Goal: Task Accomplishment & Management: Contribute content

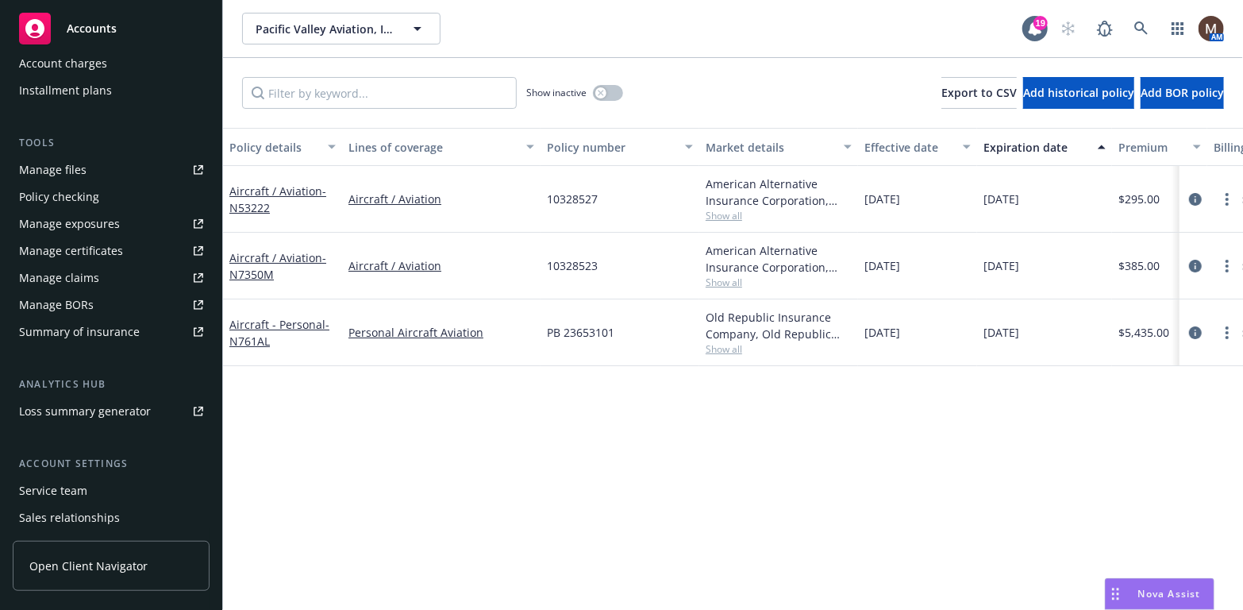
scroll to position [397, 0]
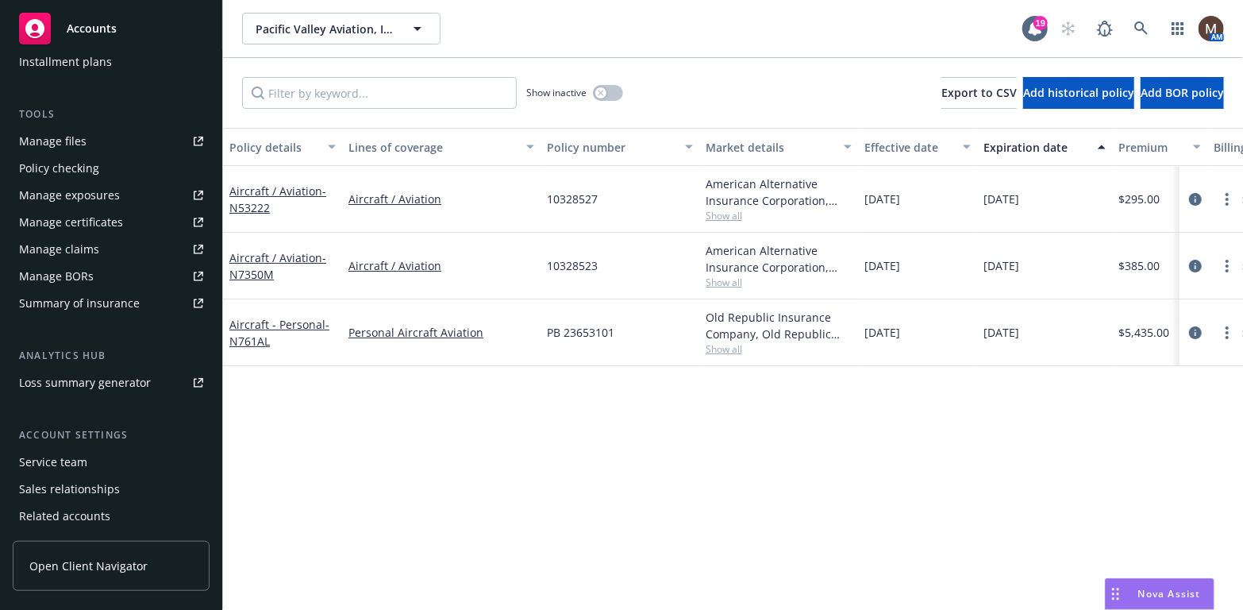
click at [69, 134] on div "Manage files" at bounding box center [52, 141] width 67 height 25
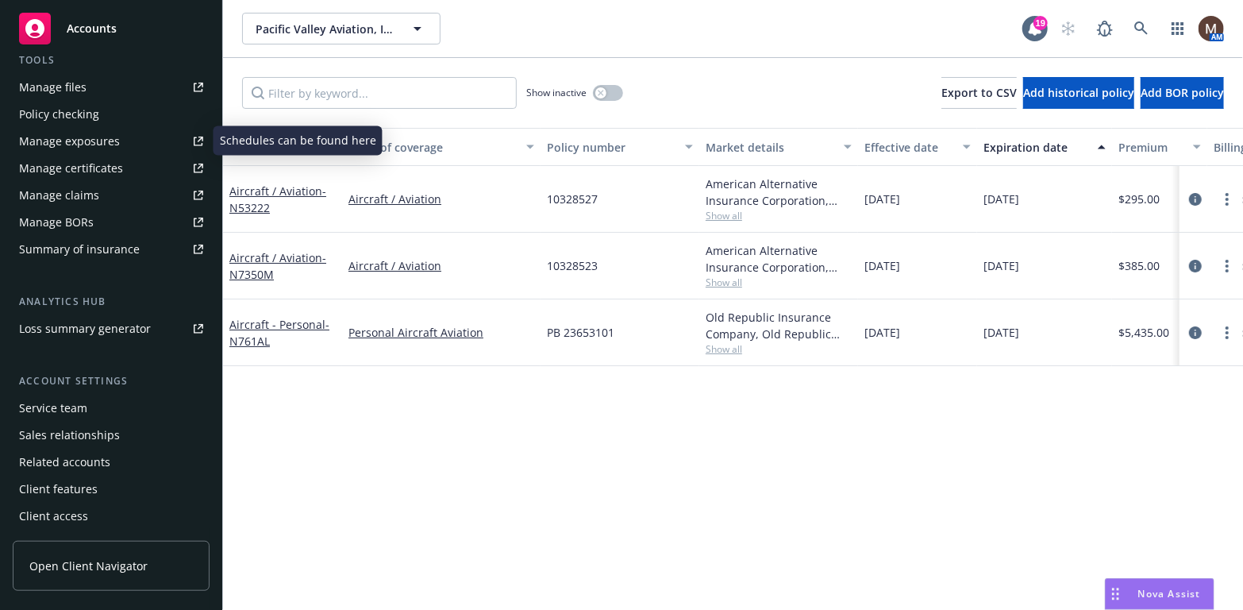
click at [79, 90] on div "Manage files" at bounding box center [52, 87] width 67 height 25
click at [1195, 330] on icon "circleInformation" at bounding box center [1195, 332] width 13 height 13
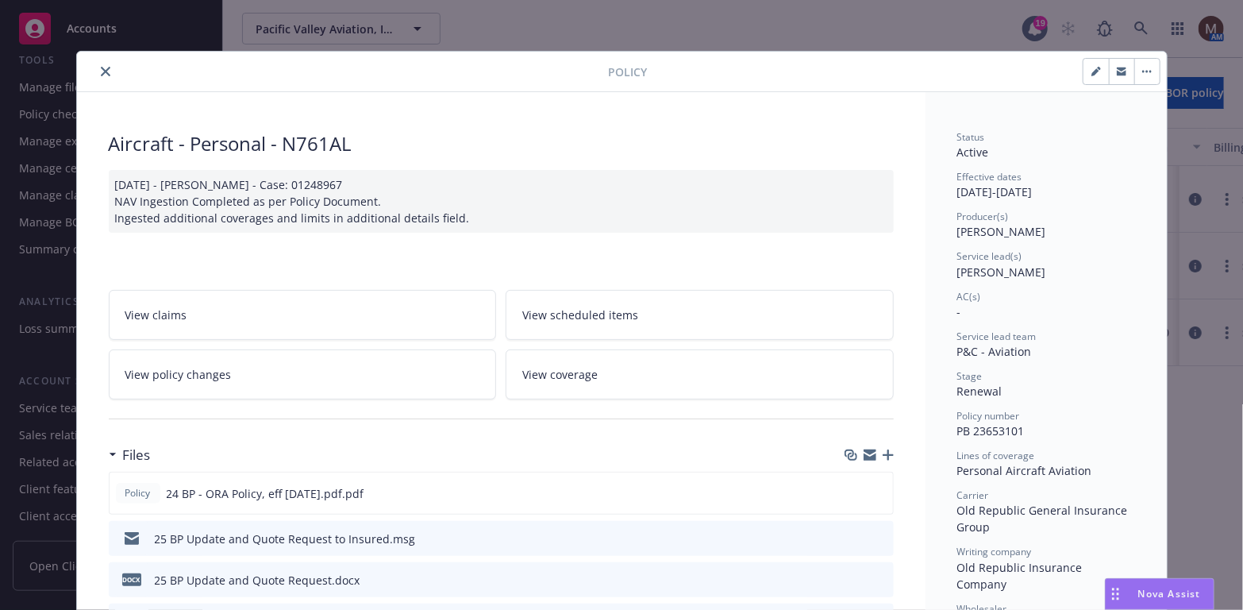
click at [353, 147] on div "Aircraft - Personal - N761AL" at bounding box center [501, 143] width 785 height 27
drag, startPoint x: 351, startPoint y: 146, endPoint x: 279, endPoint y: 140, distance: 71.7
click at [279, 140] on div "Aircraft - Personal - N761AL" at bounding box center [501, 143] width 785 height 27
copy div "N761AL"
click at [101, 70] on icon "close" at bounding box center [106, 72] width 10 height 10
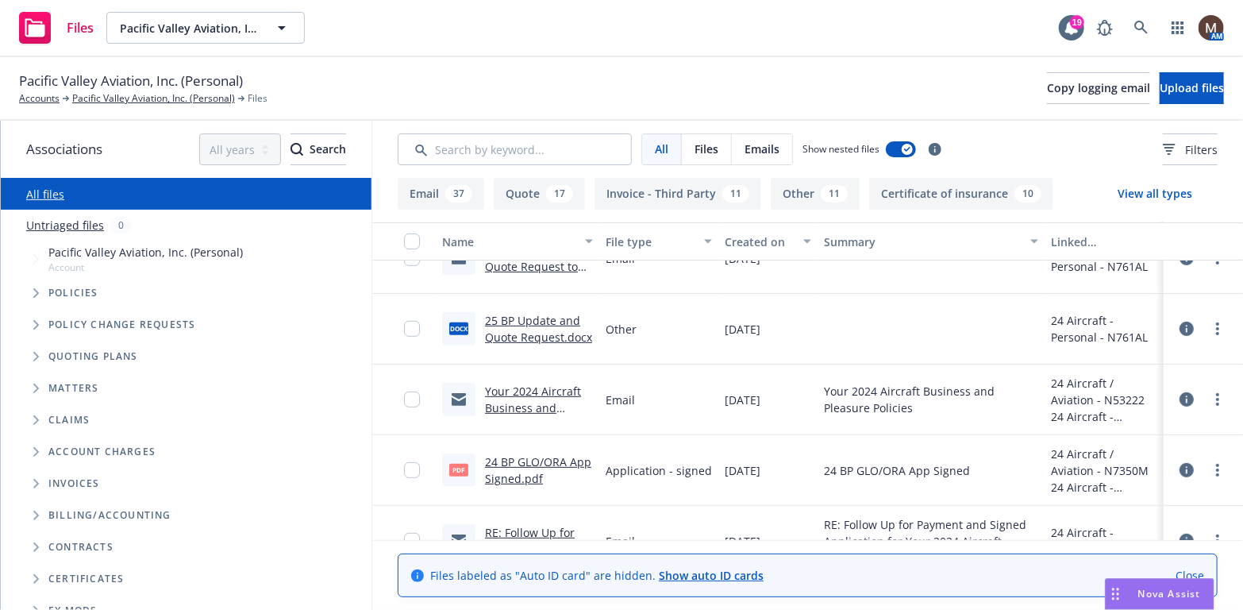
scroll to position [397, 0]
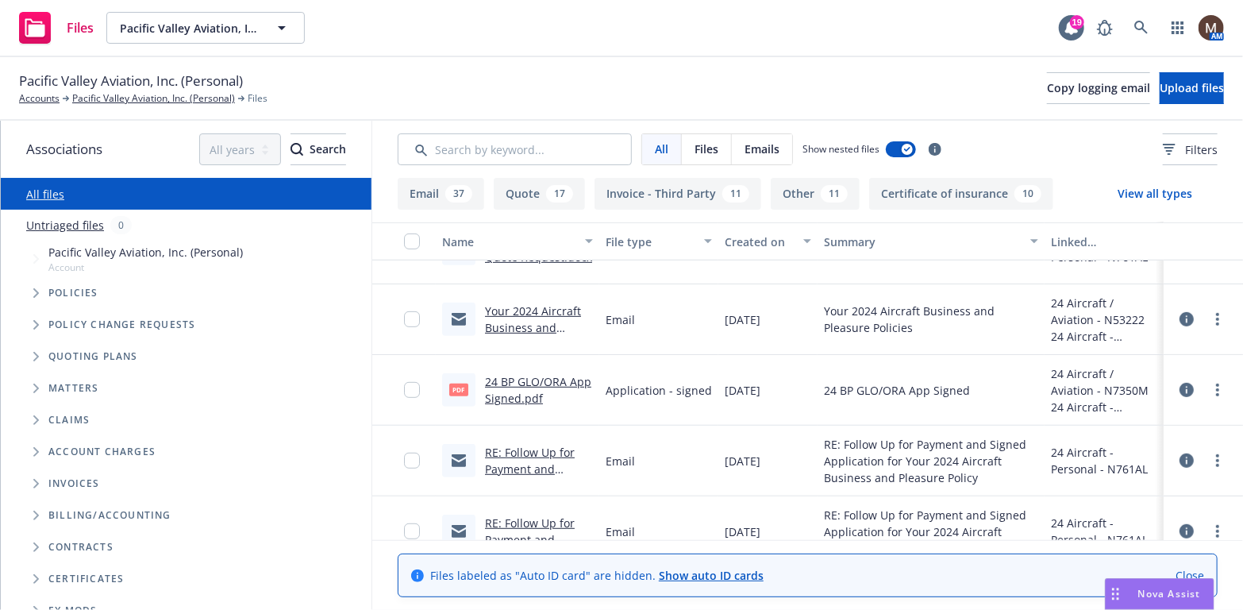
click at [547, 376] on link "24 BP GLO/ORA App Signed.pdf" at bounding box center [538, 390] width 106 height 32
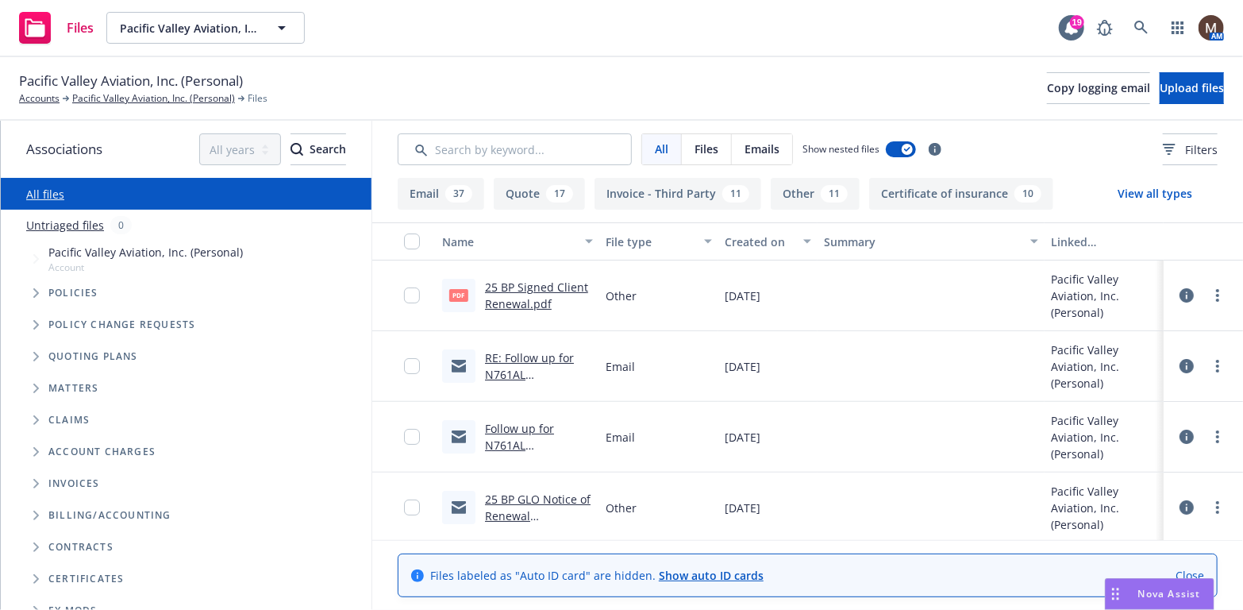
click at [523, 283] on link "25 BP Signed Client Renewal.pdf" at bounding box center [536, 295] width 103 height 32
click at [144, 97] on link "Pacific Valley Aviation, Inc. (Personal)" at bounding box center [153, 98] width 163 height 14
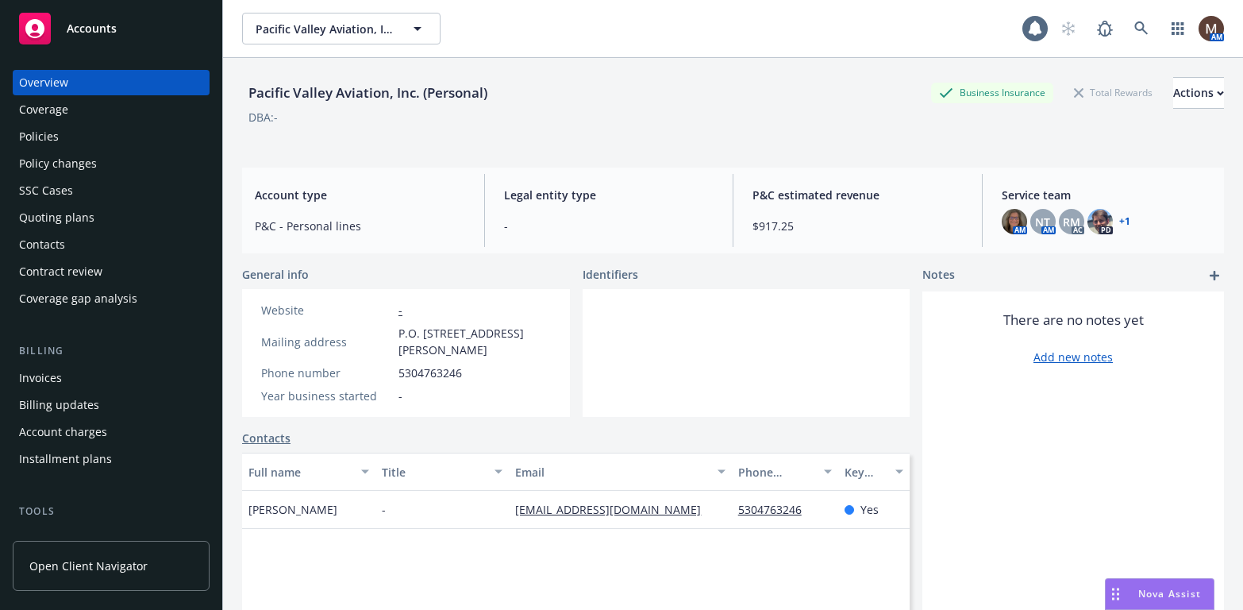
click at [58, 135] on div "Policies" at bounding box center [111, 136] width 184 height 25
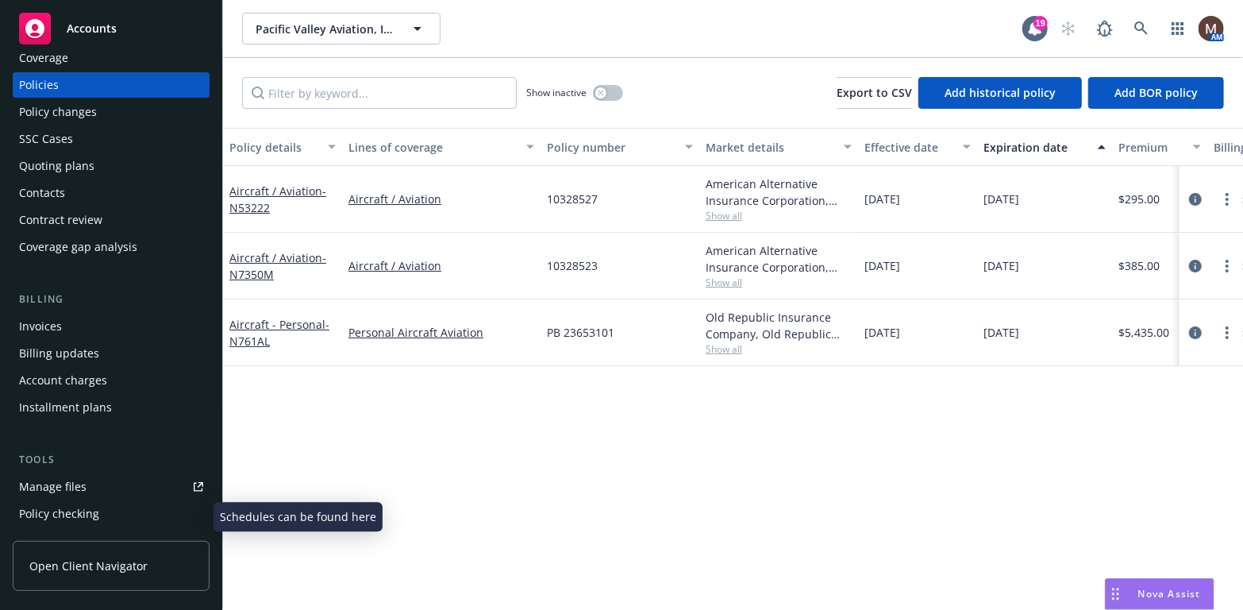
scroll to position [79, 0]
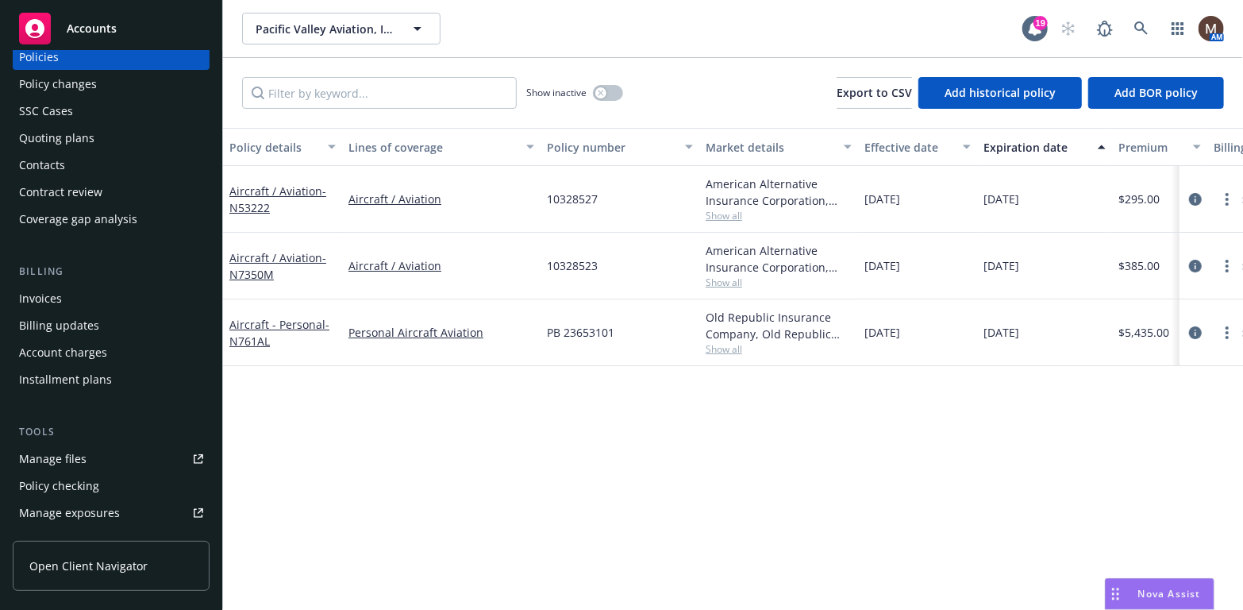
click at [72, 451] on div "Manage files" at bounding box center [52, 458] width 67 height 25
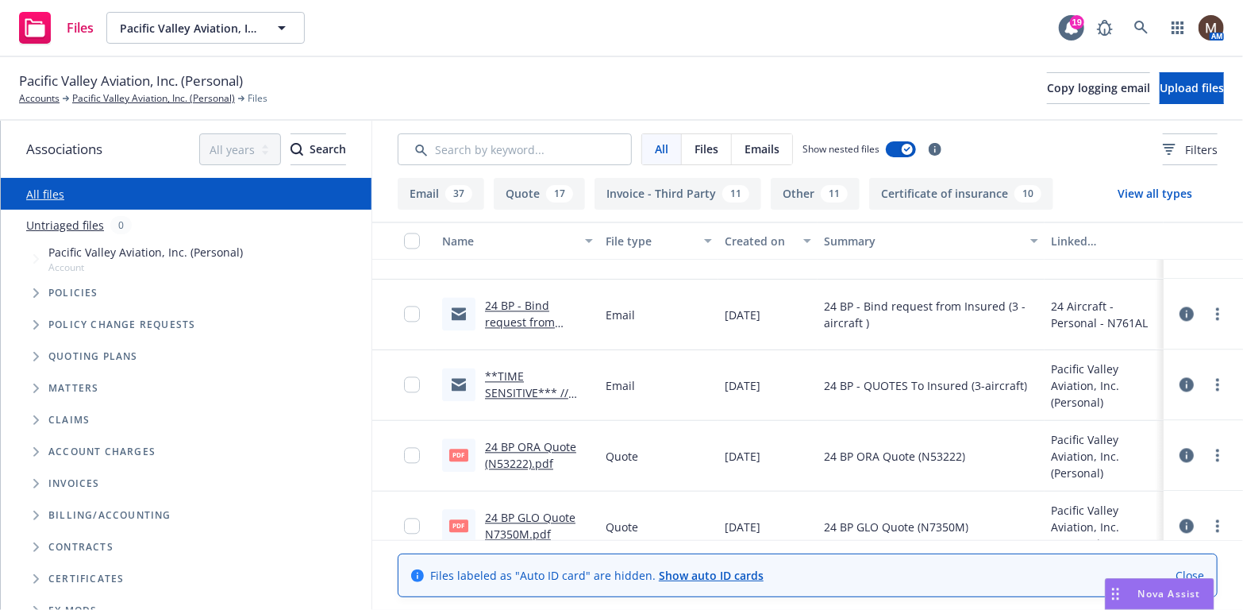
scroll to position [1826, 0]
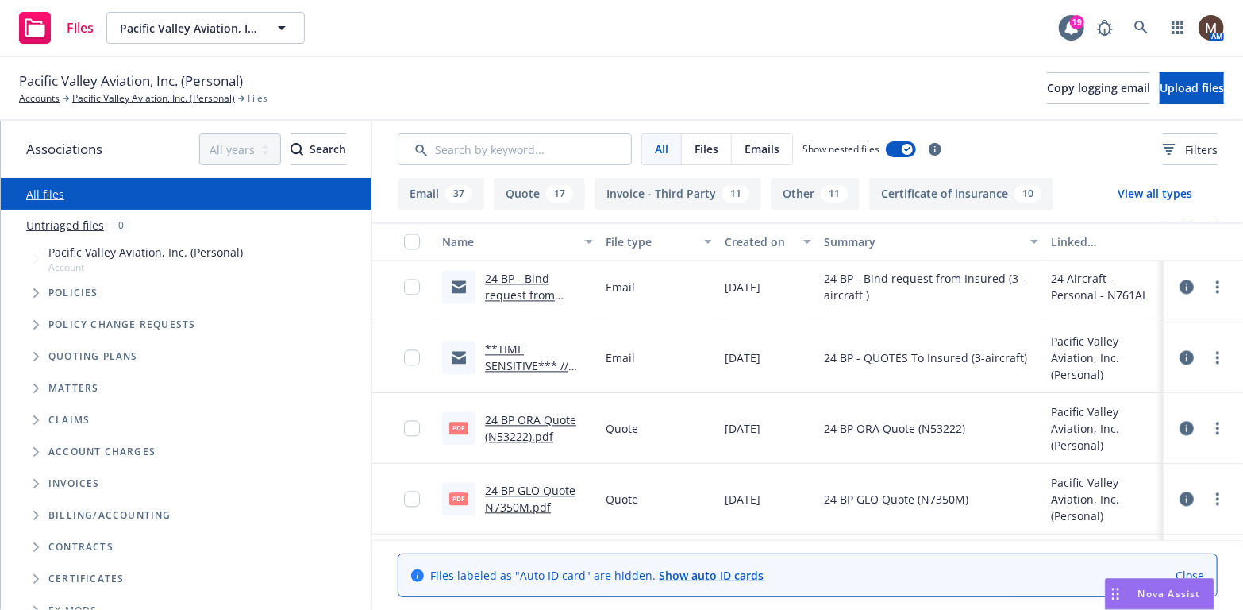
click at [491, 360] on link "**TIME SENSITIVE*** // 2024 AIRCRAFT QUOTES / Pacific Valley Aviation, Inc" at bounding box center [534, 382] width 99 height 82
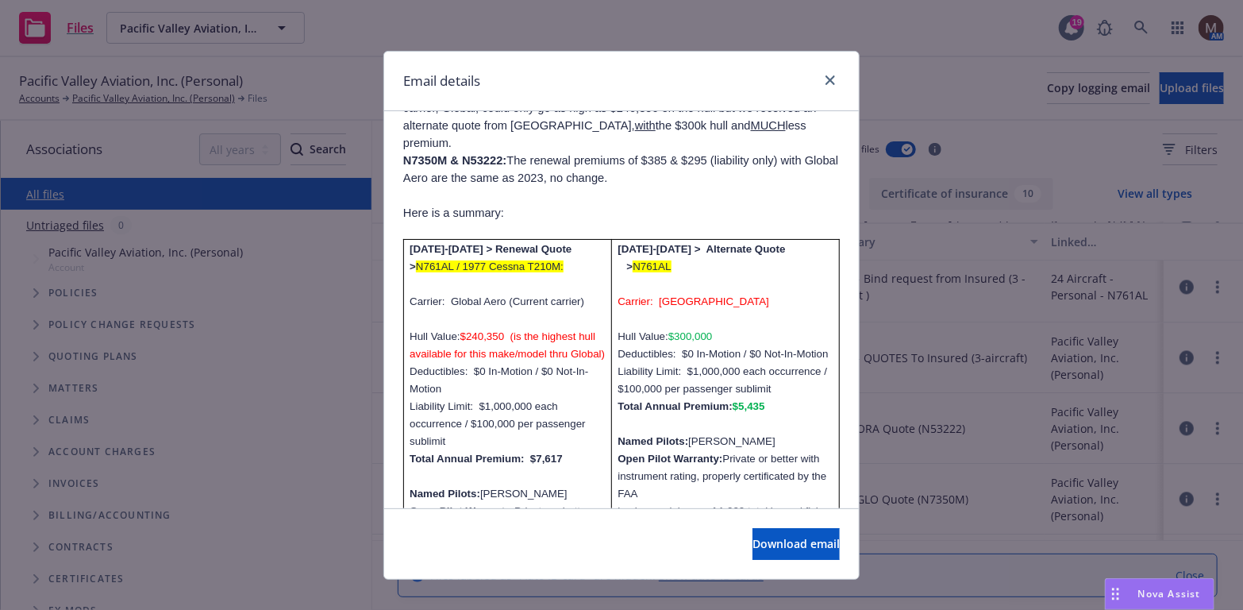
scroll to position [318, 0]
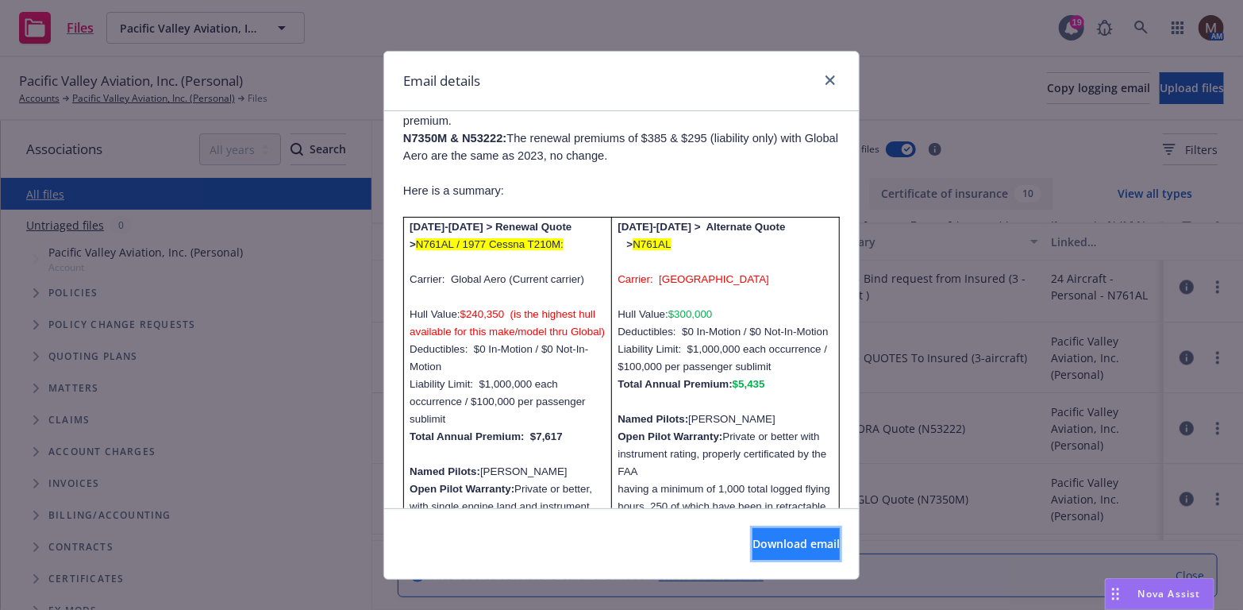
click at [753, 537] on span "Download email" at bounding box center [796, 543] width 87 height 15
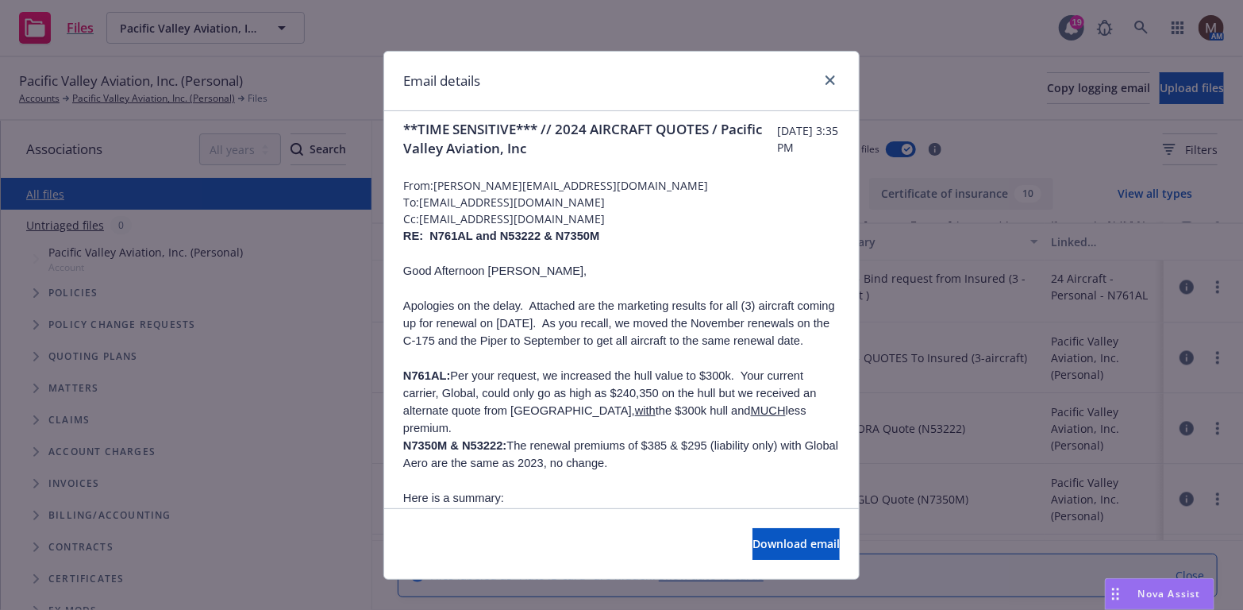
scroll to position [0, 0]
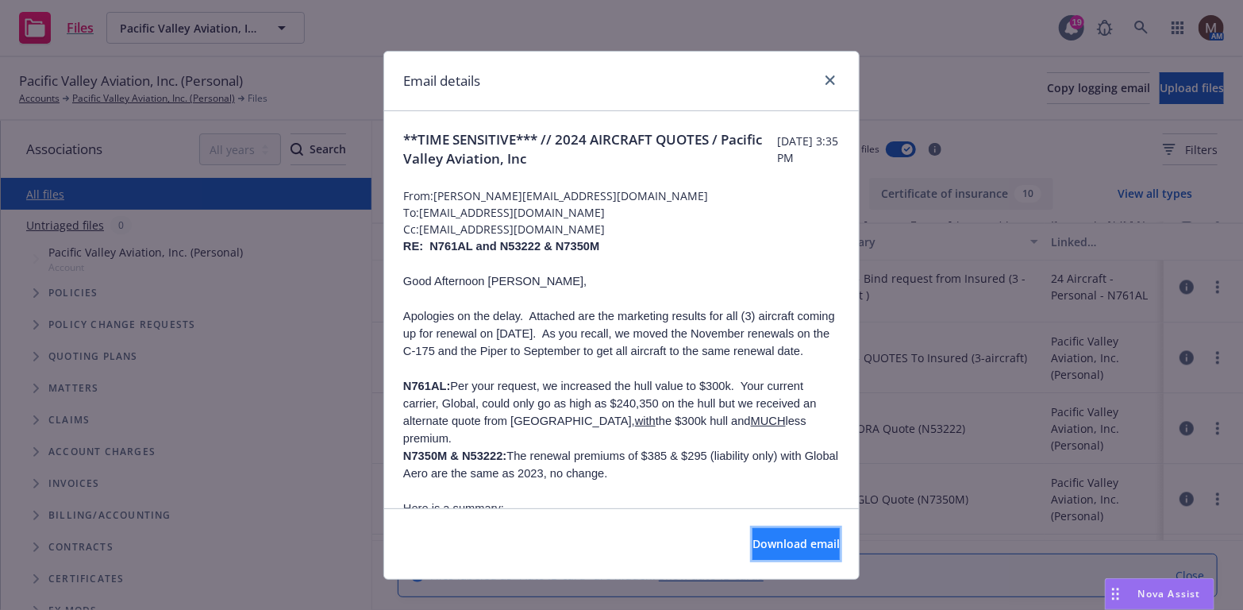
click at [753, 534] on button "Download email" at bounding box center [796, 544] width 87 height 32
drag, startPoint x: 824, startPoint y: 76, endPoint x: 795, endPoint y: 106, distance: 42.1
click at [826, 76] on icon "close" at bounding box center [831, 80] width 10 height 10
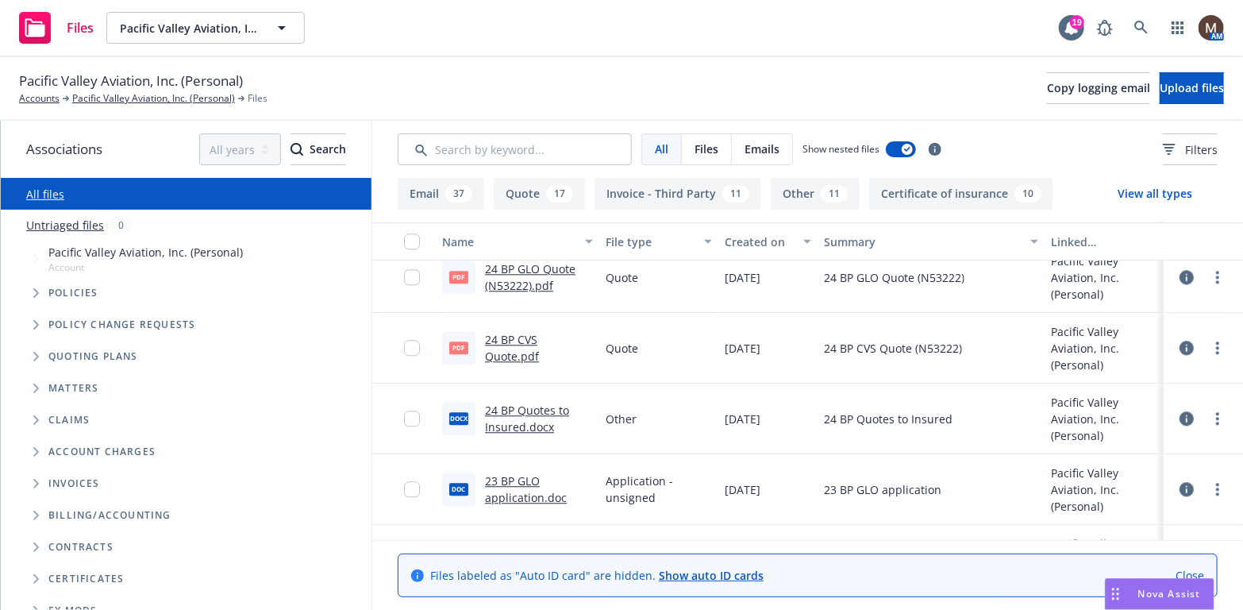
scroll to position [2143, 0]
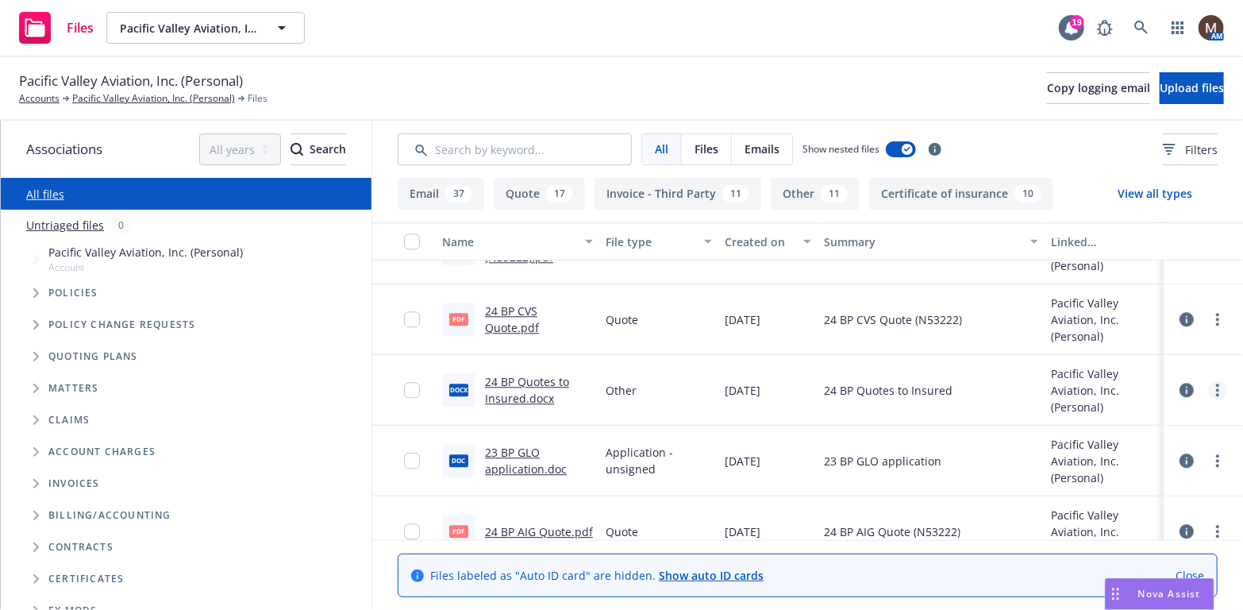
click at [1208, 381] on link "more" at bounding box center [1217, 389] width 19 height 19
click at [1106, 447] on link "Download" at bounding box center [1136, 453] width 158 height 32
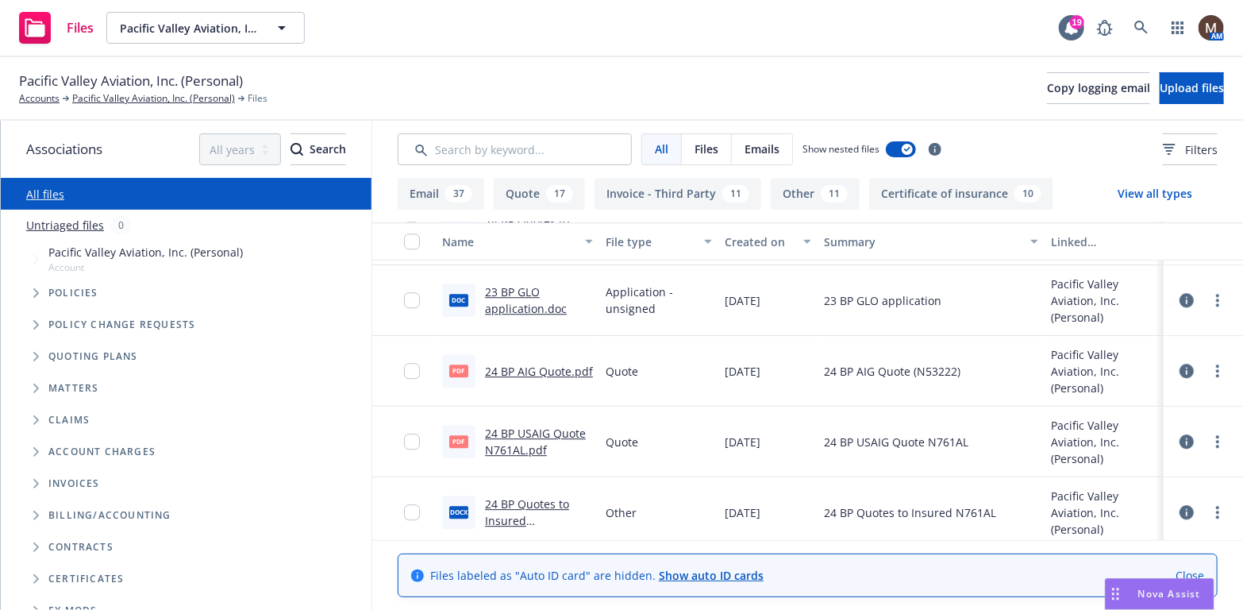
scroll to position [2382, 0]
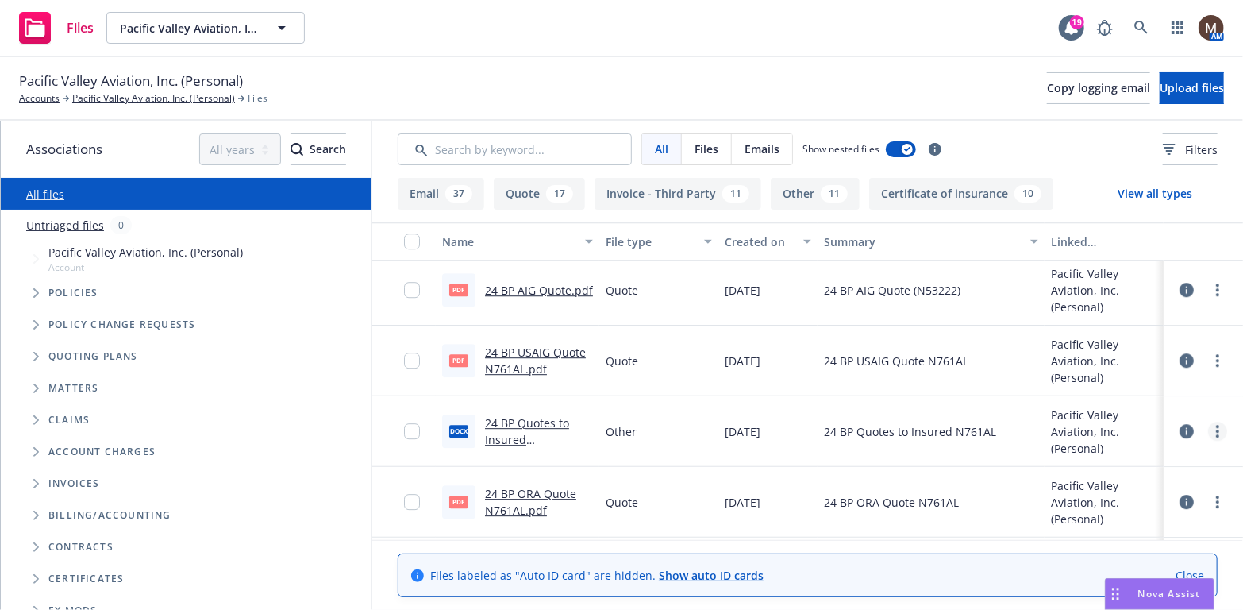
click at [1216, 429] on circle "more" at bounding box center [1217, 430] width 3 height 3
click at [1124, 491] on link "Download" at bounding box center [1136, 495] width 158 height 32
click at [630, 73] on div "Pacific Valley Aviation, Inc. (Personal) Accounts Pacific Valley Aviation, Inc.…" at bounding box center [621, 88] width 1205 height 35
click at [1188, 80] on span "Upload files" at bounding box center [1192, 87] width 64 height 15
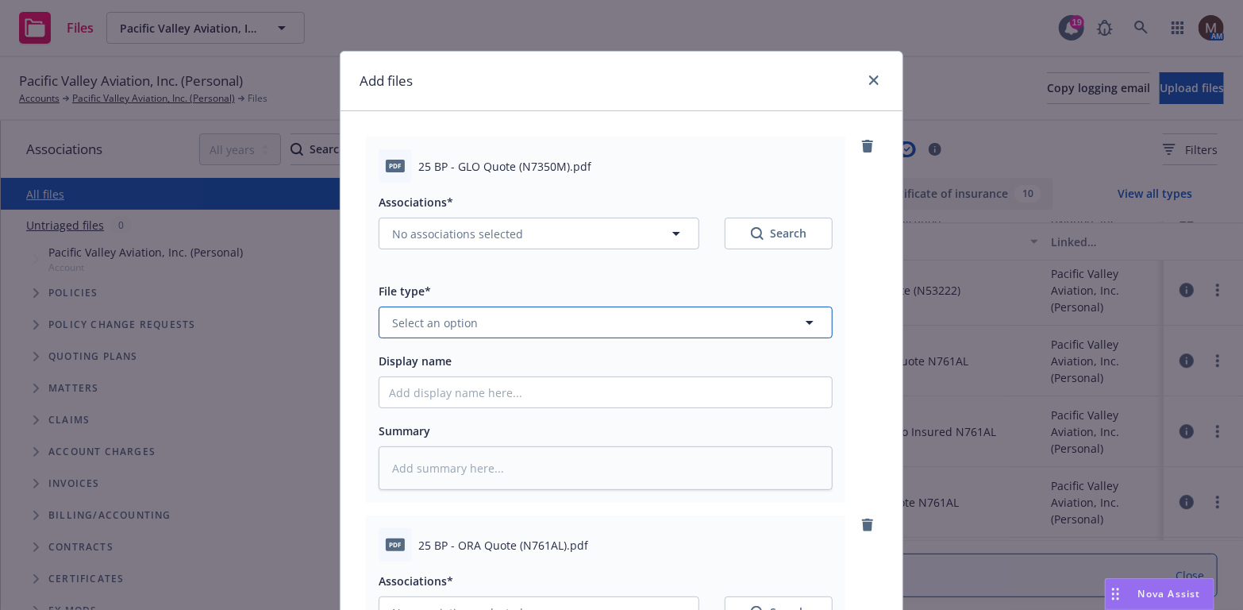
click at [802, 320] on icon "button" at bounding box center [809, 322] width 19 height 19
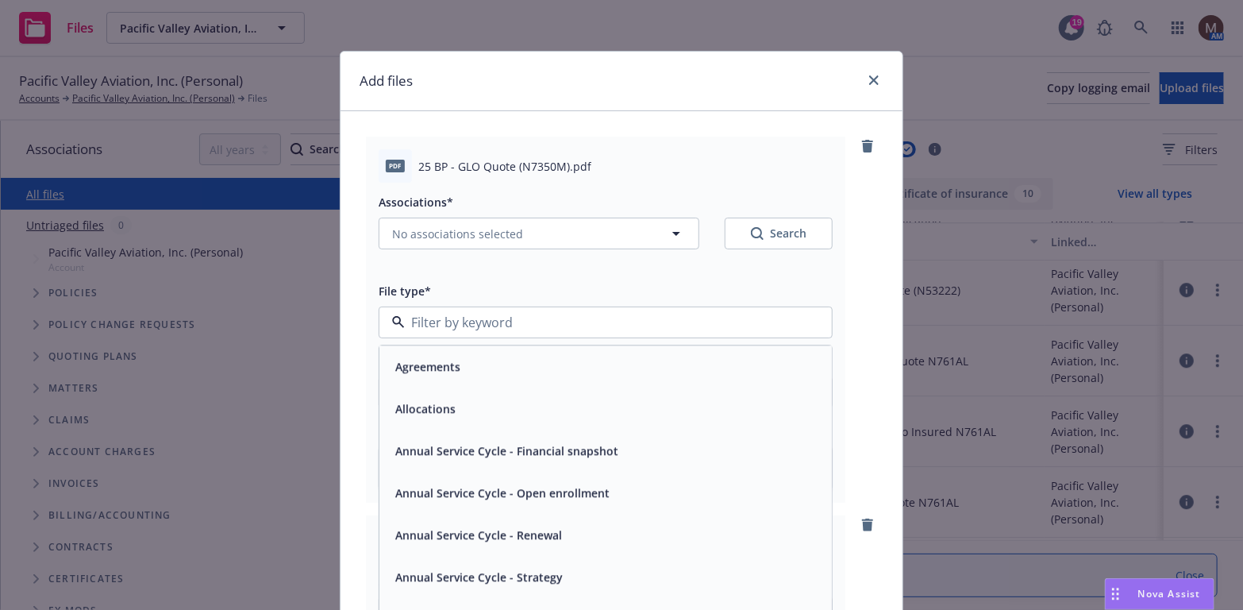
type input "q"
click at [544, 376] on div "Quote" at bounding box center [605, 367] width 433 height 23
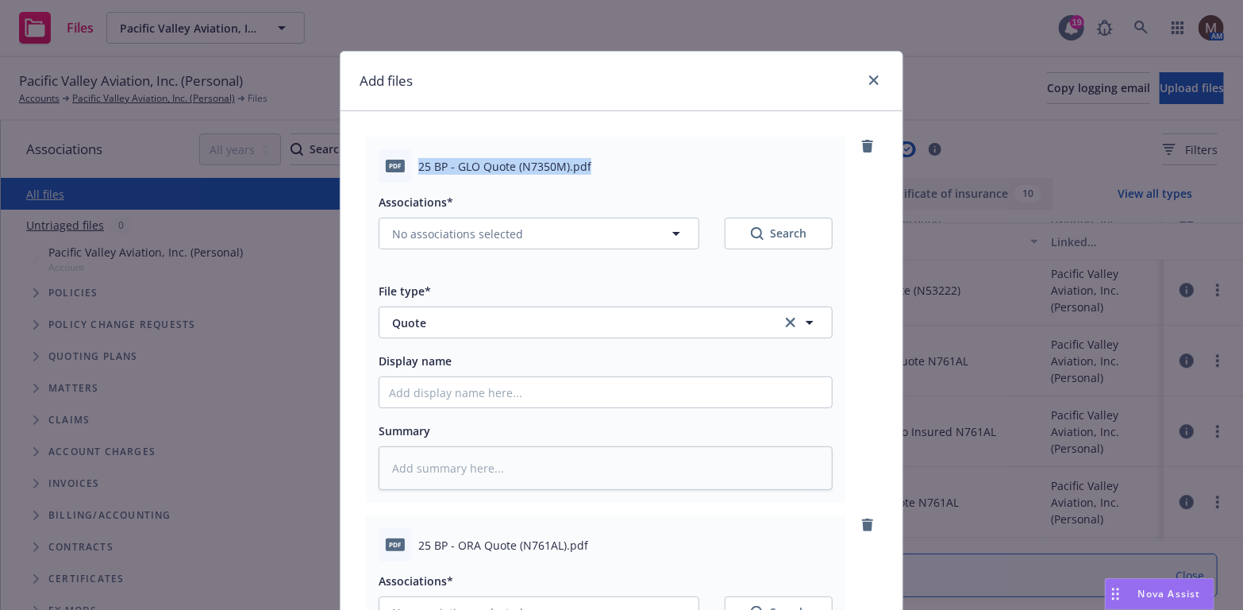
drag, startPoint x: 607, startPoint y: 170, endPoint x: 396, endPoint y: 171, distance: 210.4
click at [396, 171] on div "pdf 25 BP - GLO Quote (N7350M).pdf" at bounding box center [606, 165] width 454 height 33
copy div "25 BP - GLO Quote (N7350M).pdf"
click at [413, 389] on input "Display name" at bounding box center [605, 392] width 453 height 30
paste input "25 BP - GLO Quote (N7350M).pdf"
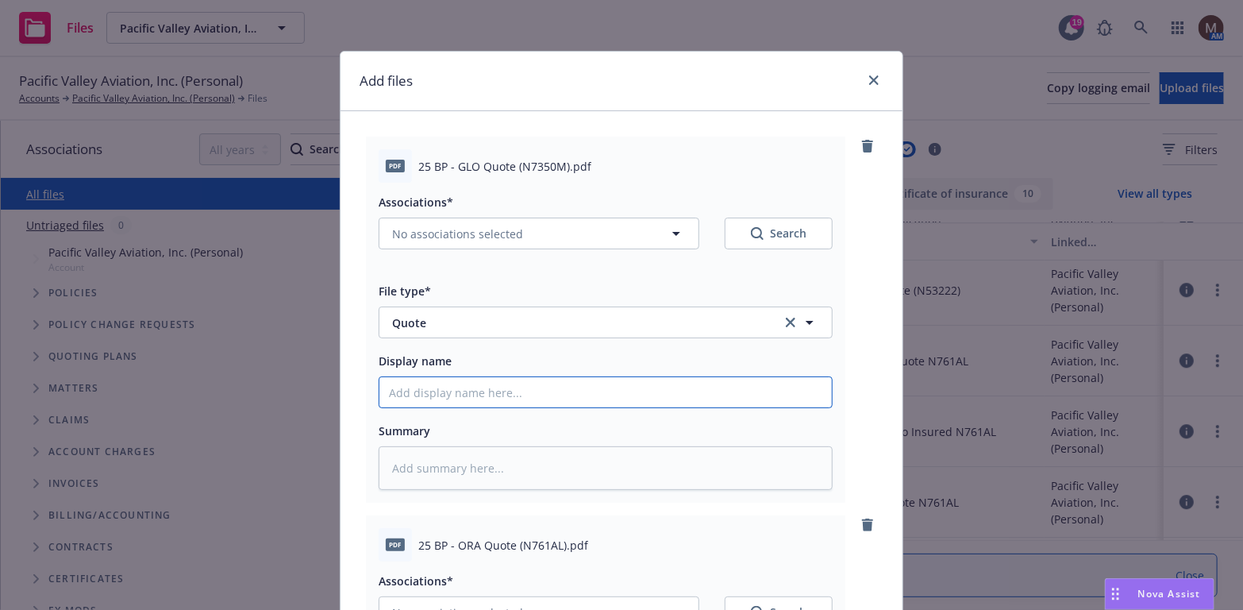
type textarea "x"
type input "25 BP - GLO Quote (N7350M).pdf"
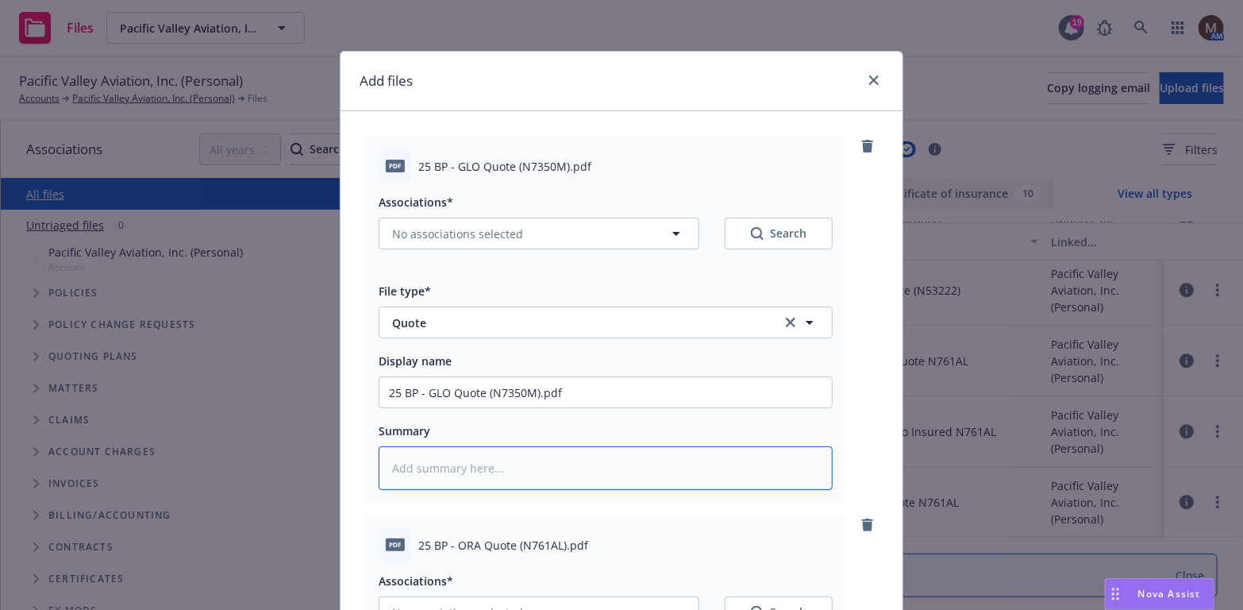
click at [413, 464] on textarea at bounding box center [606, 468] width 454 height 44
paste textarea "25 BP - GLO Quote (N7350M).pdf"
type textarea "x"
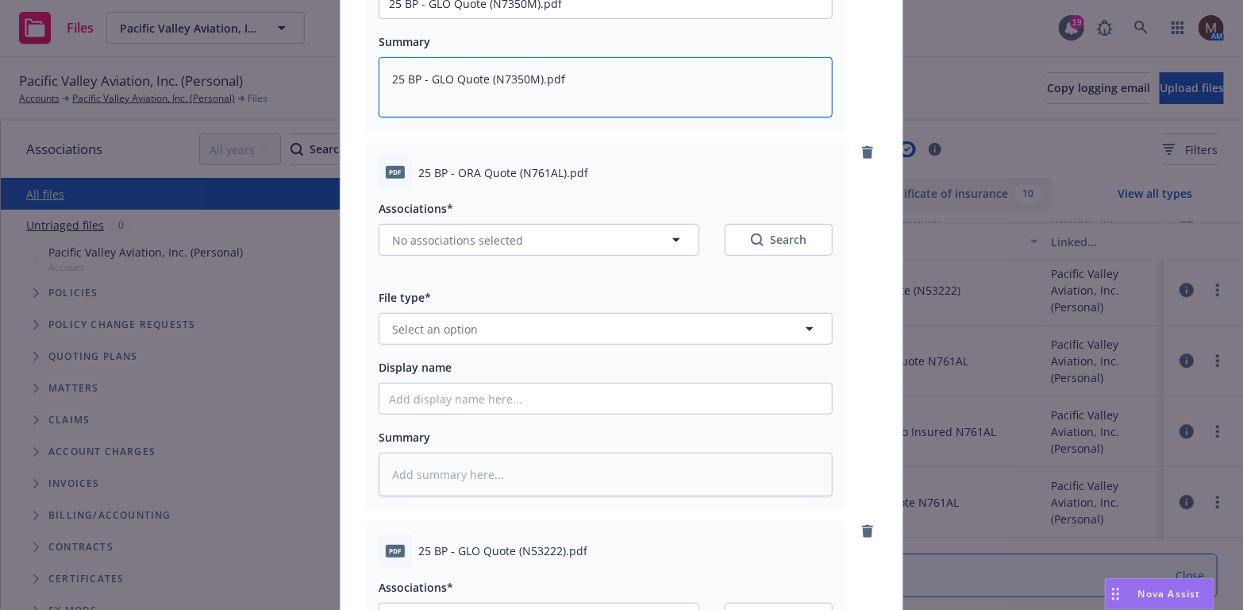
scroll to position [397, 0]
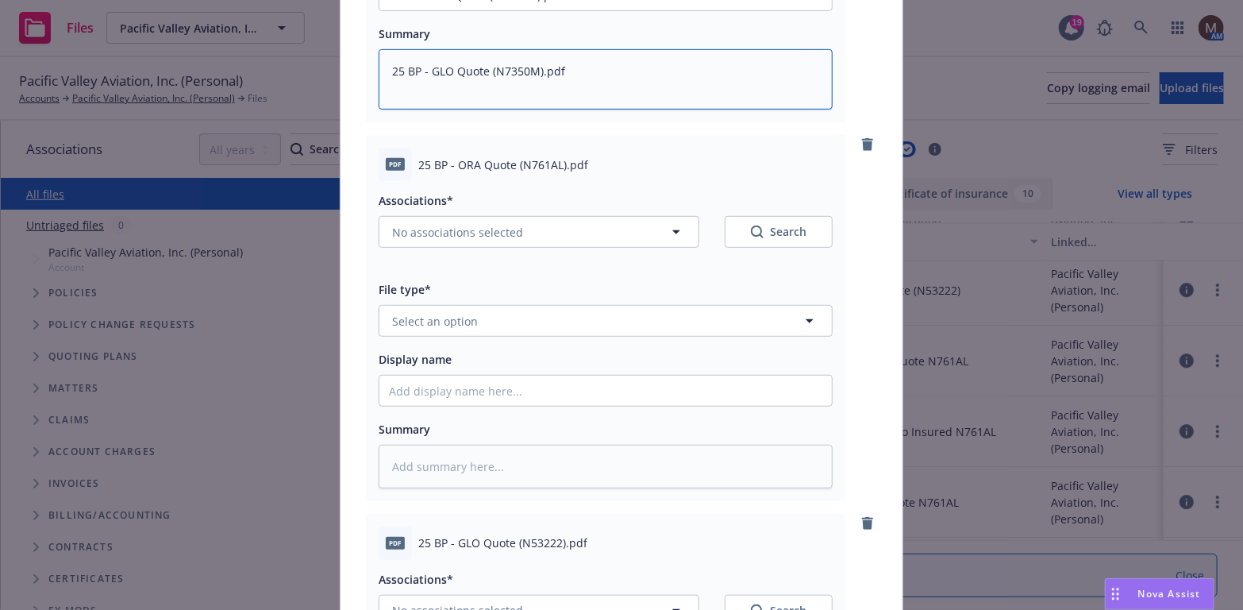
type textarea "25 BP - GLO Quote (N7350M).pdf"
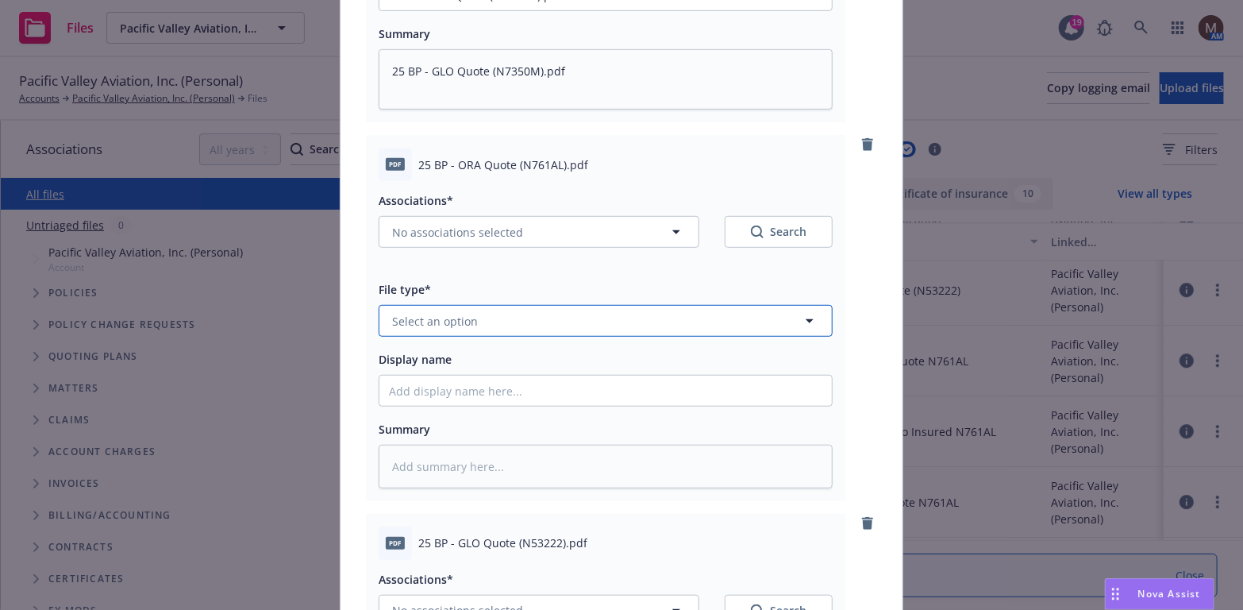
click at [805, 315] on icon "button" at bounding box center [809, 320] width 19 height 19
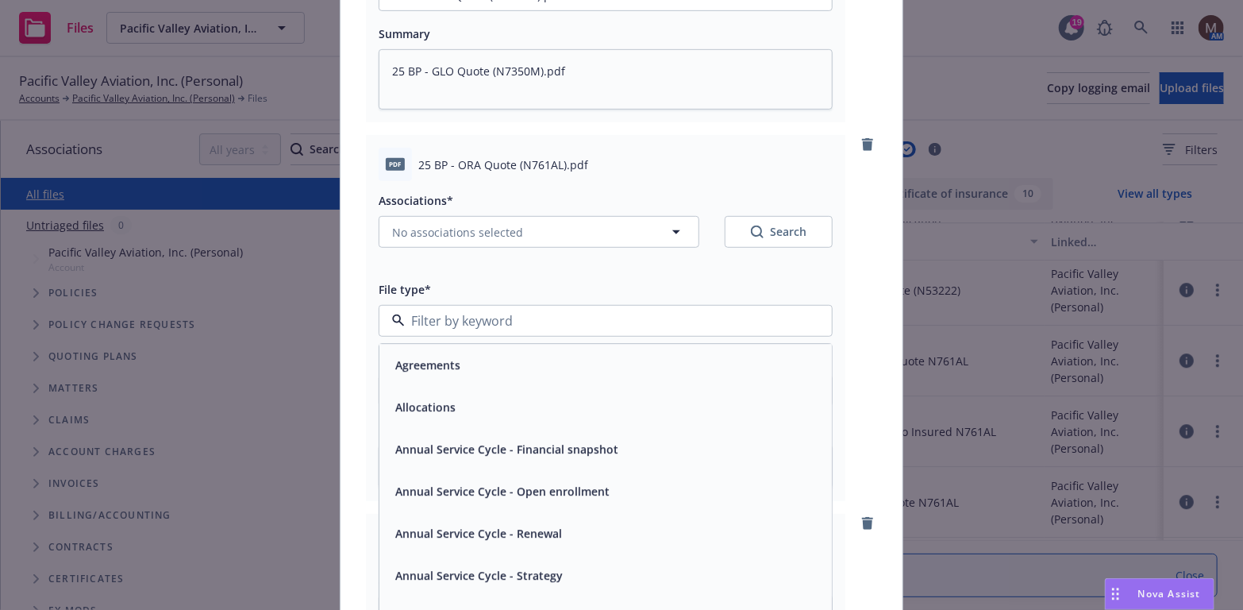
type input "q"
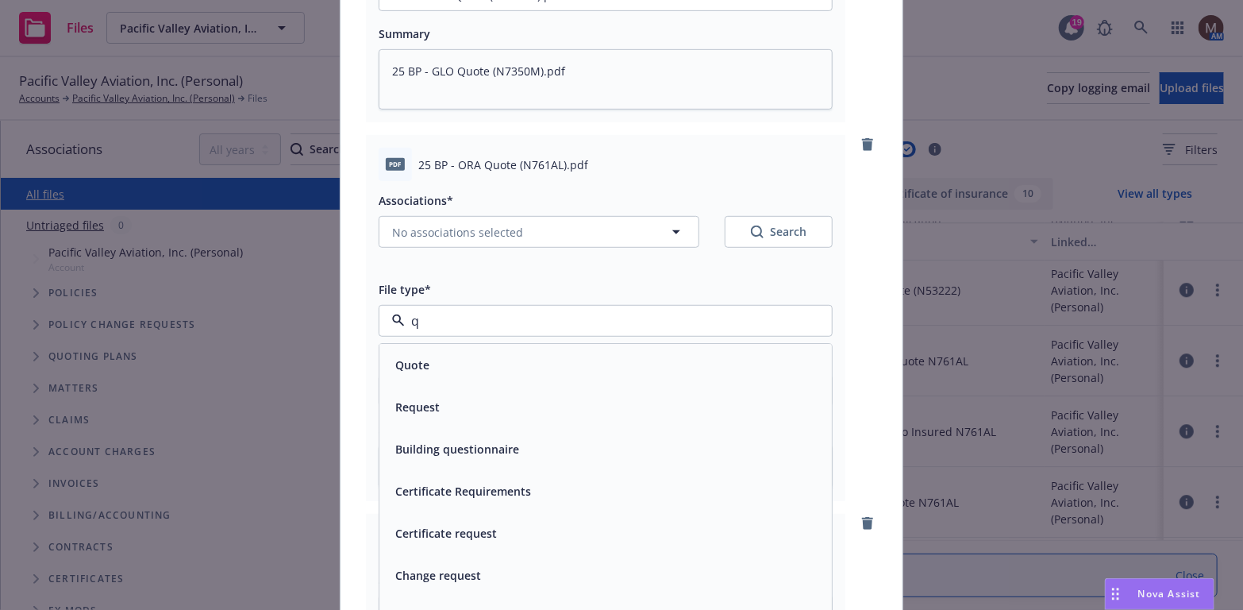
click at [487, 363] on div "Quote" at bounding box center [605, 364] width 433 height 23
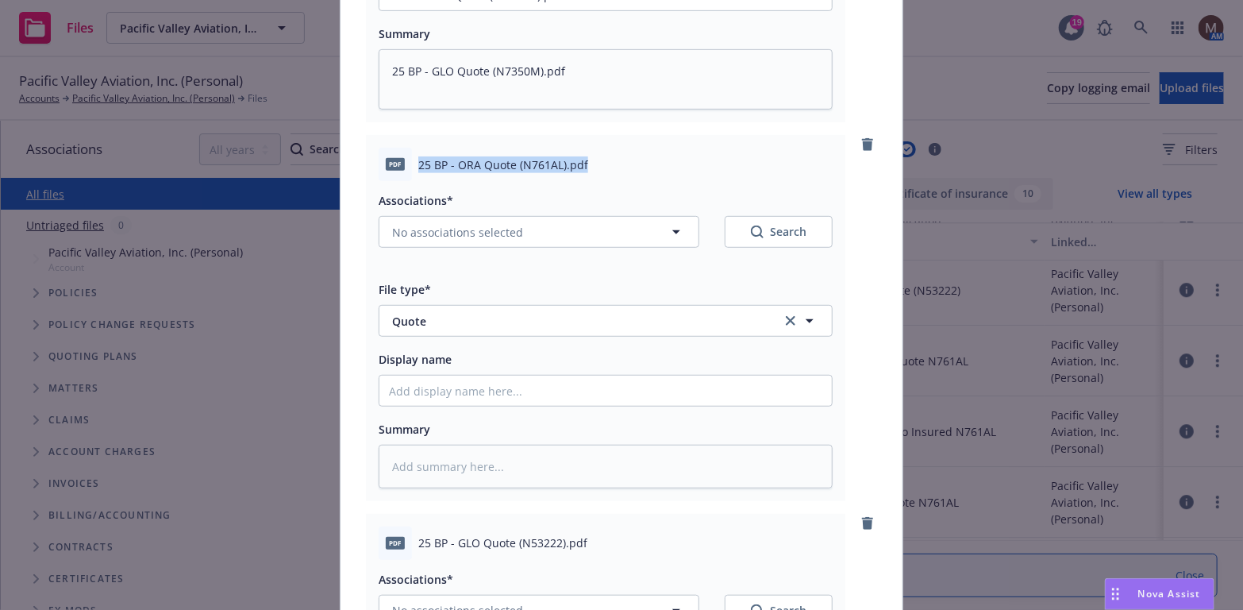
drag, startPoint x: 605, startPoint y: 171, endPoint x: 414, endPoint y: 159, distance: 191.0
click at [418, 159] on div "25 BP - ORA Quote (N761AL).pdf" at bounding box center [625, 164] width 414 height 17
copy span "25 BP - ORA Quote (N761AL).pdf"
click at [397, 394] on input "Display name" at bounding box center [605, 390] width 453 height 30
paste input "25 BP - ORA Quote (N761AL).pdf"
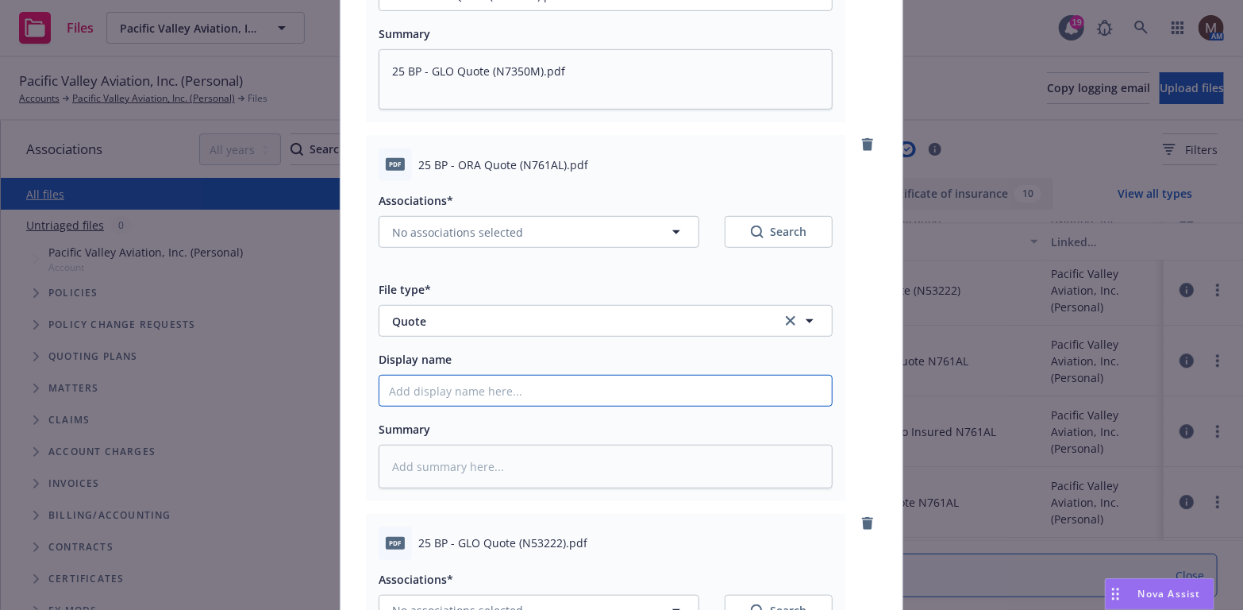
type textarea "x"
type input "25 BP - ORA Quote (N761AL).pdf"
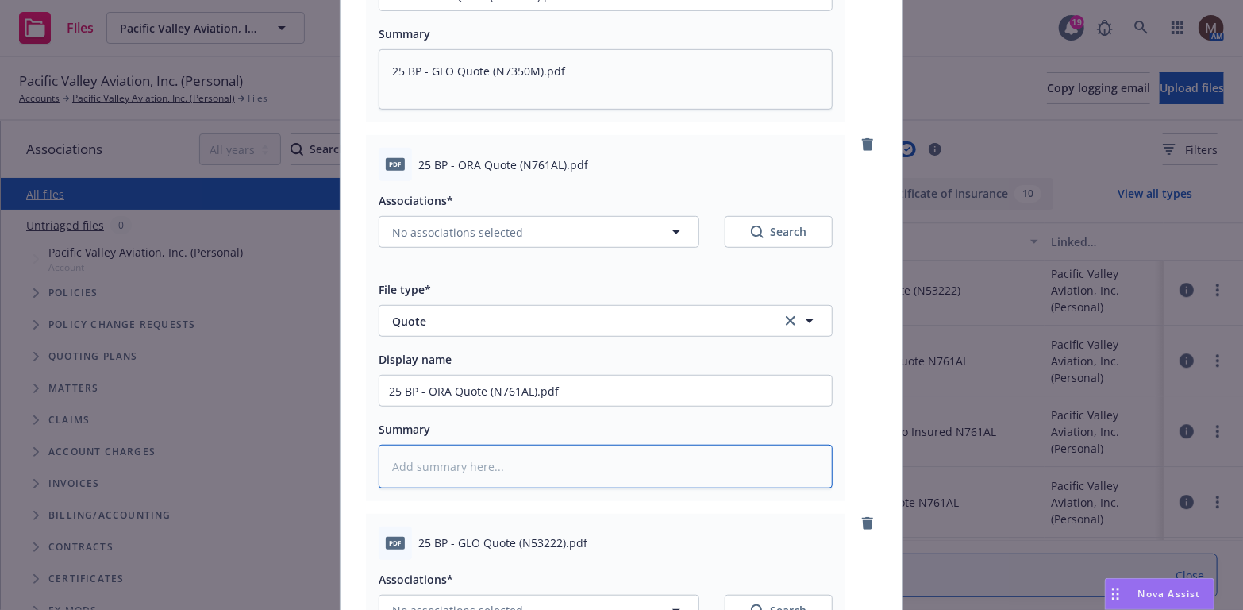
click at [418, 459] on textarea at bounding box center [606, 467] width 454 height 44
paste textarea "25 BP - ORA Quote (N761AL).pdf"
type textarea "x"
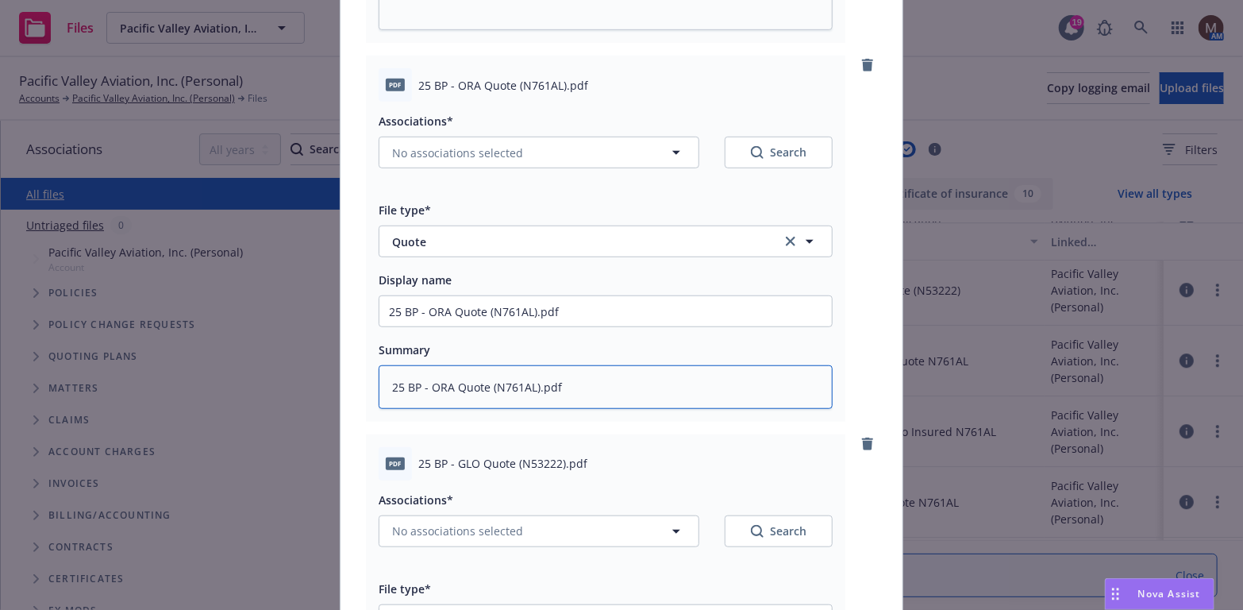
scroll to position [556, 0]
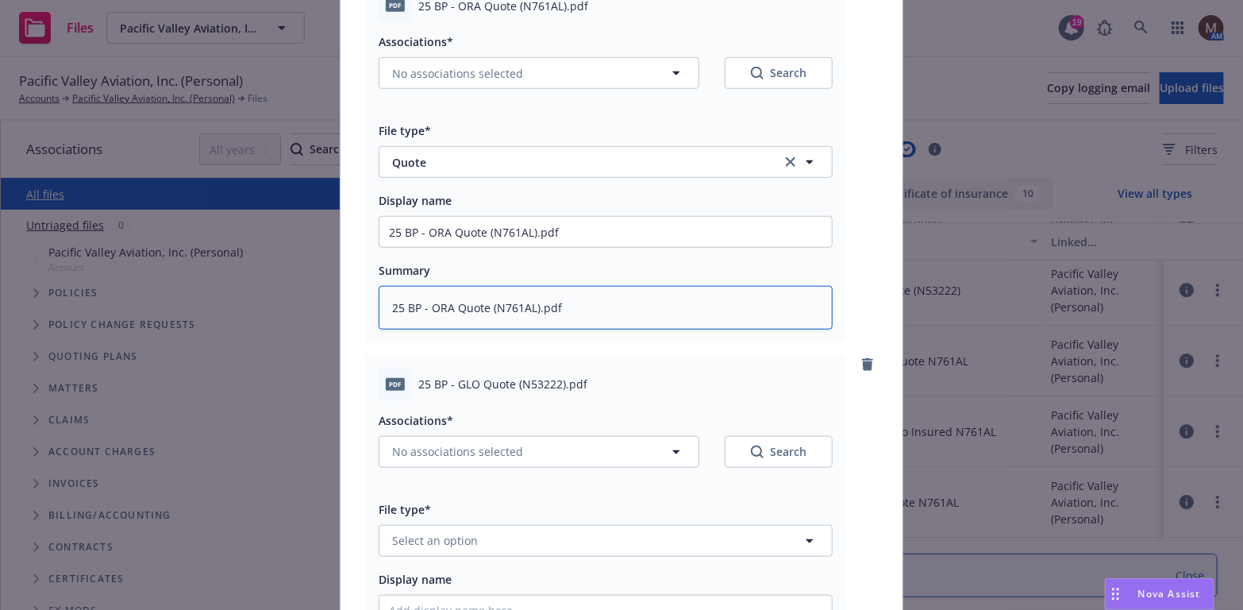
type textarea "25 BP - ORA Quote (N761AL).pdf"
drag, startPoint x: 591, startPoint y: 387, endPoint x: 395, endPoint y: 387, distance: 196.1
click at [395, 387] on div "pdf 25 BP - GLO Quote (N53222).pdf" at bounding box center [606, 384] width 454 height 33
copy div "25 BP - GLO Quote (N53222).pdf"
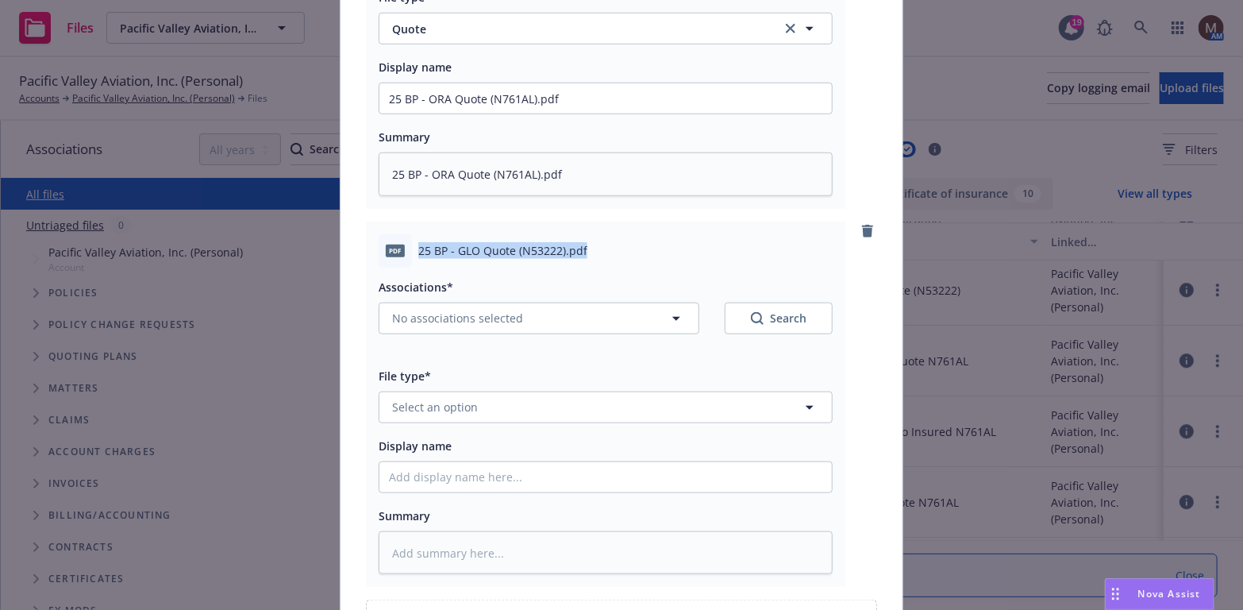
scroll to position [714, 0]
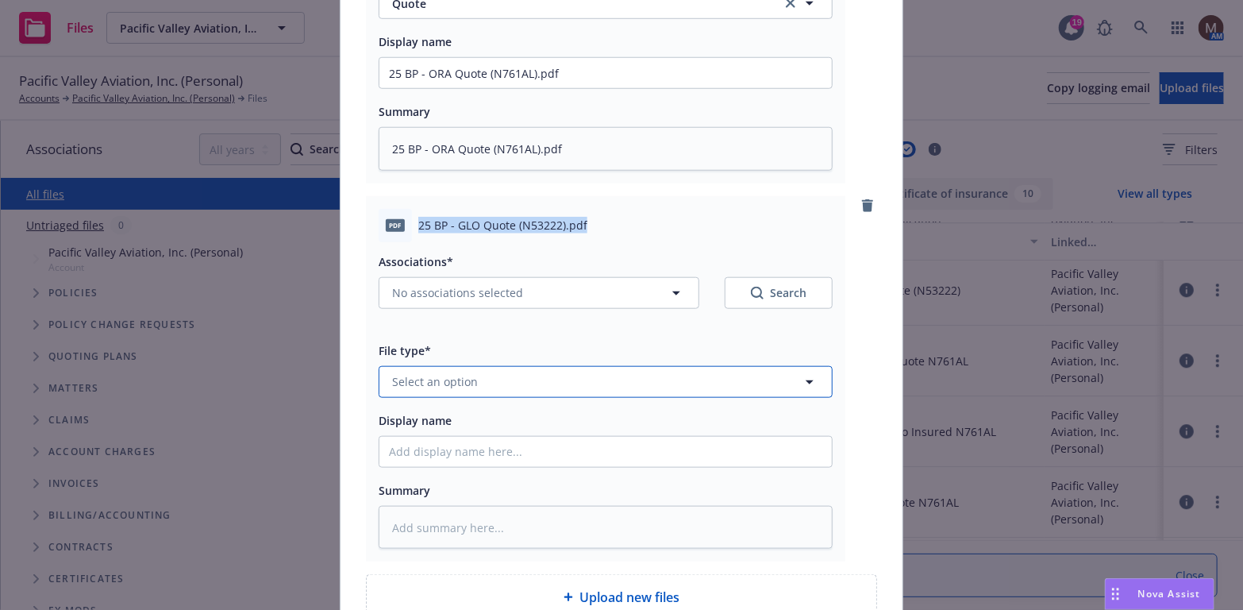
click at [805, 376] on icon "button" at bounding box center [809, 381] width 19 height 19
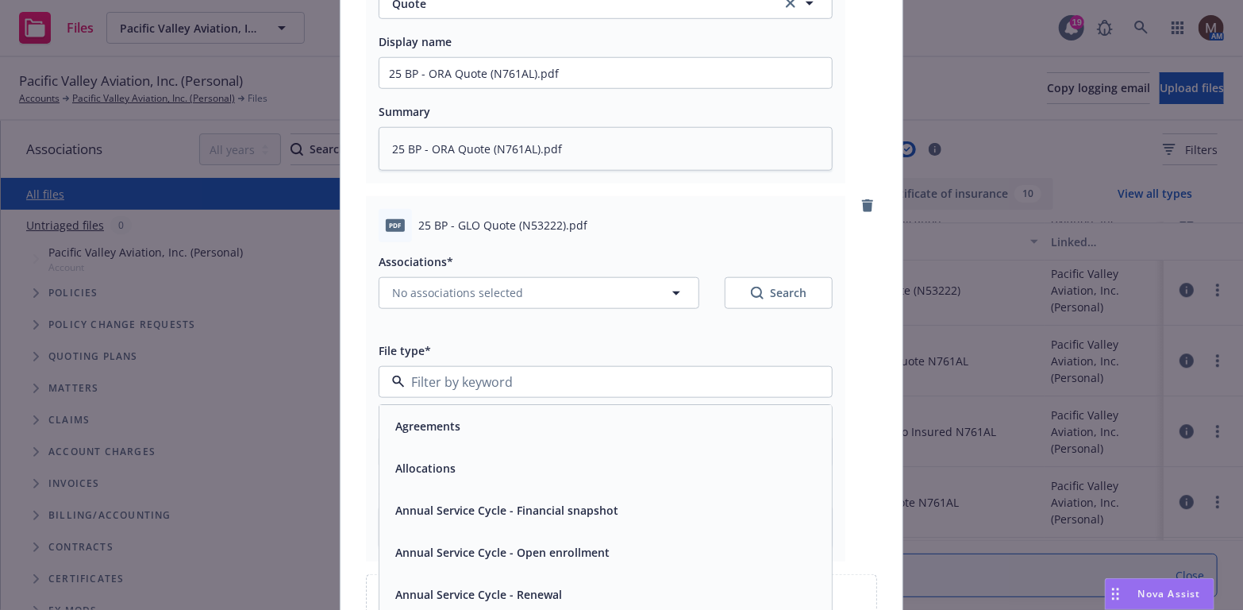
type input "q"
click at [513, 426] on div "Quote" at bounding box center [605, 425] width 433 height 23
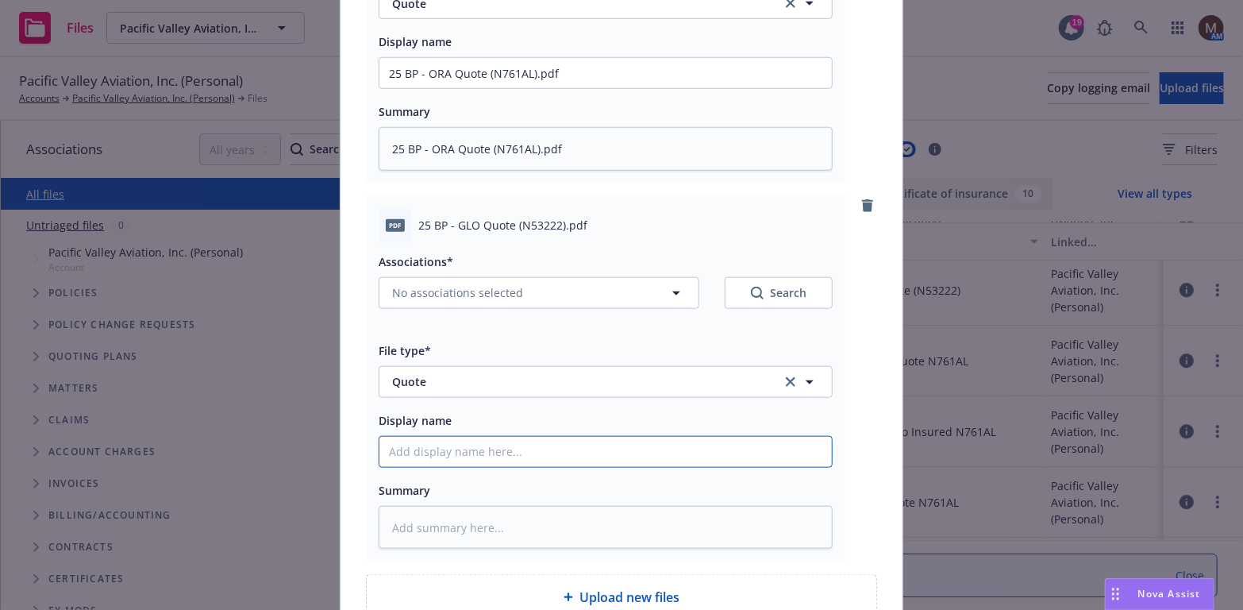
click at [454, 453] on input "Display name" at bounding box center [605, 452] width 453 height 30
paste input "25 BP - GLO Quote (N53222).pdf"
type textarea "x"
type input "25 BP - GLO Quote (N53222).pdf"
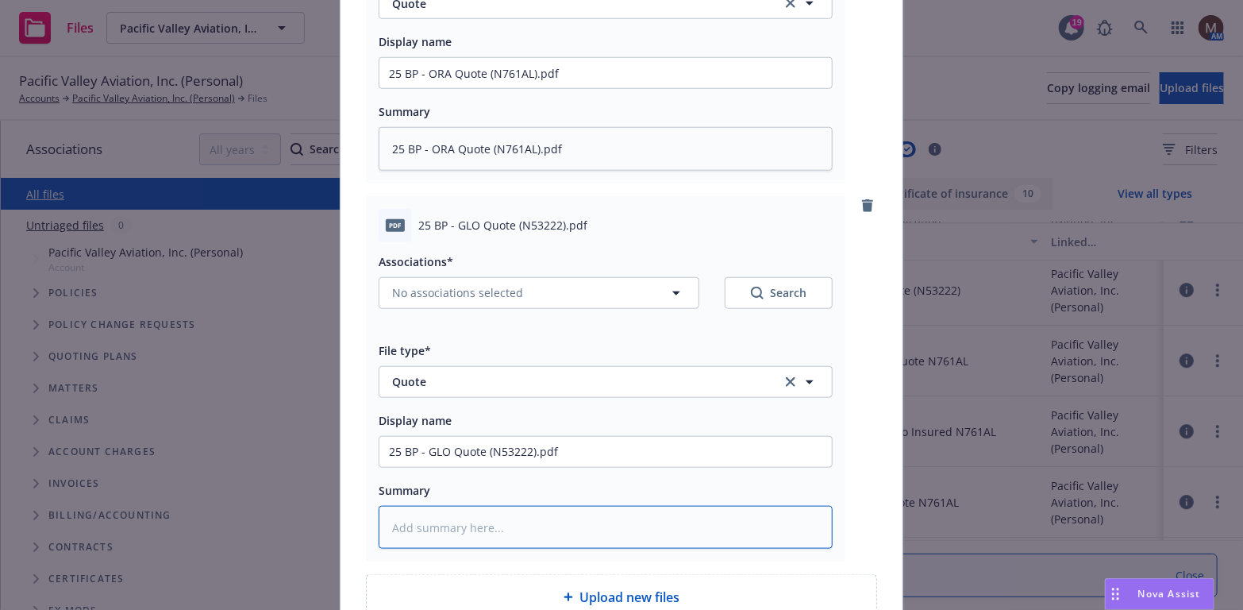
click at [437, 522] on textarea at bounding box center [606, 528] width 454 height 44
paste textarea "25 BP - GLO Quote (N53222).pdf"
type textarea "x"
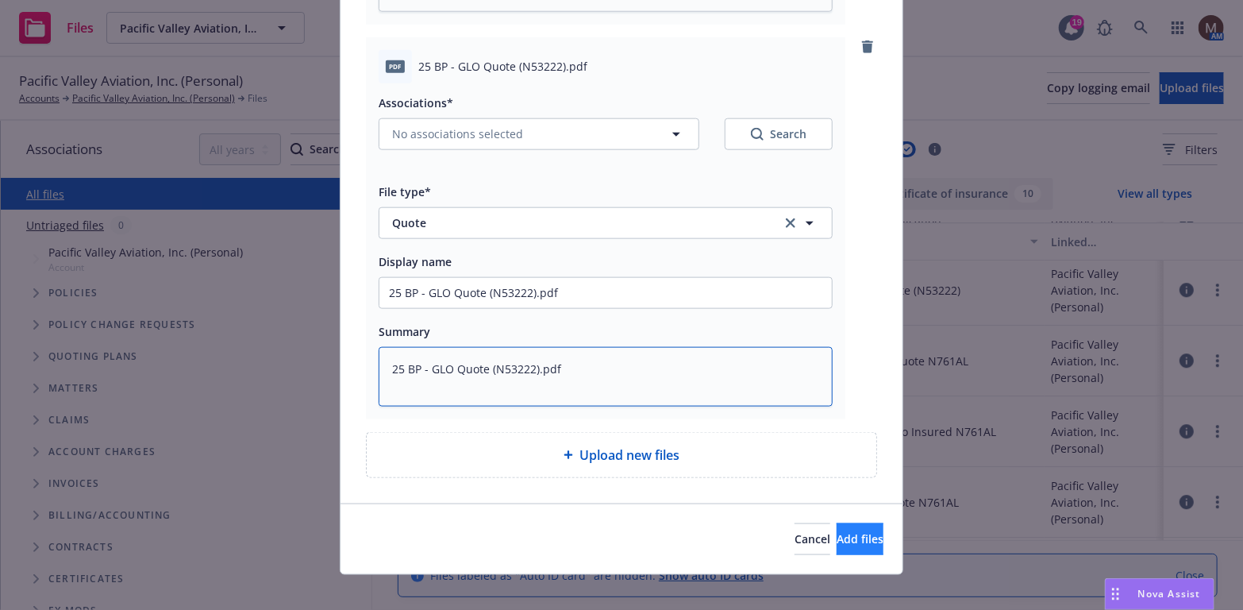
type textarea "25 BP - GLO Quote (N53222).pdf"
click at [837, 533] on span "Add files" at bounding box center [860, 538] width 47 height 15
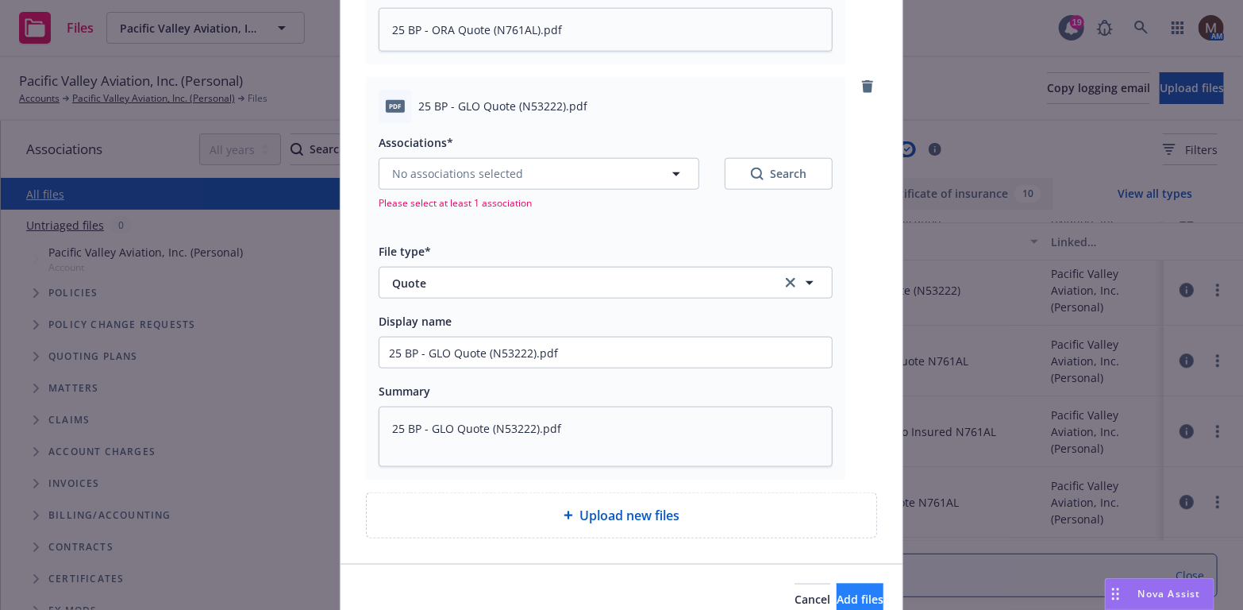
scroll to position [913, 0]
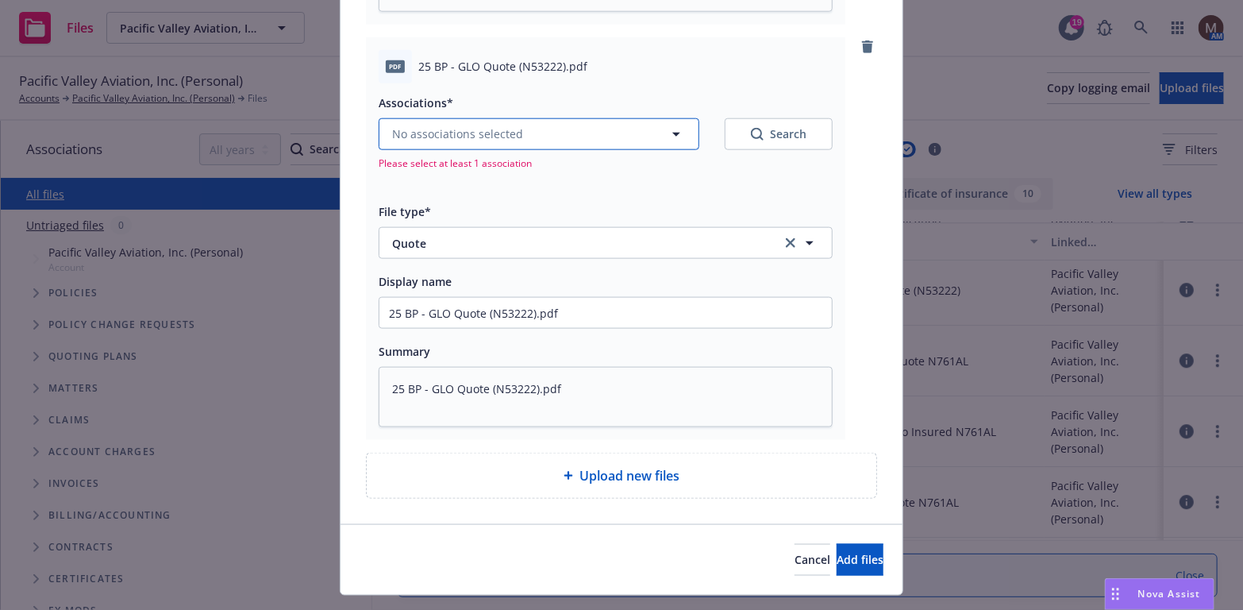
click at [667, 129] on icon "button" at bounding box center [676, 134] width 19 height 19
type textarea "x"
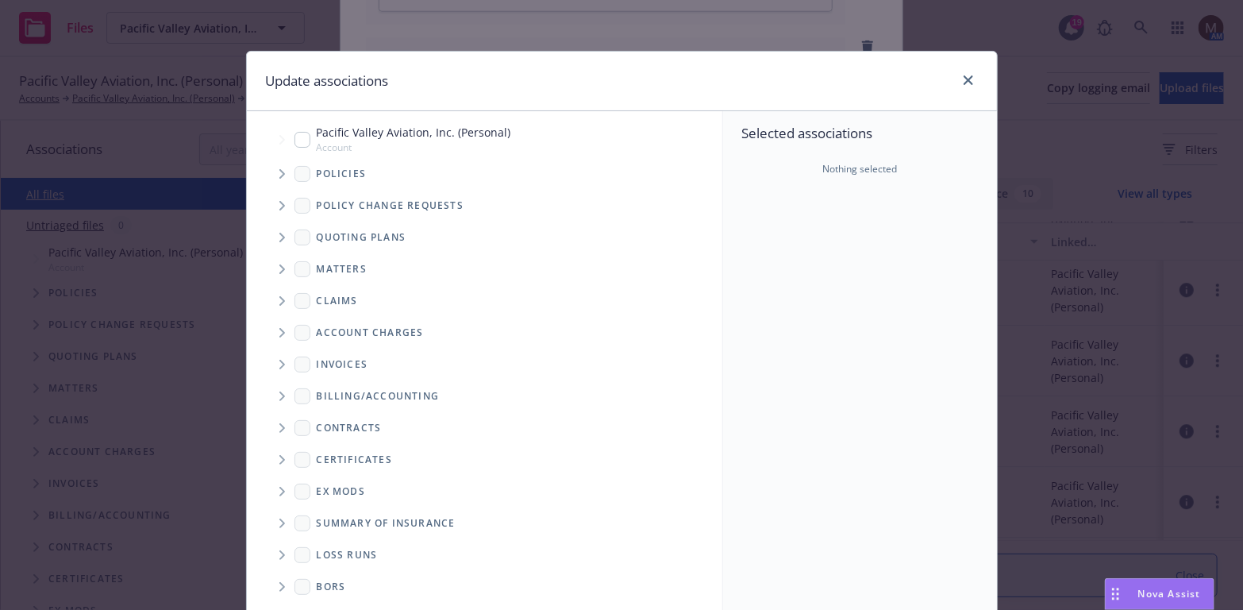
click at [298, 141] on input "Tree Example" at bounding box center [303, 140] width 16 height 16
checkbox input "true"
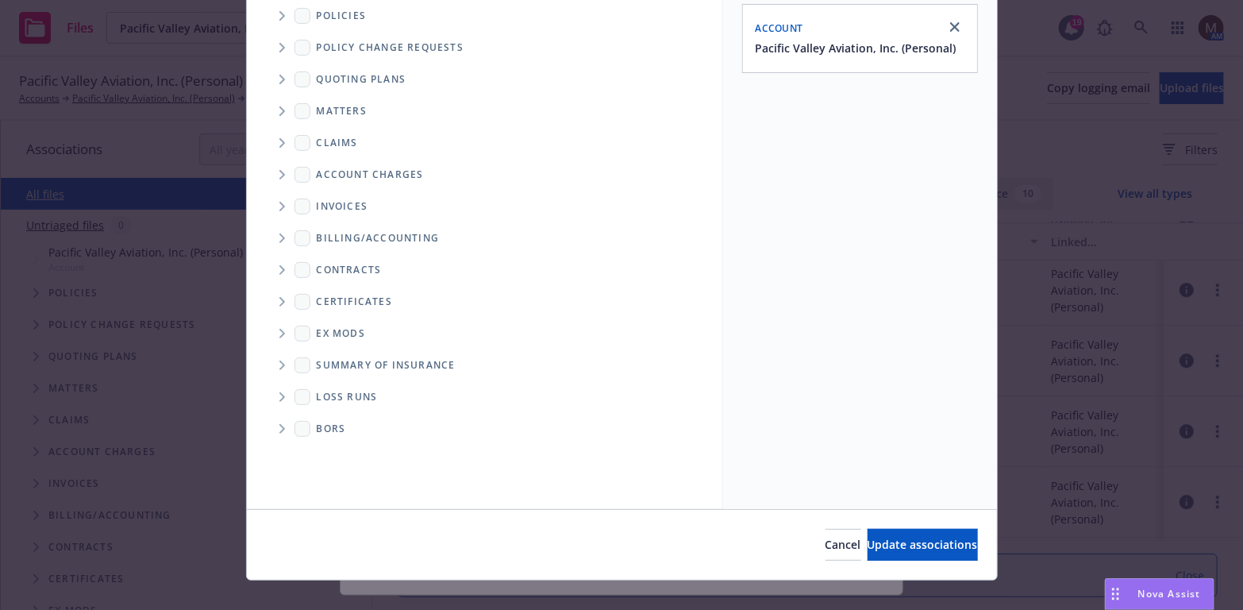
scroll to position [159, 0]
click at [892, 540] on span "Update associations" at bounding box center [923, 543] width 110 height 15
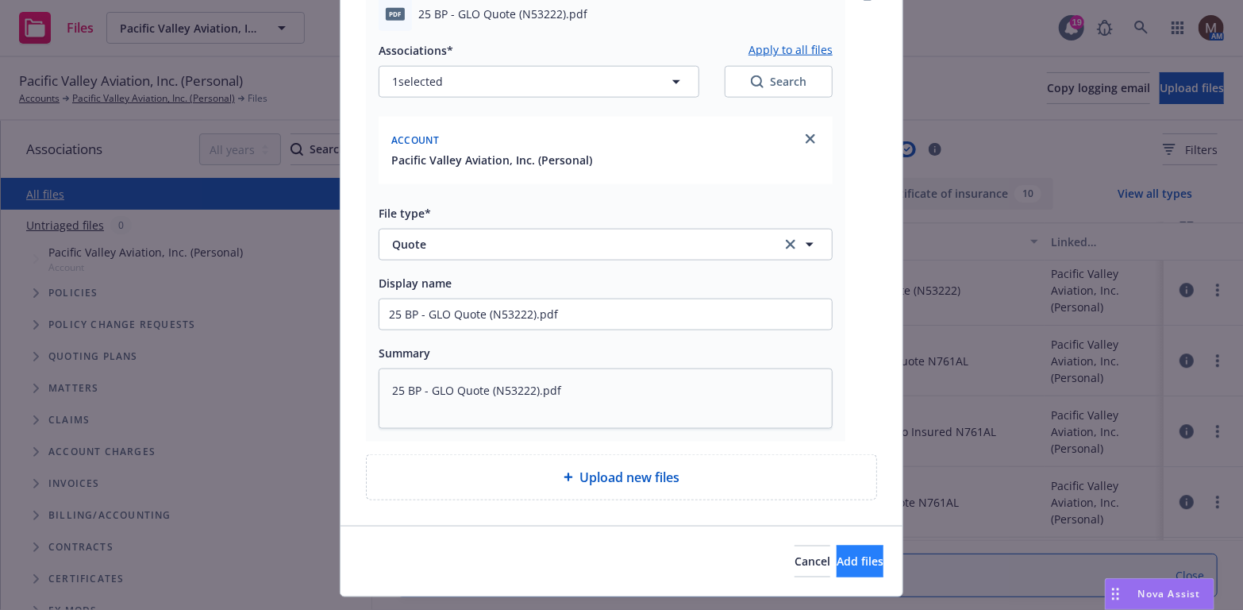
scroll to position [992, 0]
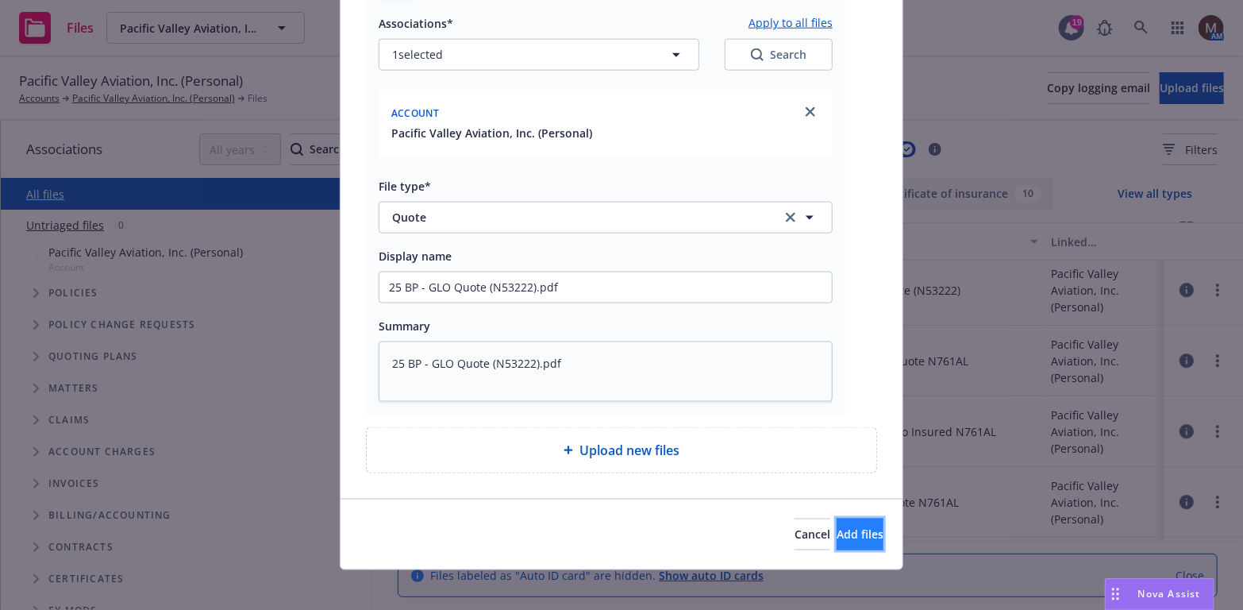
click at [849, 526] on span "Add files" at bounding box center [860, 533] width 47 height 15
click at [837, 530] on span "Add files" at bounding box center [860, 533] width 47 height 15
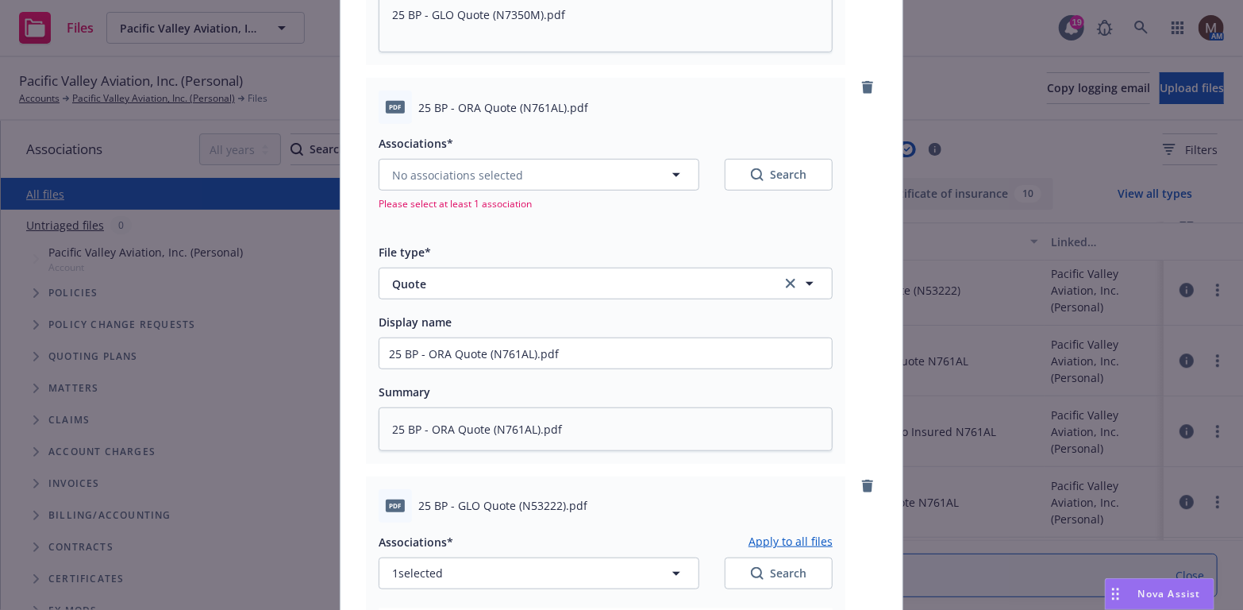
scroll to position [437, 0]
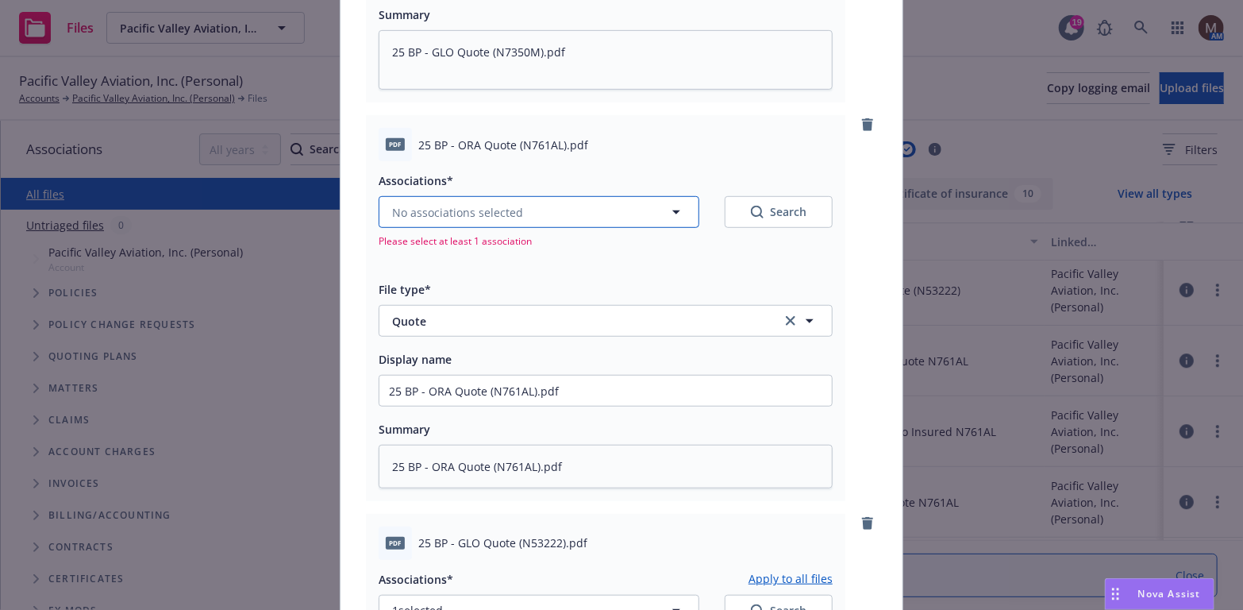
click at [672, 206] on icon "button" at bounding box center [676, 211] width 19 height 19
type textarea "x"
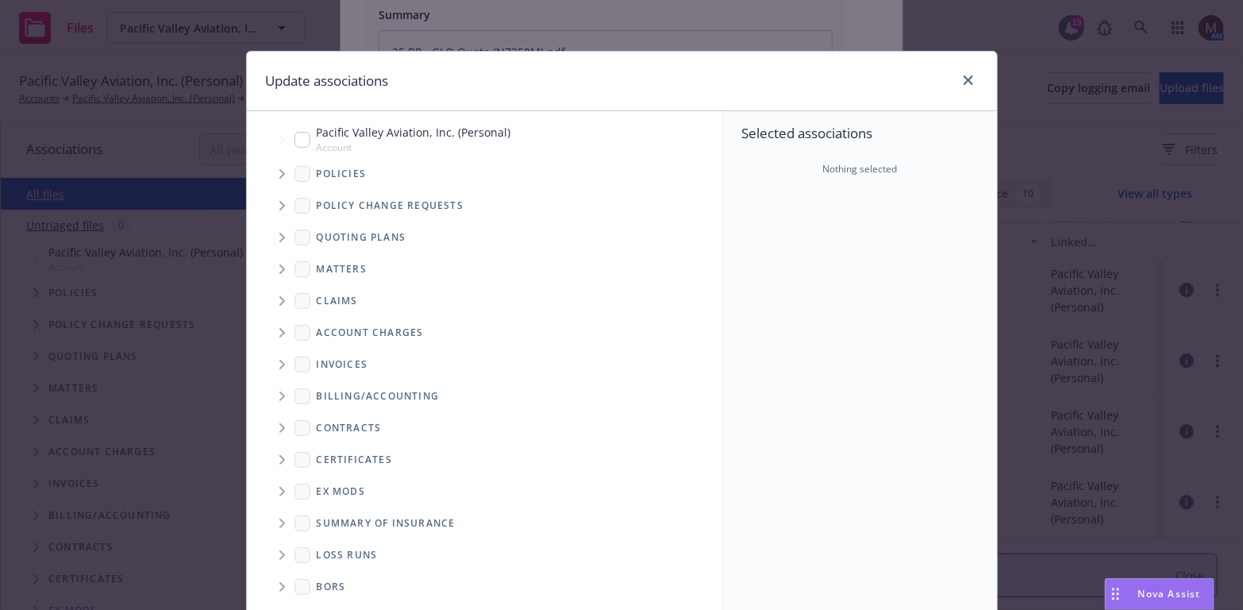
click at [295, 136] on input "Tree Example" at bounding box center [303, 140] width 16 height 16
checkbox input "true"
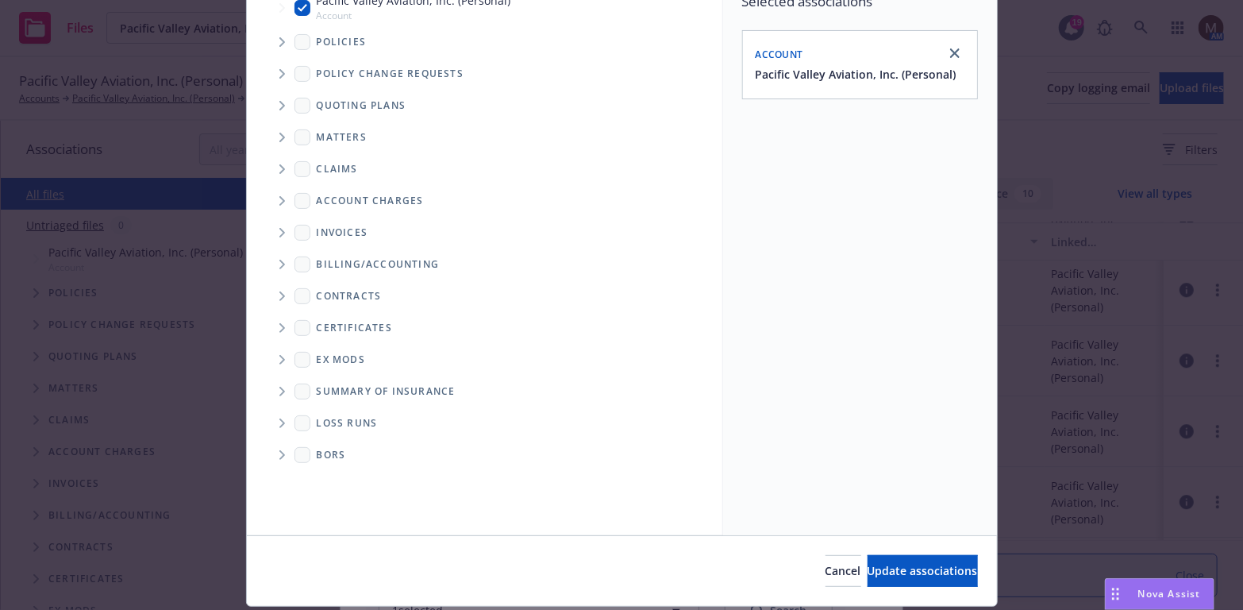
scroll to position [159, 0]
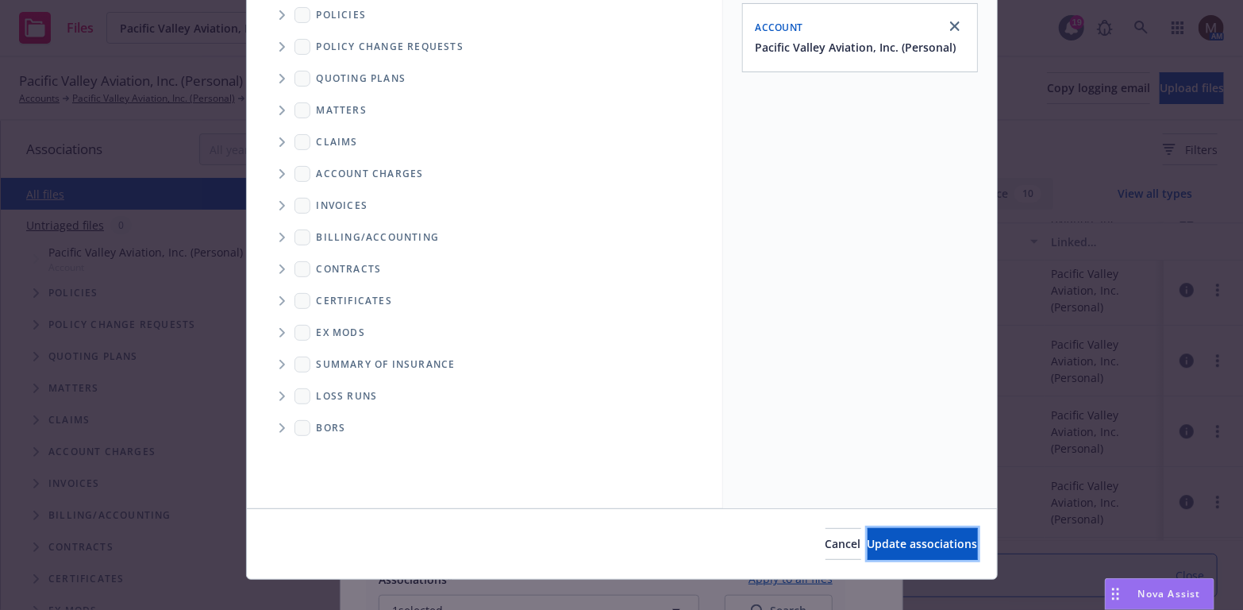
click at [922, 539] on span "Update associations" at bounding box center [923, 543] width 110 height 15
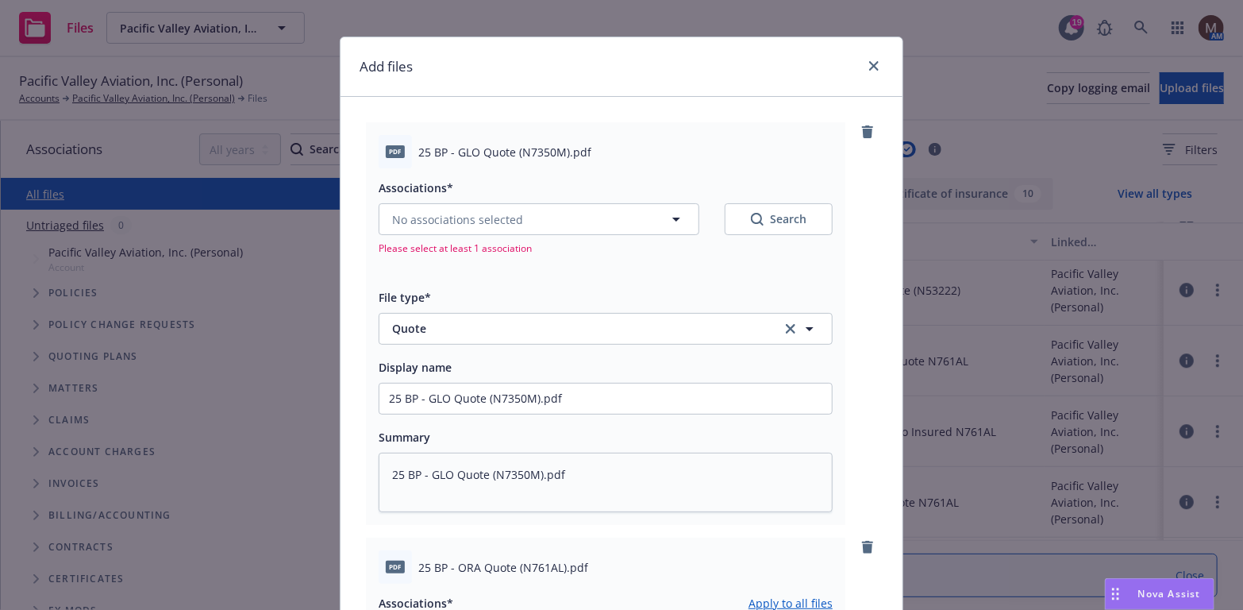
scroll to position [0, 0]
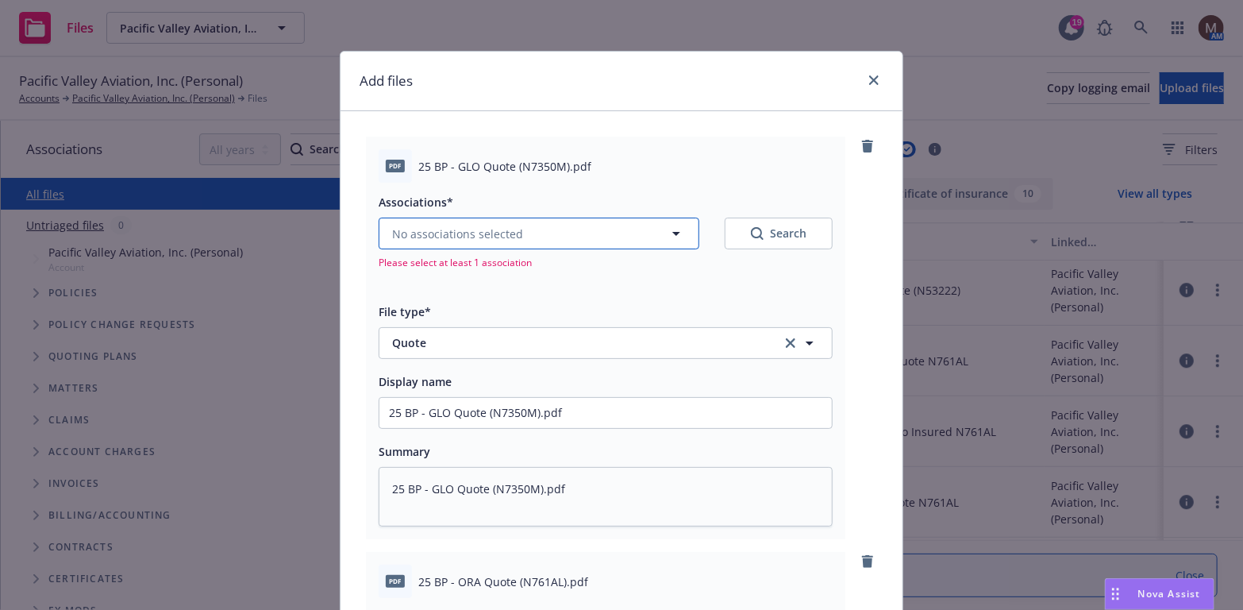
click at [673, 227] on icon "button" at bounding box center [676, 233] width 19 height 19
type textarea "x"
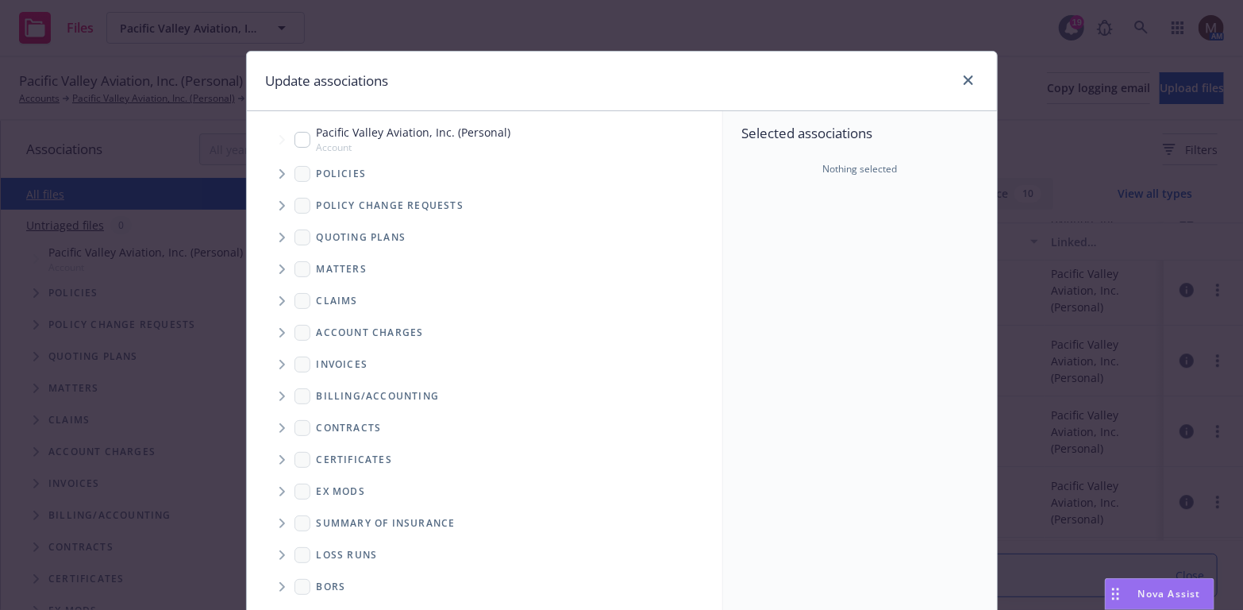
click at [295, 137] on input "Tree Example" at bounding box center [303, 140] width 16 height 16
checkbox input "true"
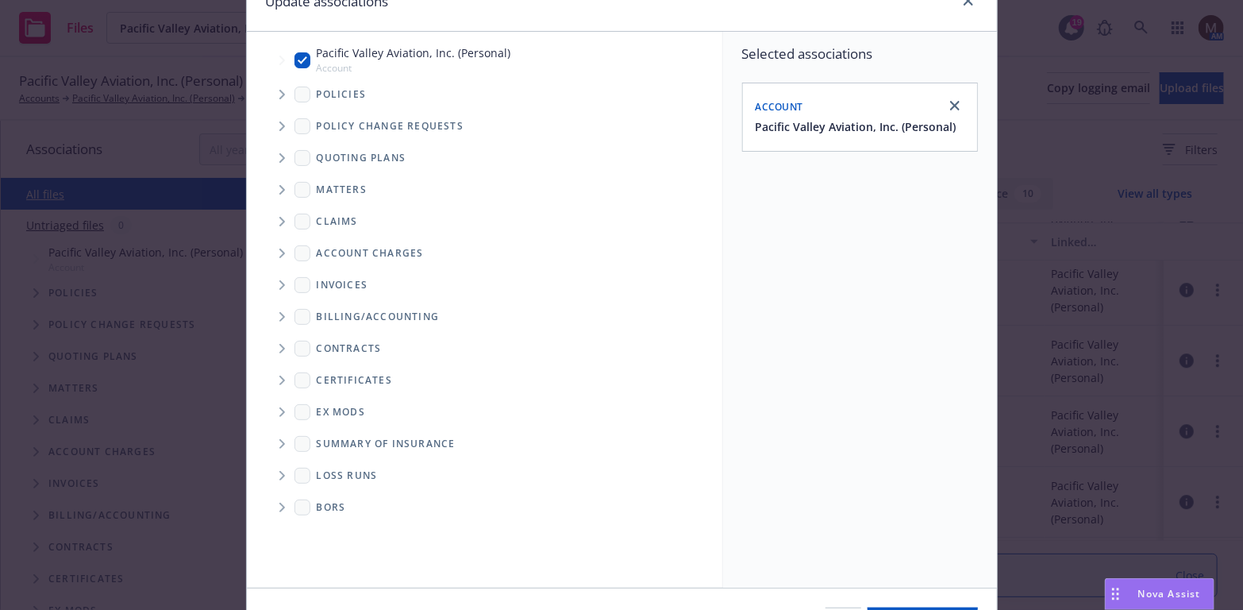
scroll to position [159, 0]
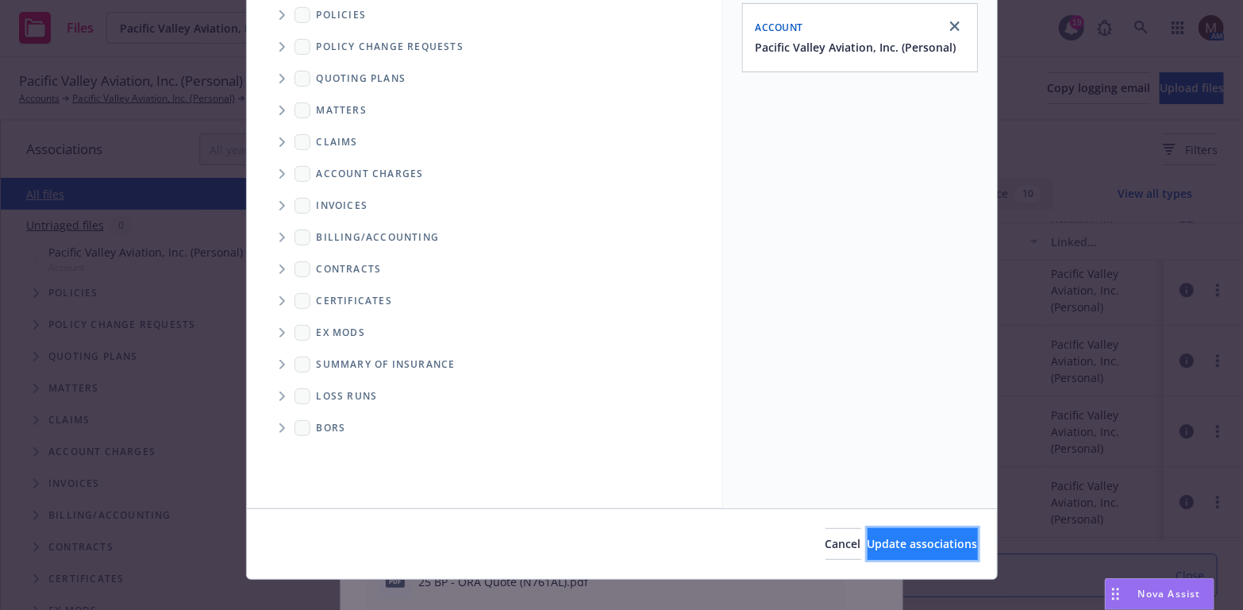
click at [915, 536] on span "Update associations" at bounding box center [923, 543] width 110 height 15
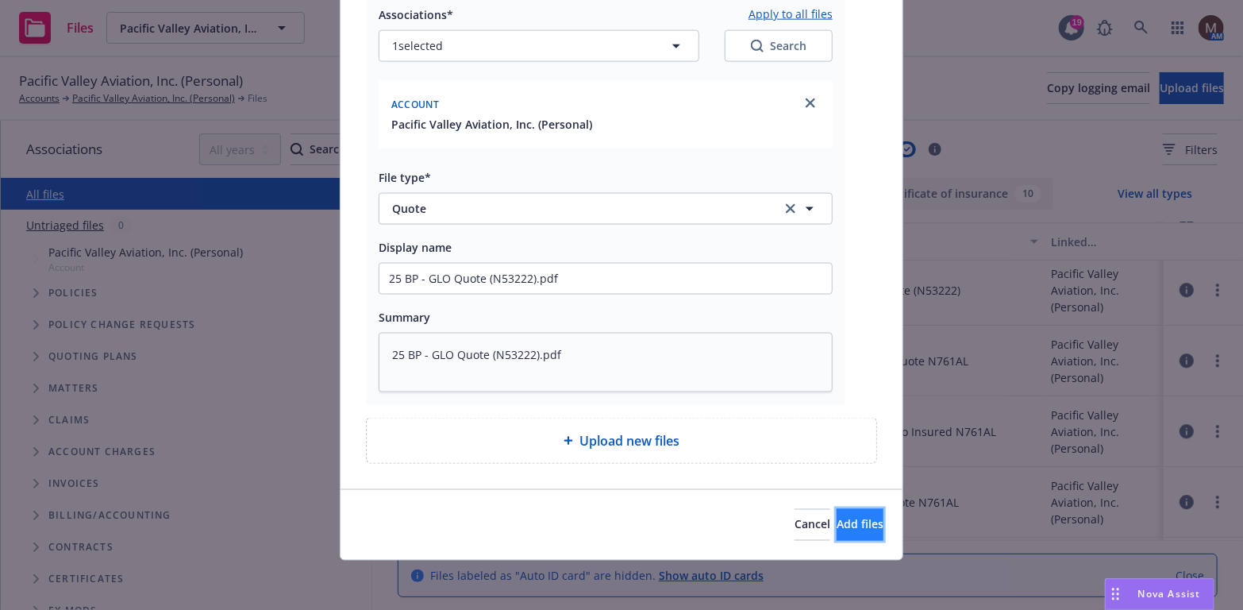
click at [838, 517] on span "Add files" at bounding box center [860, 524] width 47 height 15
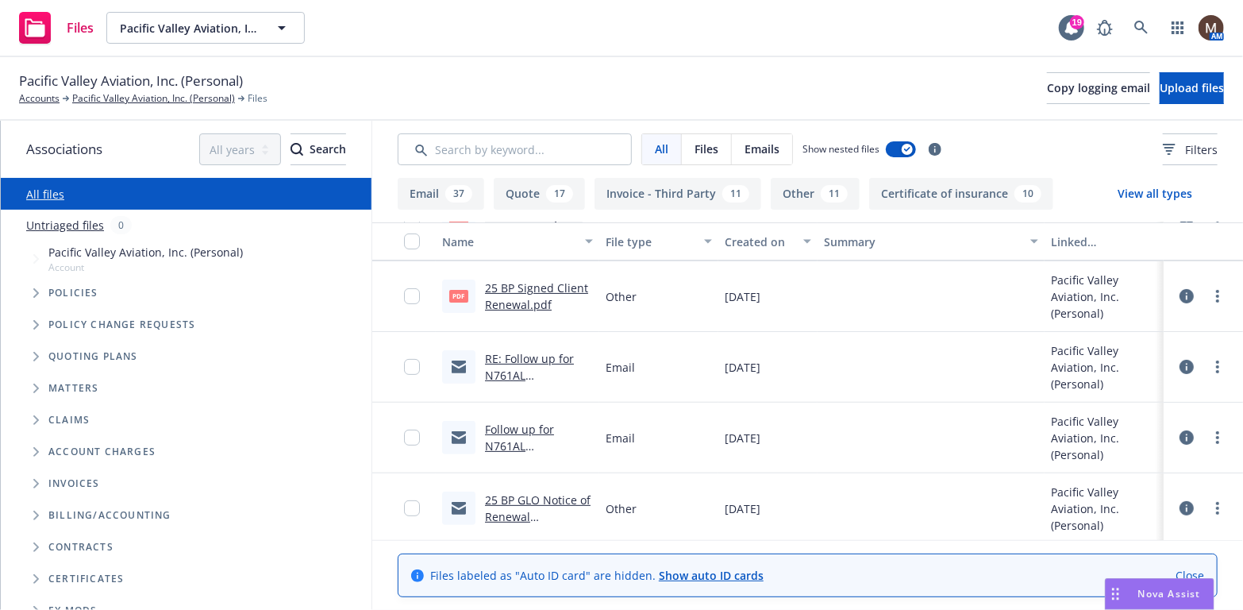
scroll to position [0, 0]
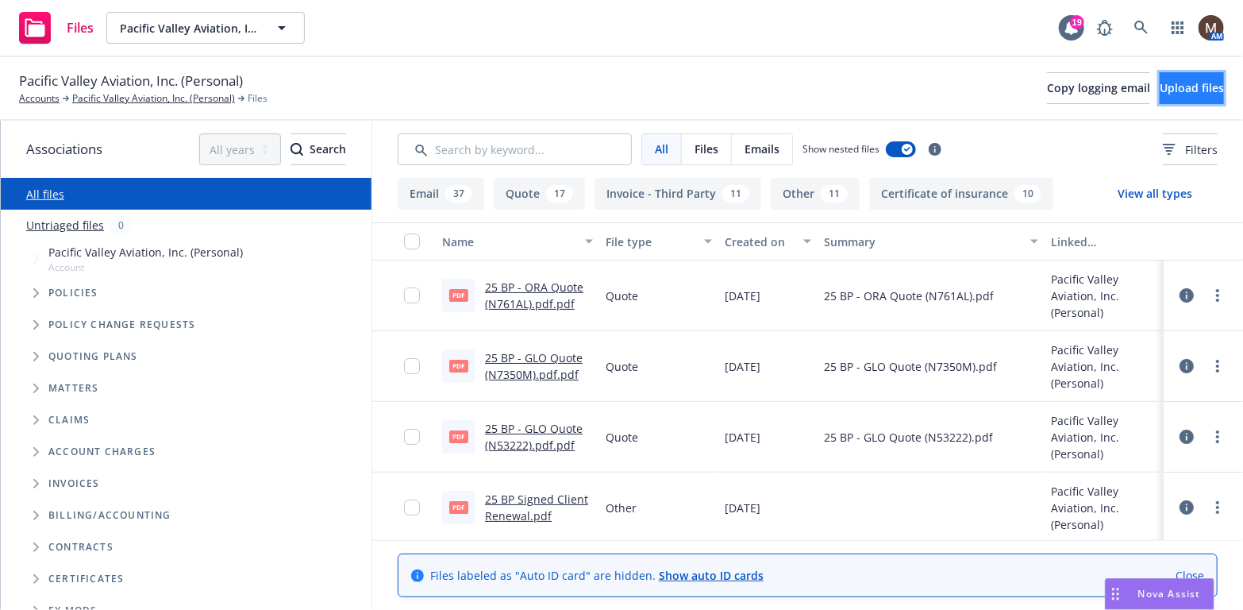
click at [1160, 82] on span "Upload files" at bounding box center [1192, 87] width 64 height 15
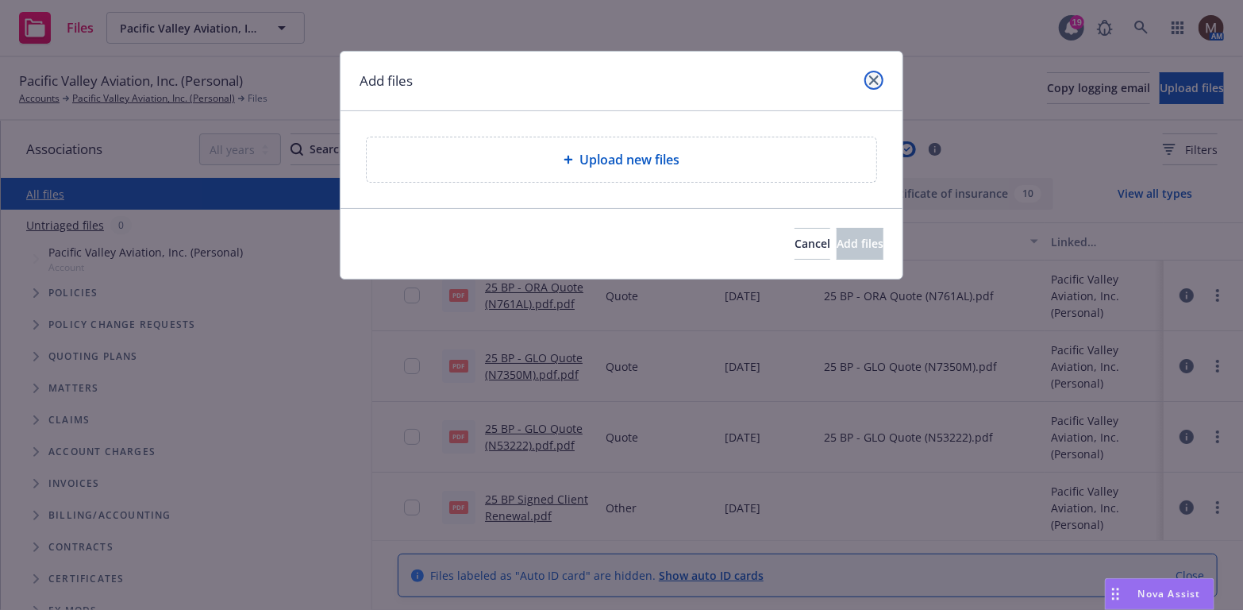
click at [878, 75] on icon "close" at bounding box center [874, 80] width 10 height 10
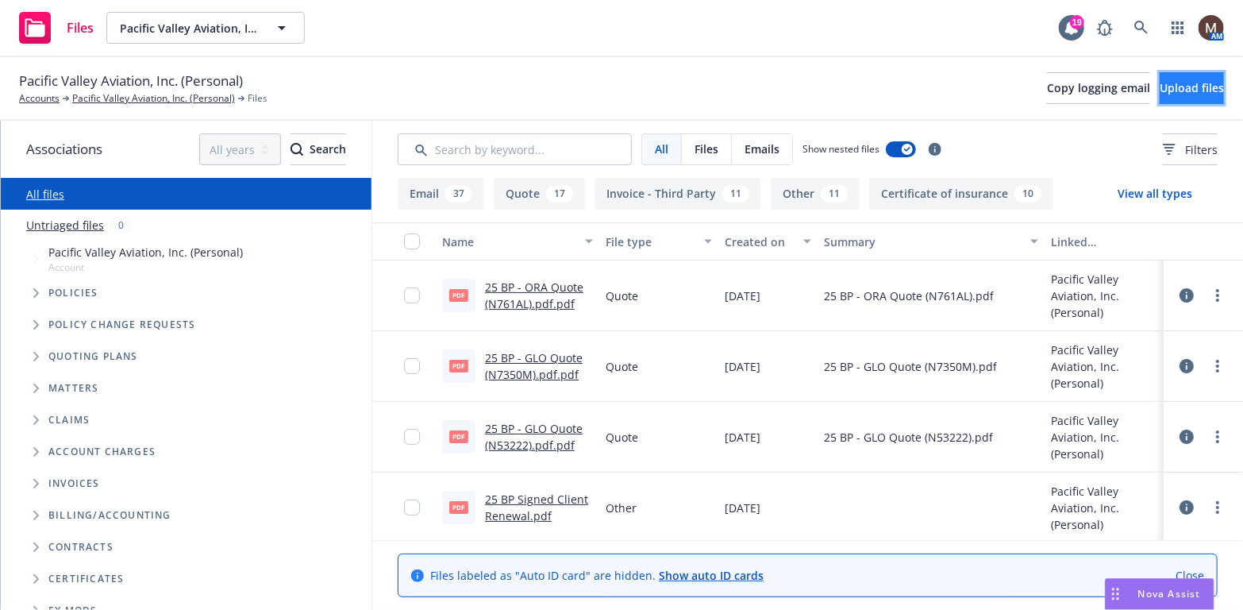
click at [1169, 83] on span "Upload files" at bounding box center [1192, 87] width 64 height 15
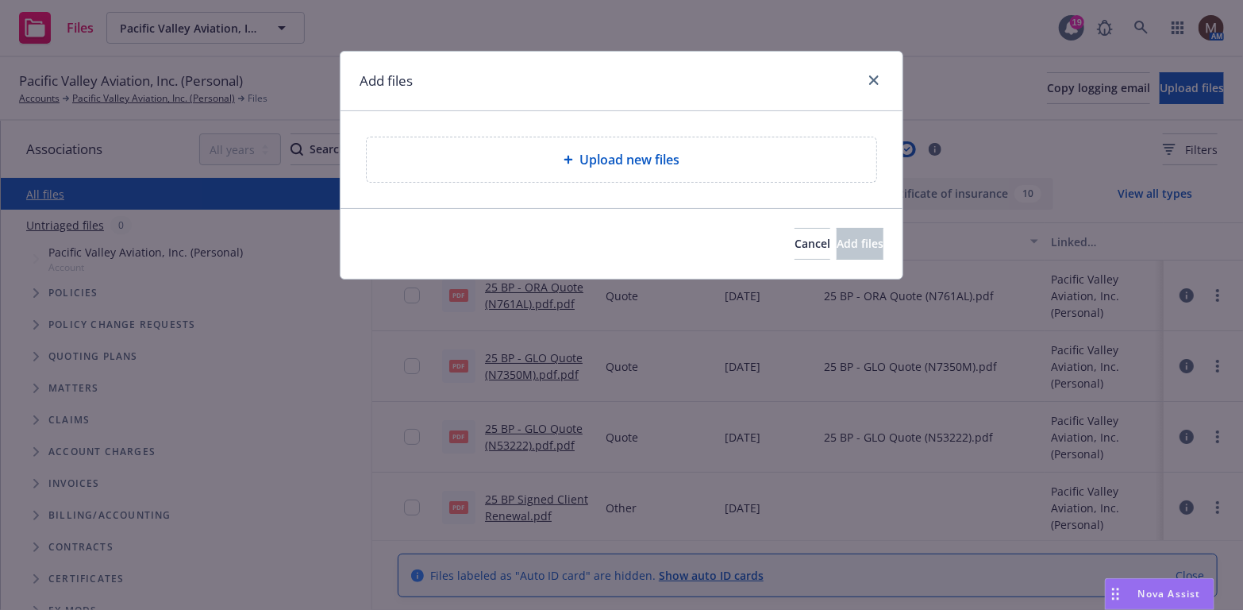
type textarea "x"
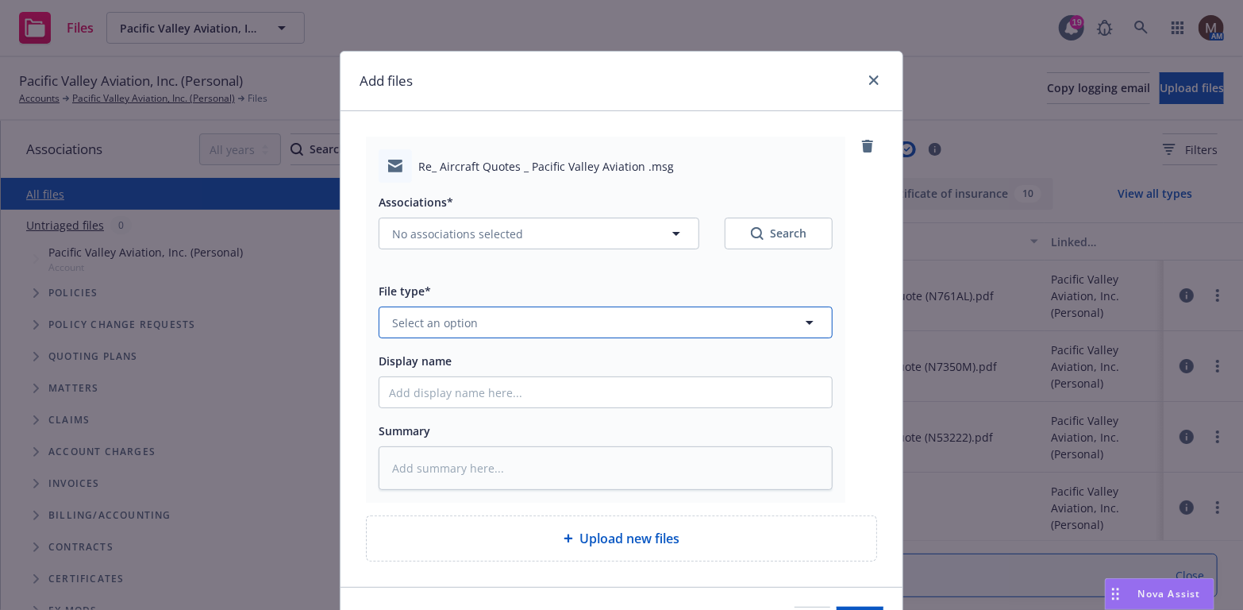
click at [800, 321] on icon "button" at bounding box center [809, 322] width 19 height 19
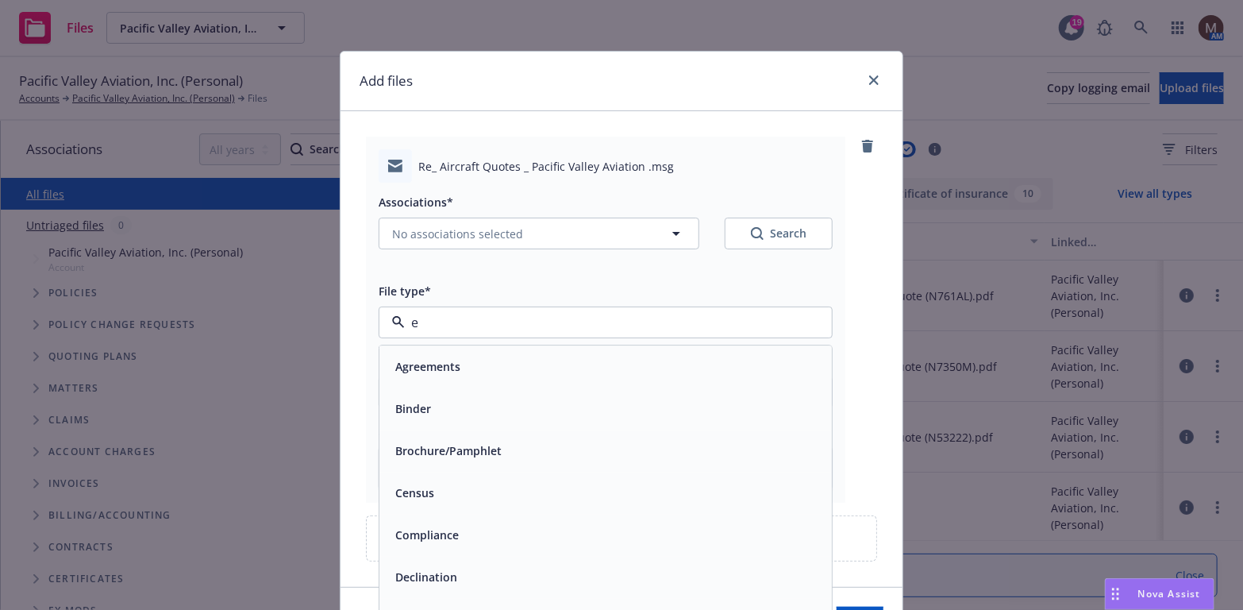
type input "em"
click at [434, 414] on div "Email" at bounding box center [605, 409] width 433 height 23
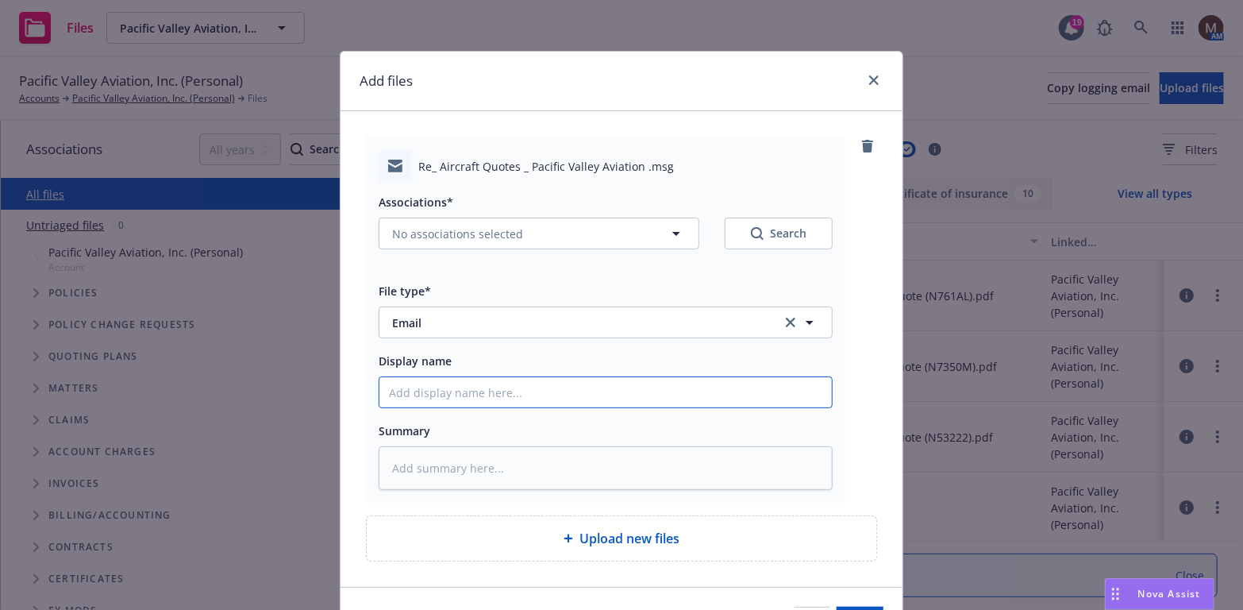
click at [414, 385] on input "Display name" at bounding box center [605, 392] width 453 height 30
type textarea "x"
type input "2"
type textarea "x"
type input "25"
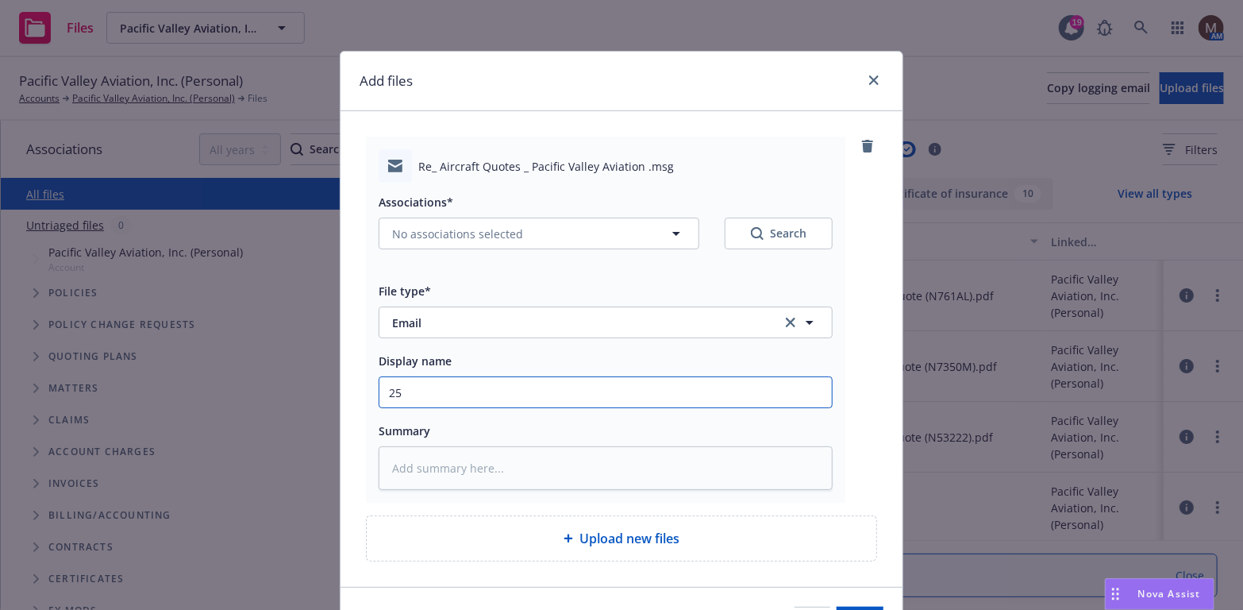
type textarea "x"
type input "25"
type textarea "x"
type input "25 B"
type textarea "x"
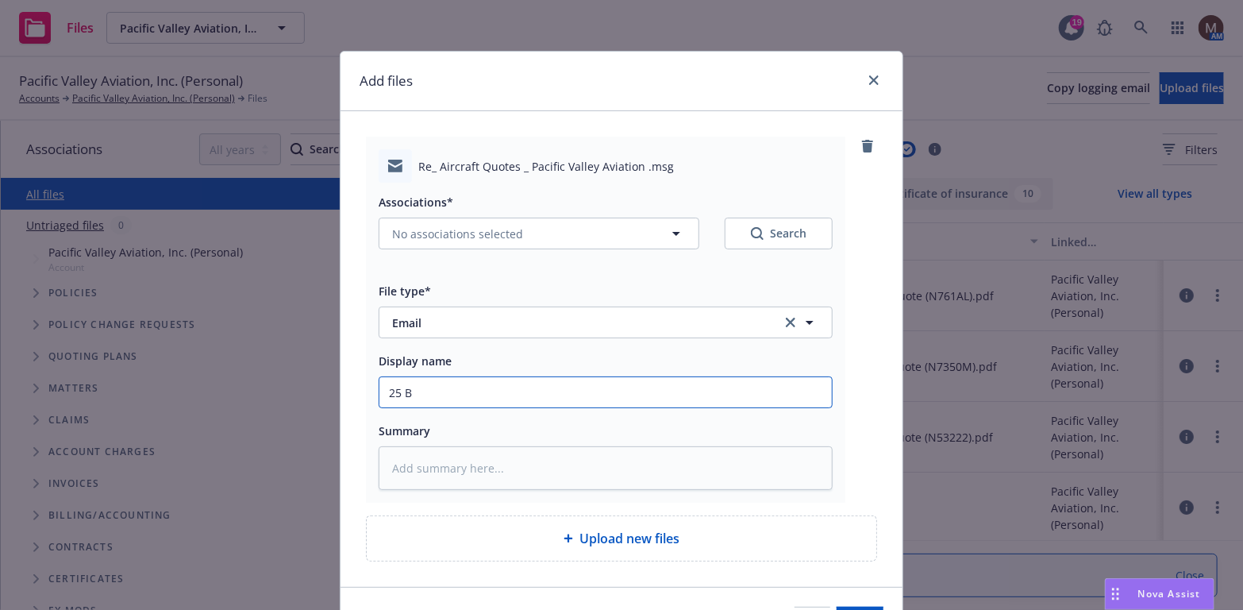
type input "25 BP"
type textarea "x"
type input "25 BP"
type textarea "x"
type input "25 BP -"
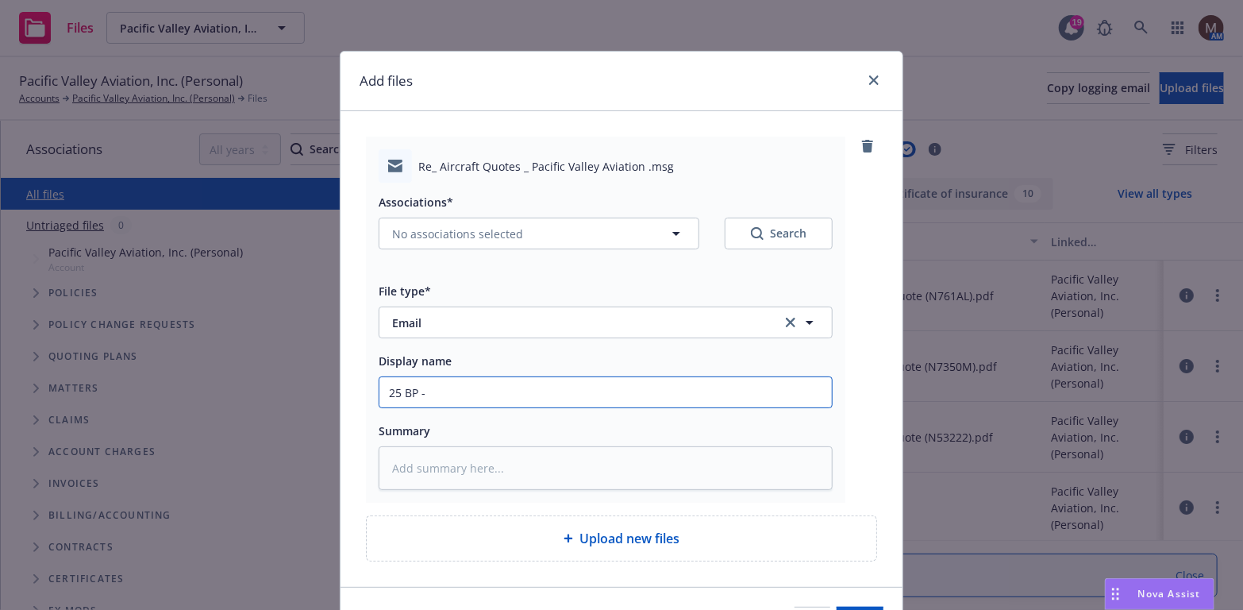
type textarea "x"
type input "25 BP -"
type textarea "x"
type input "25 BP - Q"
type textarea "x"
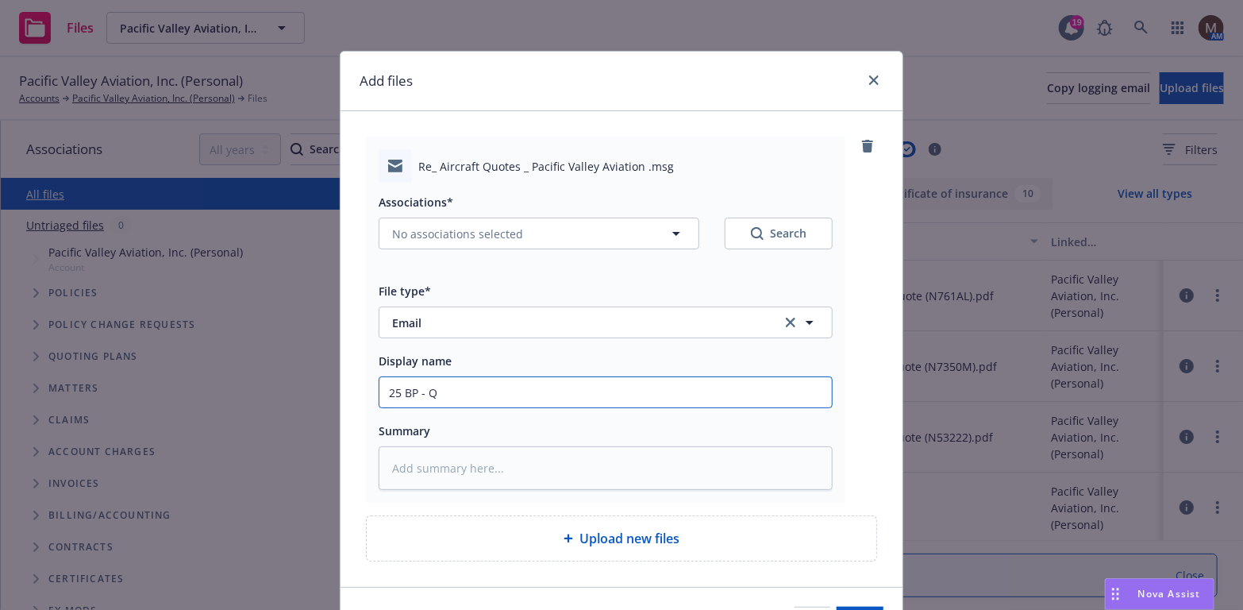
type input "25 BP - Qu"
type textarea "x"
type input "25 BP - Quo"
type textarea "x"
type input "25 BP - Quot"
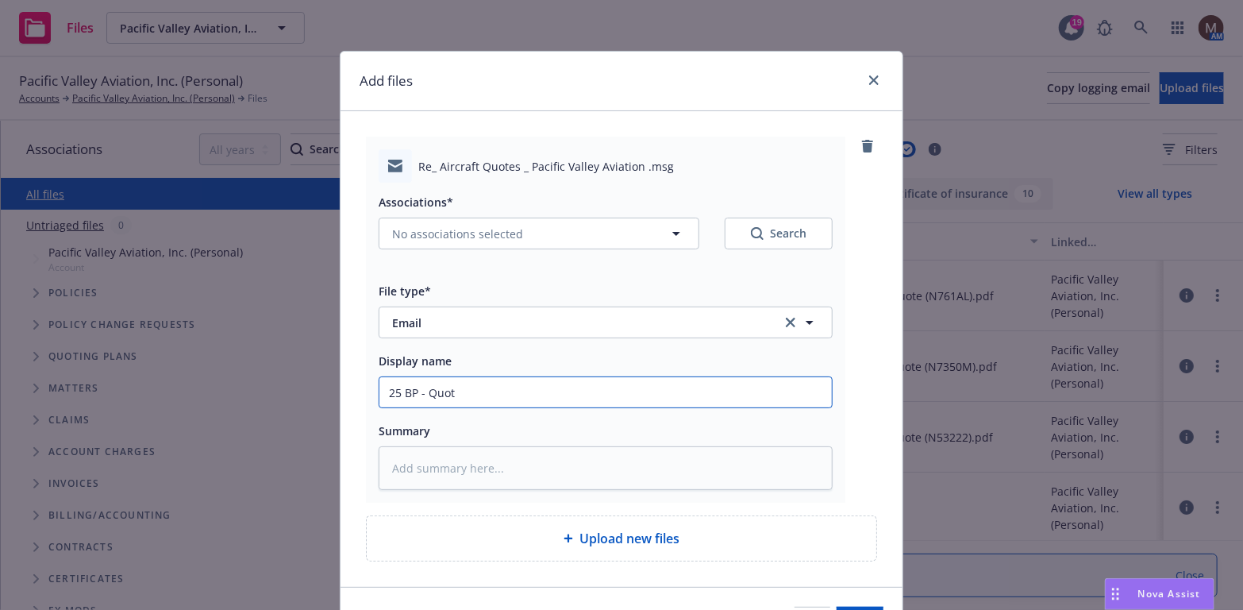
type textarea "x"
type input "25 BP - Quote"
type textarea "x"
type input "25 BP - Quotes"
type textarea "x"
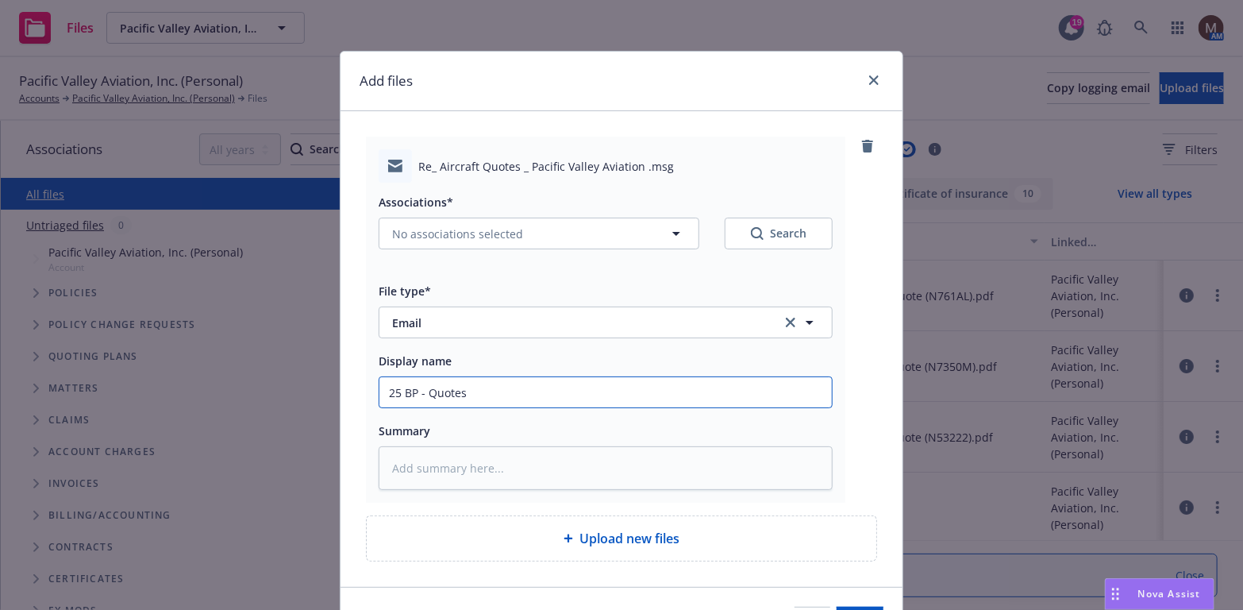
type input "25 BP - Quotes"
type textarea "x"
type input "25 BP - Quotes t"
type textarea "x"
type input "25 BP - Quotes to"
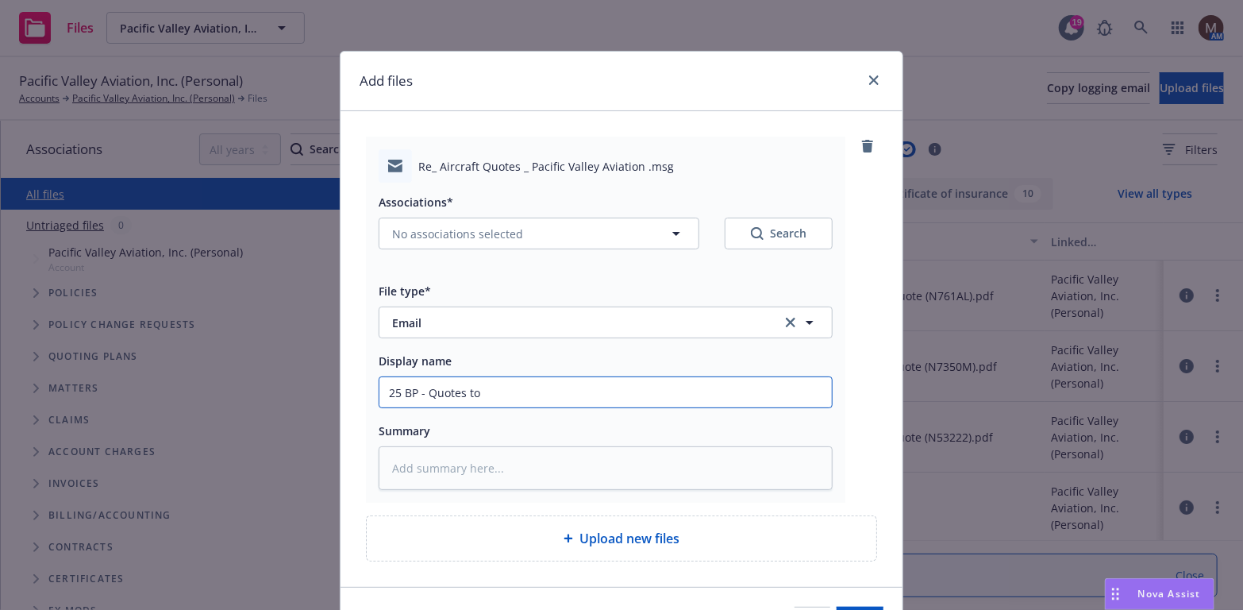
type textarea "x"
type input "25 BP - Quotes to"
type textarea "x"
type input "25 BP - Quotes to s"
type textarea "x"
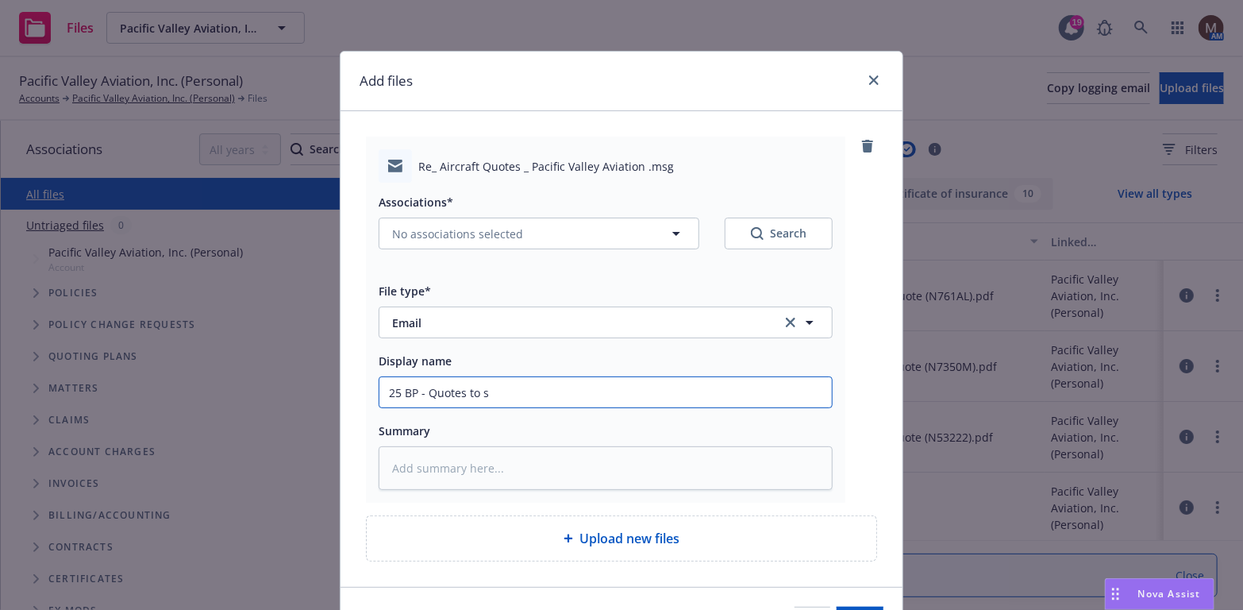
type input "25 BP - Quotes to si"
type textarea "x"
type input "25 BP - Quotes to sin"
type textarea "x"
type input "25 BP - Quotes to si"
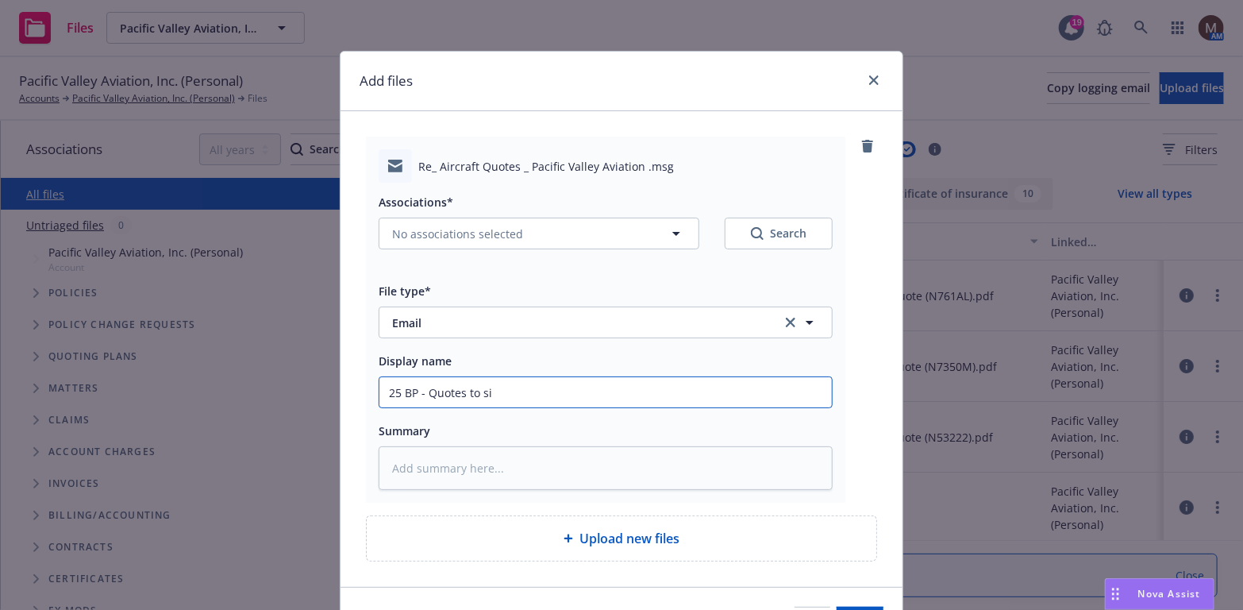
type textarea "x"
type input "25 BP - Quotes to s"
type textarea "x"
type input "25 BP - Quotes to"
type textarea "x"
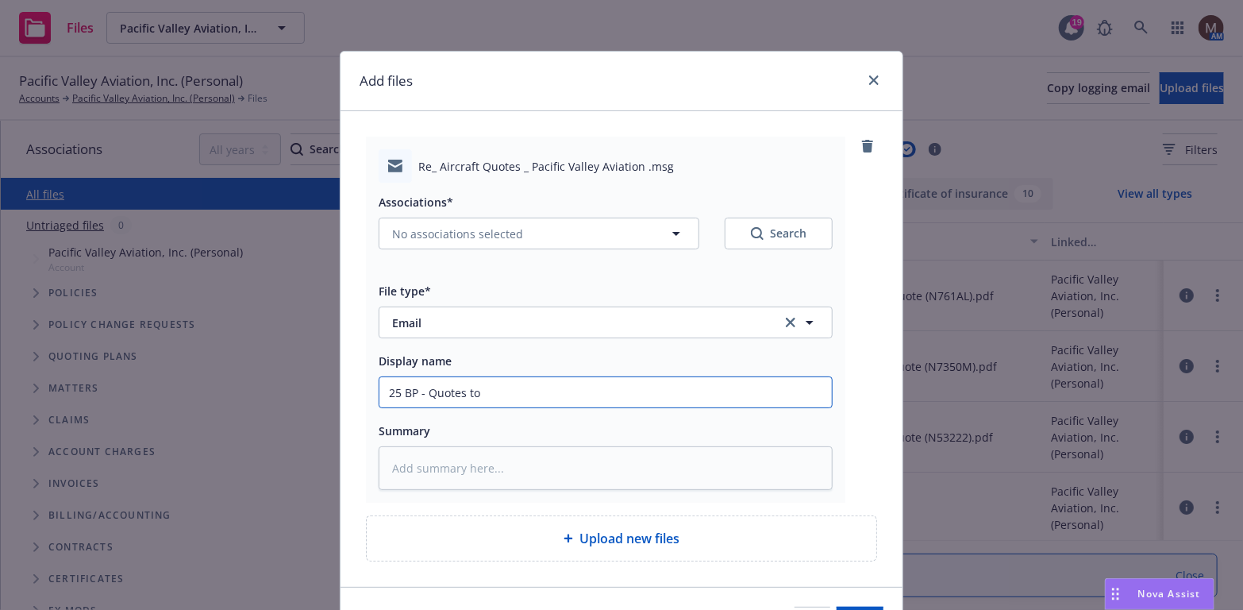
type input "25 BP - Quotes to I"
type textarea "x"
type input "25 BP - Quotes to In"
type textarea "x"
type input "25 BP - Quotes to Ins"
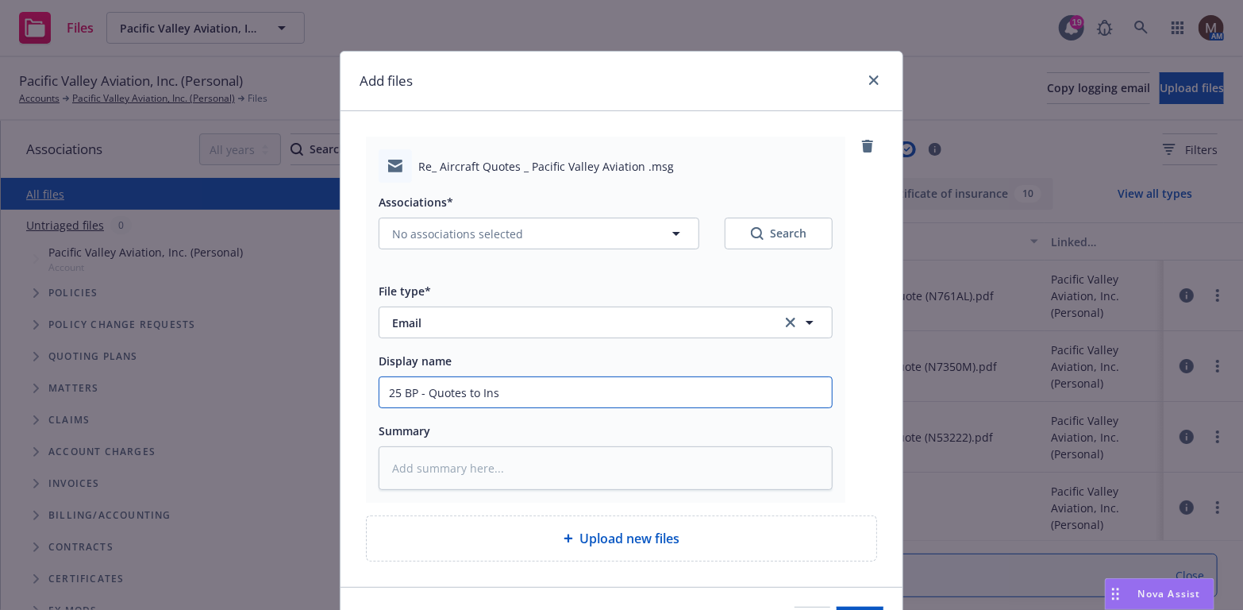
type textarea "x"
type input "25 BP - Quotes to Insu"
type textarea "x"
type input "25 BP - Quotes to Insur"
type textarea "x"
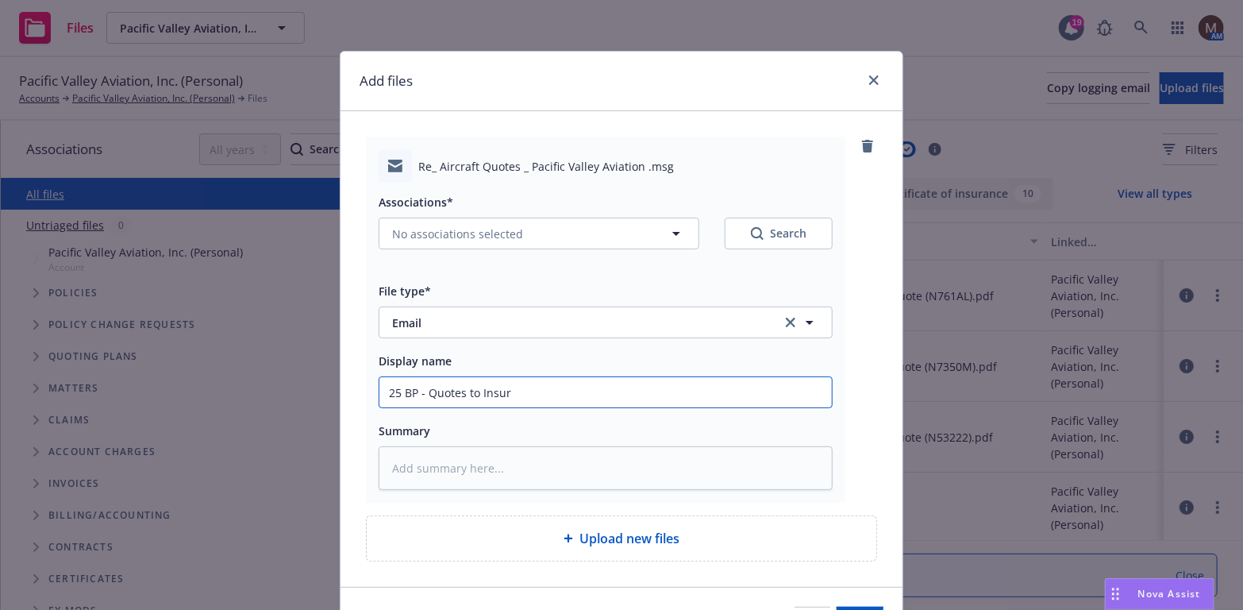
type input "25 BP - Quotes to Insure"
type textarea "x"
type input "25 BP - Quotes to Insured"
type textarea "x"
drag, startPoint x: 508, startPoint y: 399, endPoint x: 364, endPoint y: 399, distance: 144.5
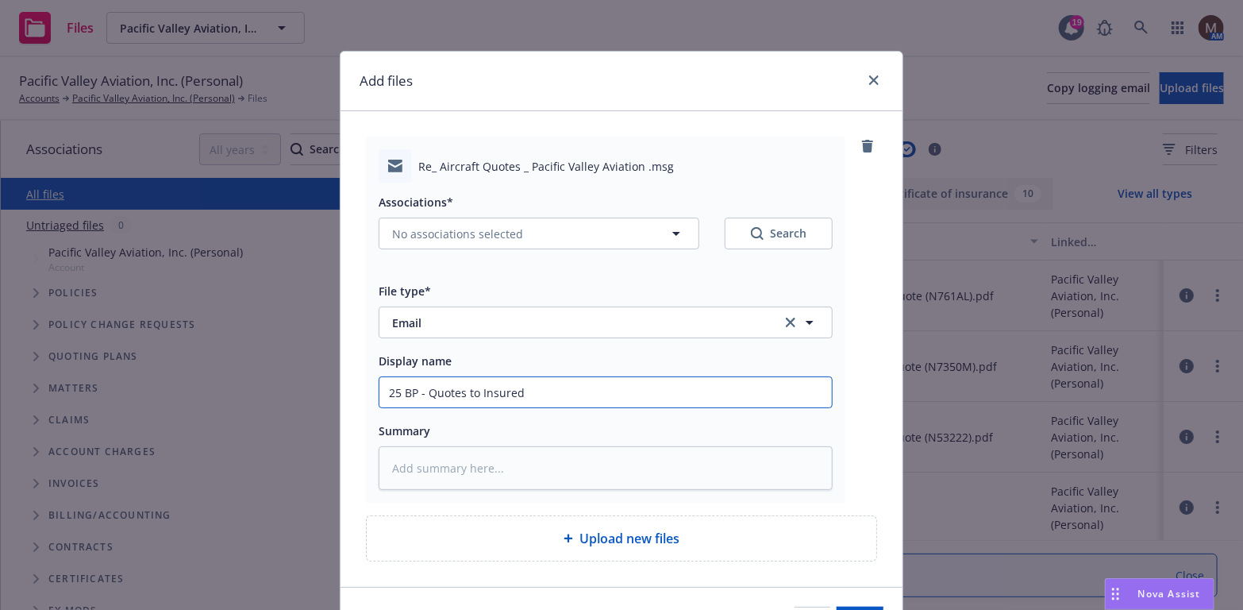
click at [366, 399] on div "Re_ Aircraft Quotes _ Pacific Valley Aviation .msg Associations* No association…" at bounding box center [605, 320] width 479 height 366
type input "25 BP - Quotes to Insured"
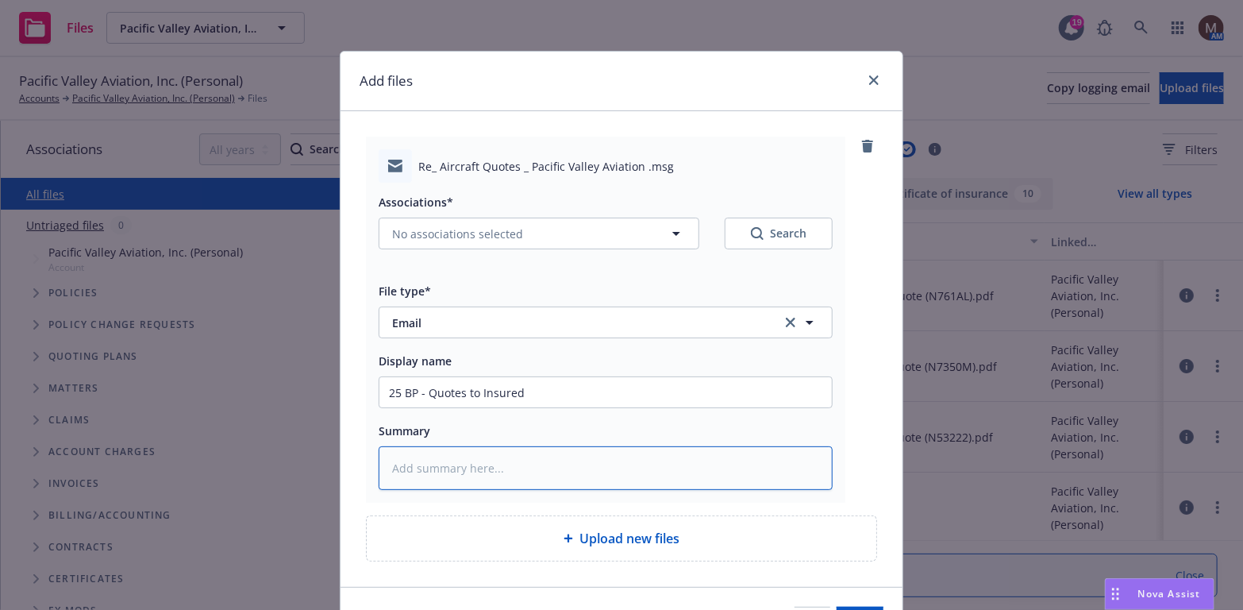
click at [415, 464] on textarea at bounding box center [606, 468] width 454 height 44
paste textarea "25 BP - Quotes to Insured"
type textarea "x"
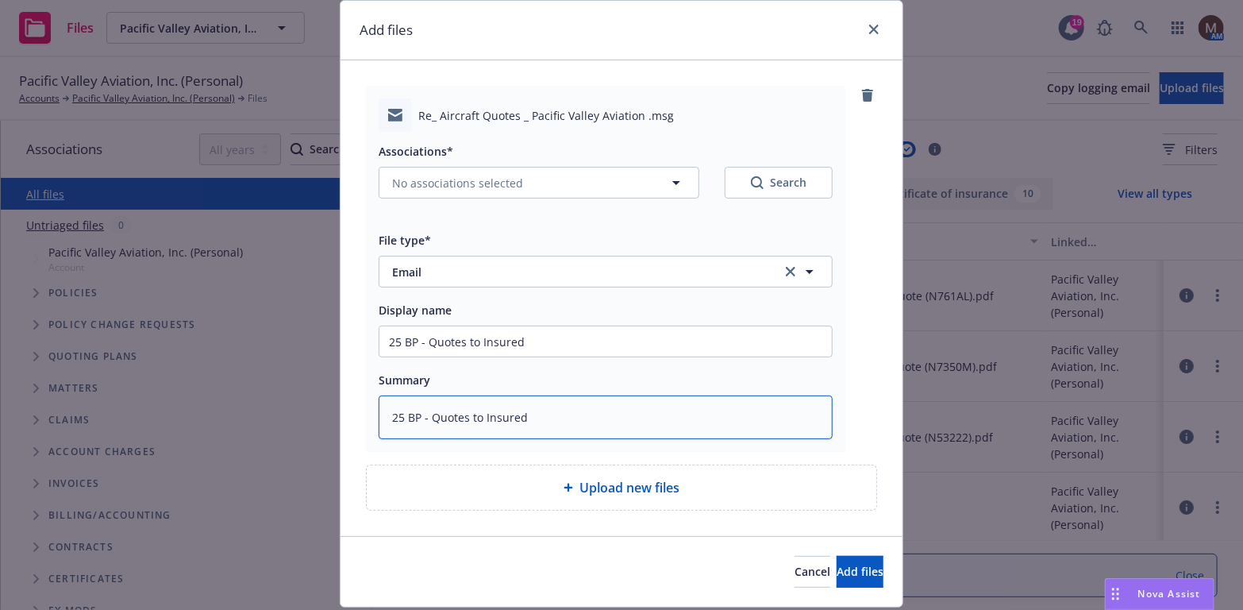
scroll to position [79, 0]
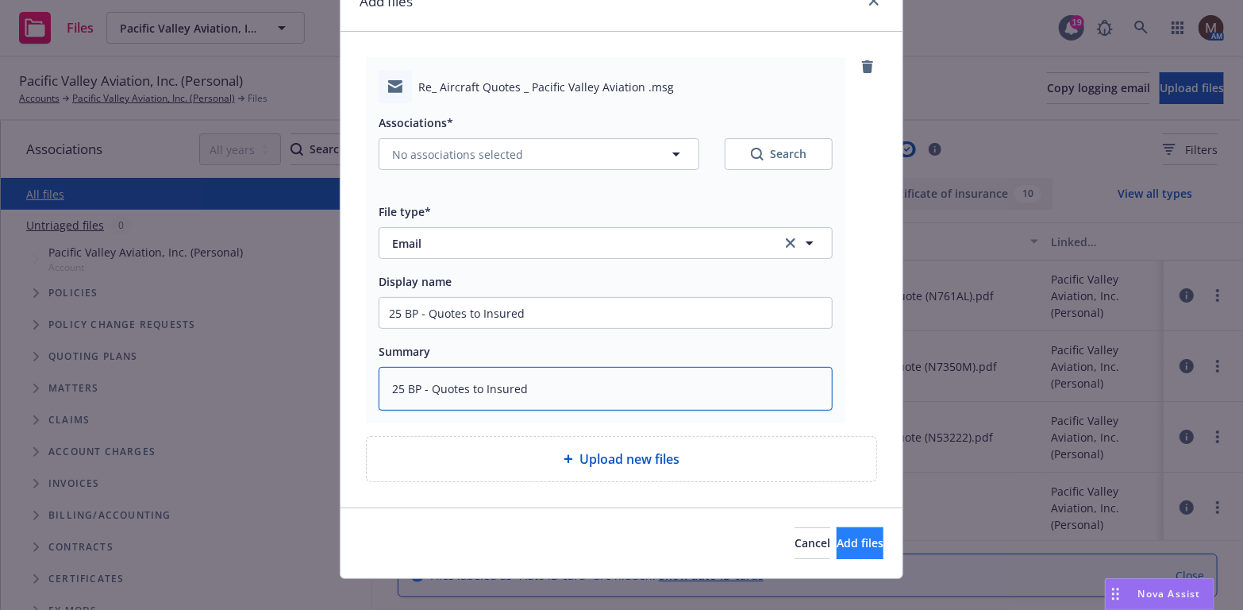
type textarea "25 BP - Quotes to Insured"
click at [840, 543] on span "Add files" at bounding box center [860, 542] width 47 height 15
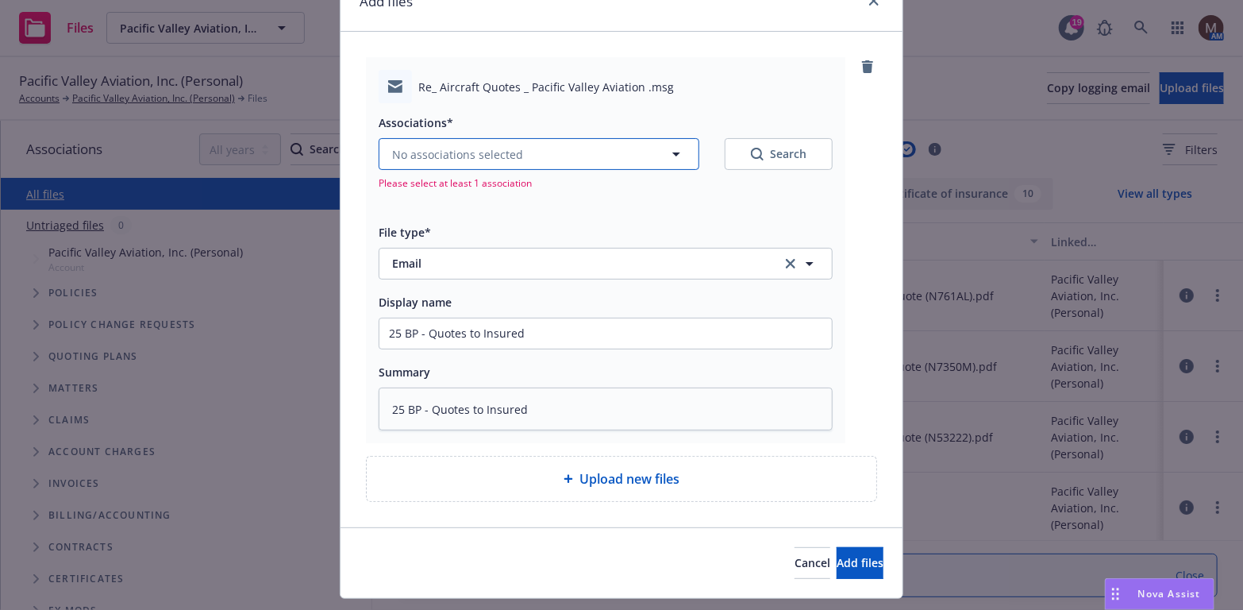
click at [672, 150] on icon "button" at bounding box center [676, 153] width 19 height 19
type textarea "x"
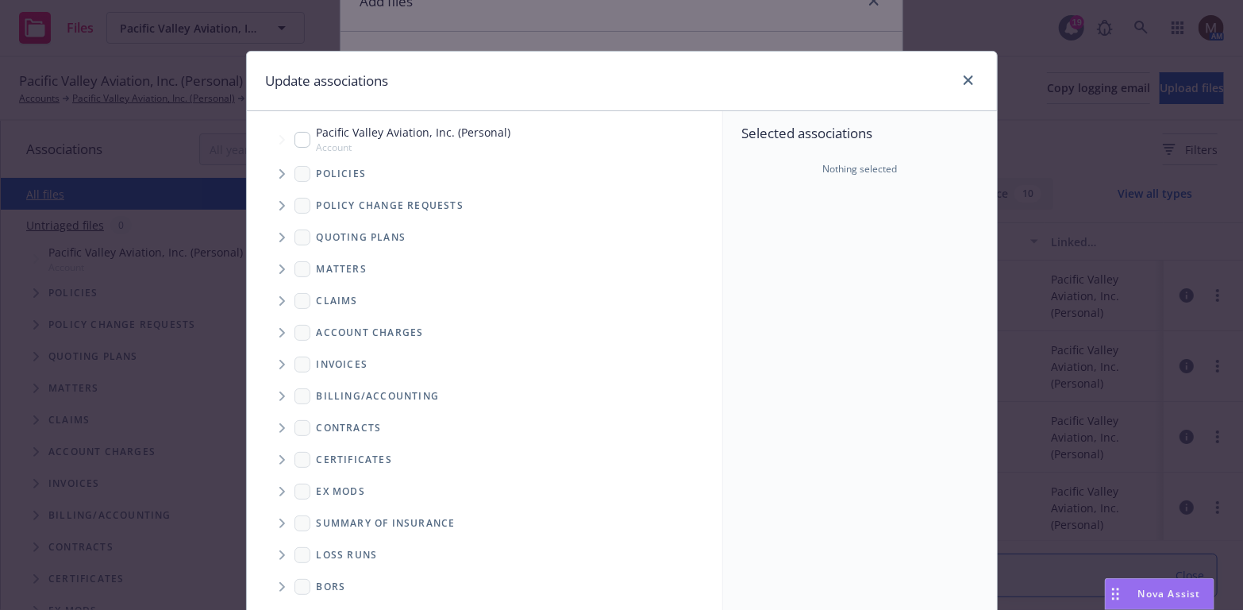
click at [302, 137] on input "Tree Example" at bounding box center [303, 140] width 16 height 16
checkbox input "true"
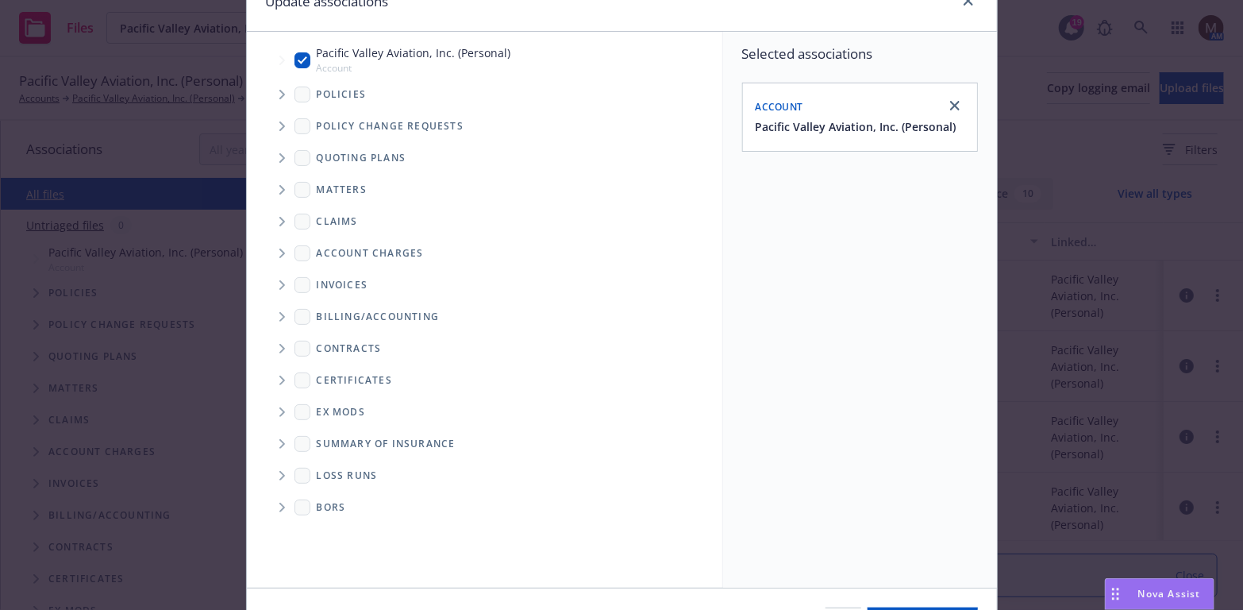
scroll to position [159, 0]
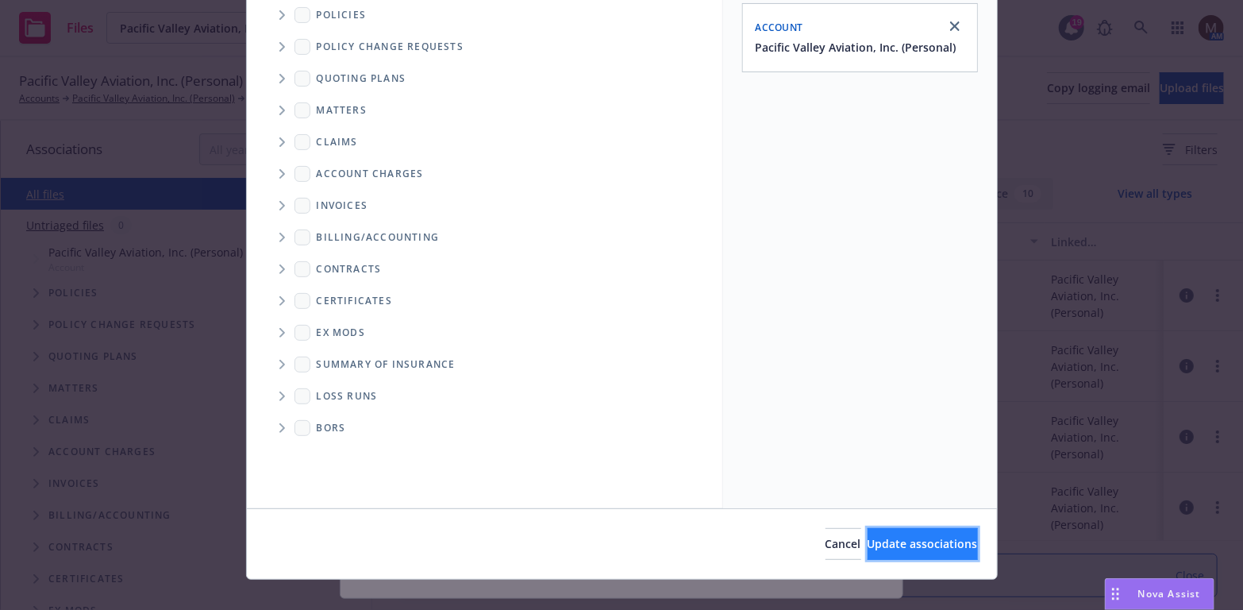
click at [904, 540] on span "Update associations" at bounding box center [923, 543] width 110 height 15
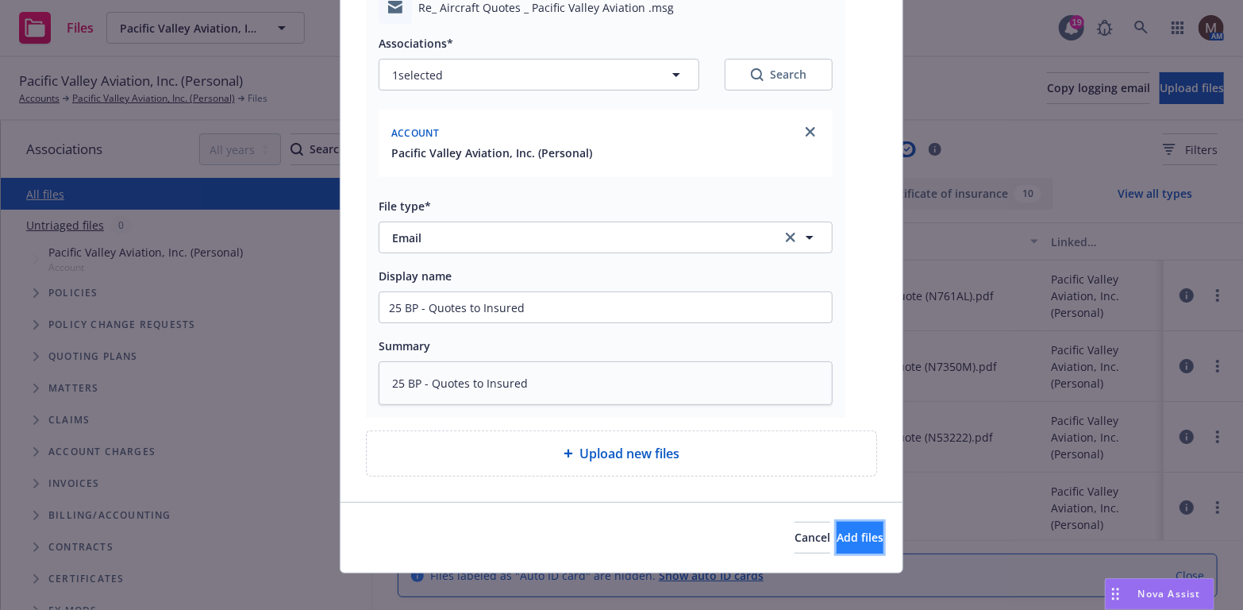
click at [837, 530] on span "Add files" at bounding box center [860, 537] width 47 height 15
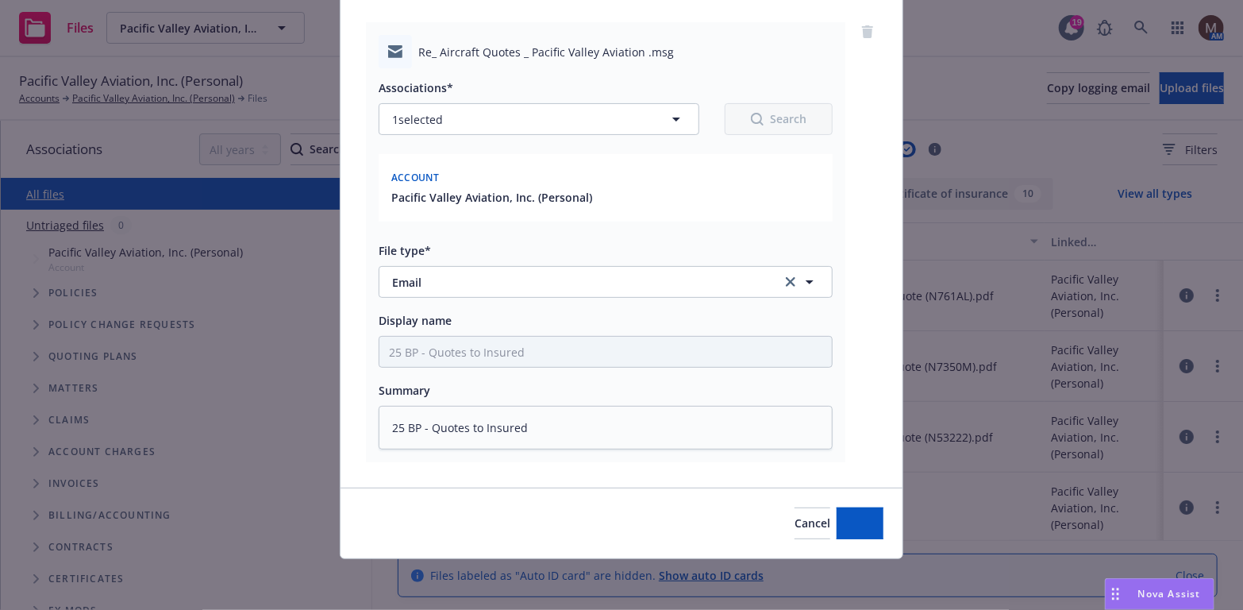
scroll to position [114, 0]
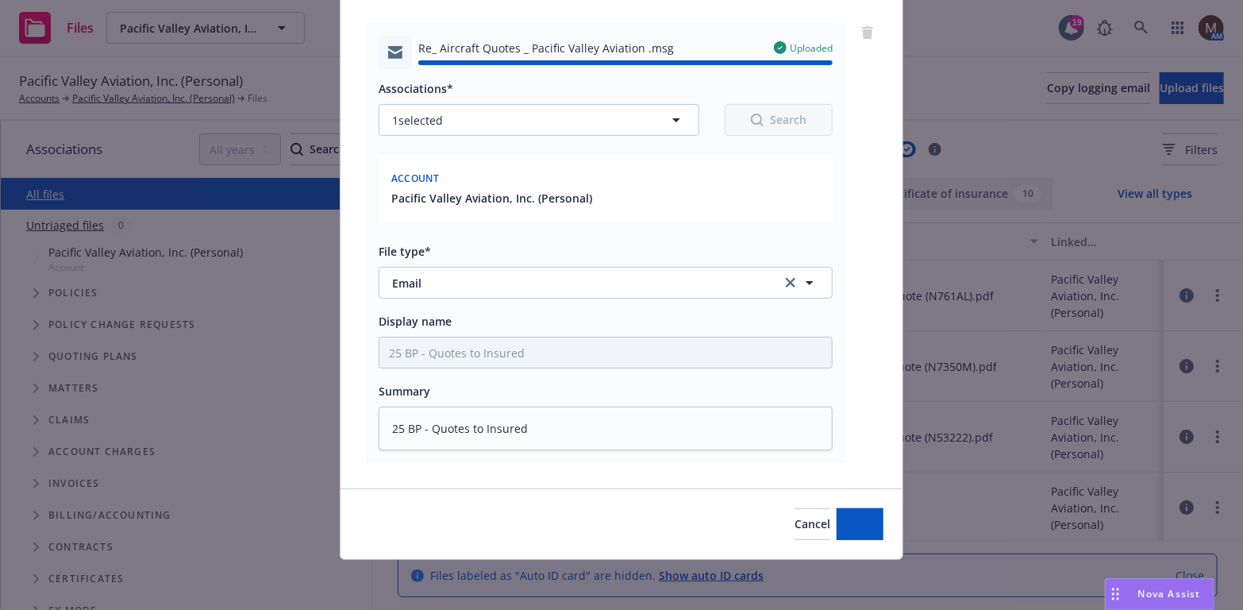
type textarea "x"
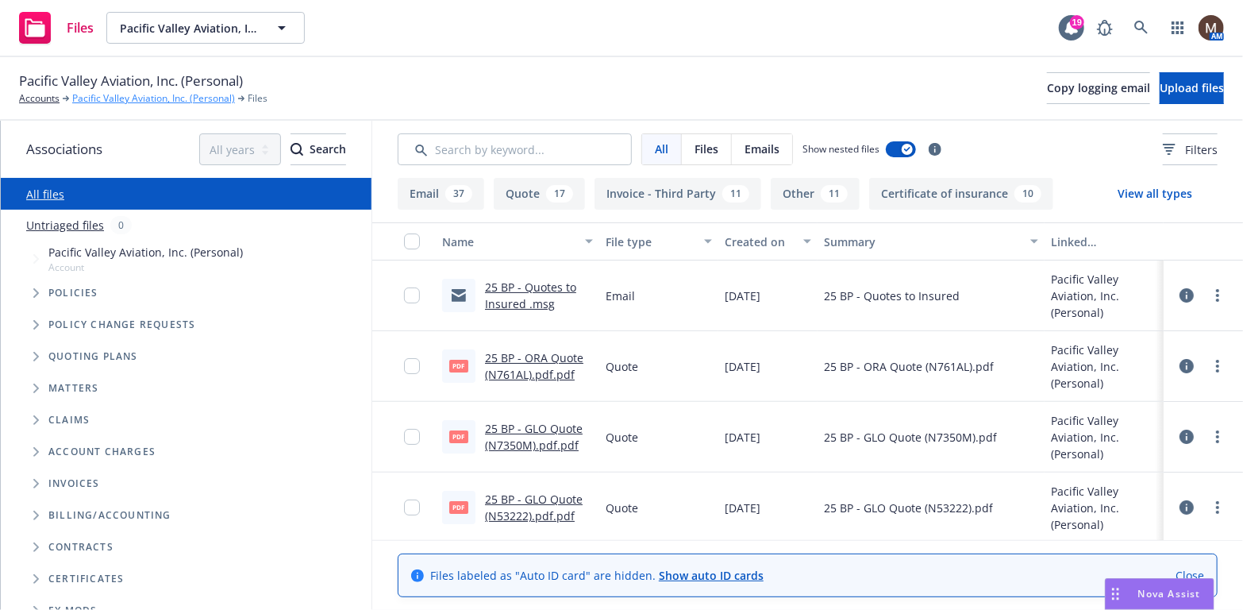
click at [140, 95] on link "Pacific Valley Aviation, Inc. (Personal)" at bounding box center [153, 98] width 163 height 14
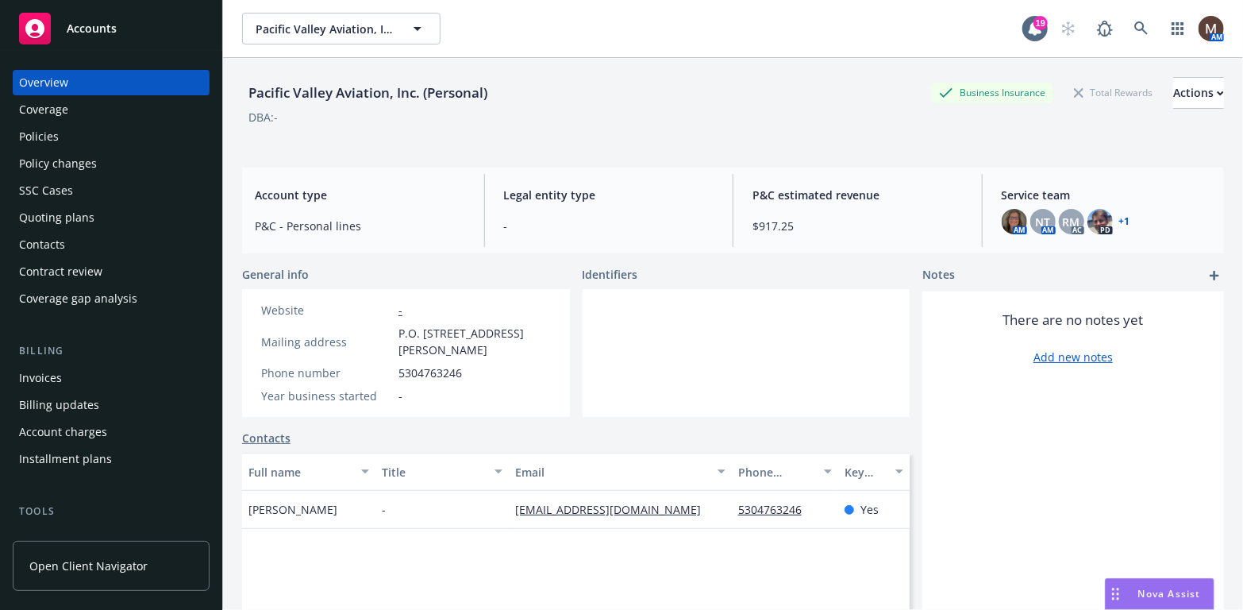
click at [40, 131] on div "Policies" at bounding box center [39, 136] width 40 height 25
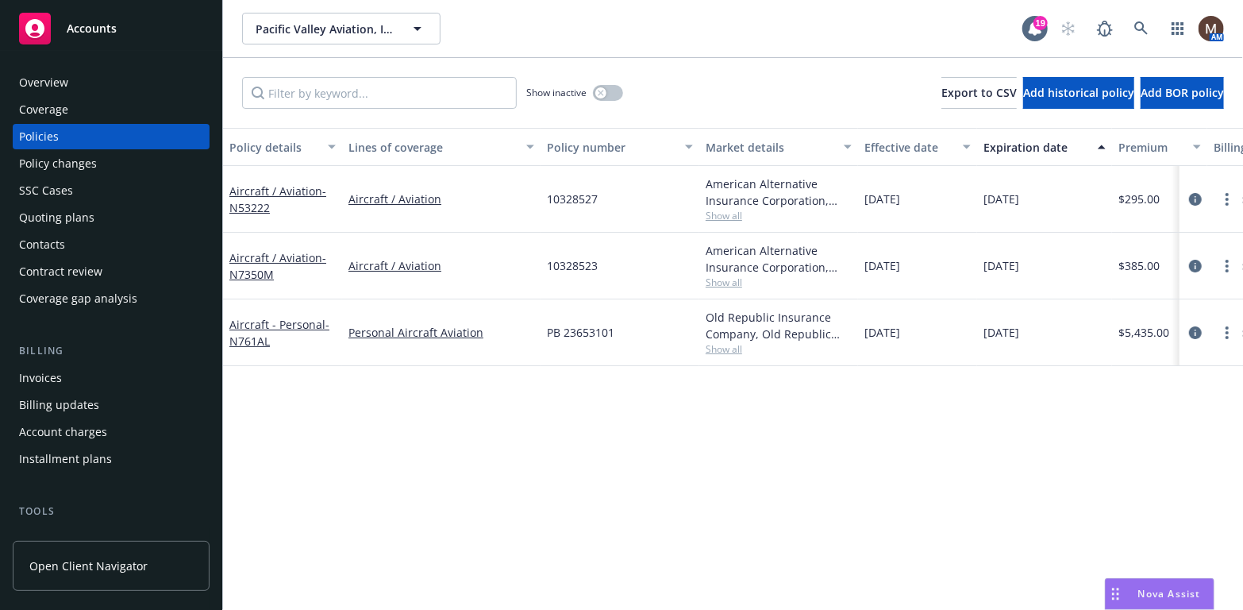
scroll to position [451, 0]
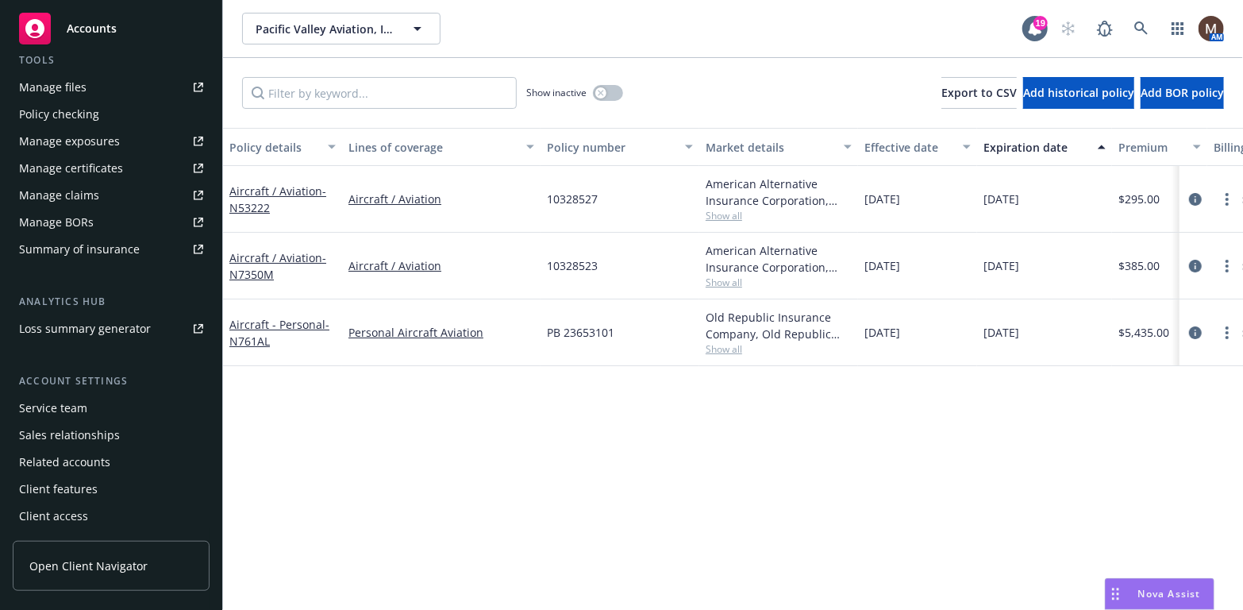
click at [93, 83] on link "Manage files" at bounding box center [111, 87] width 197 height 25
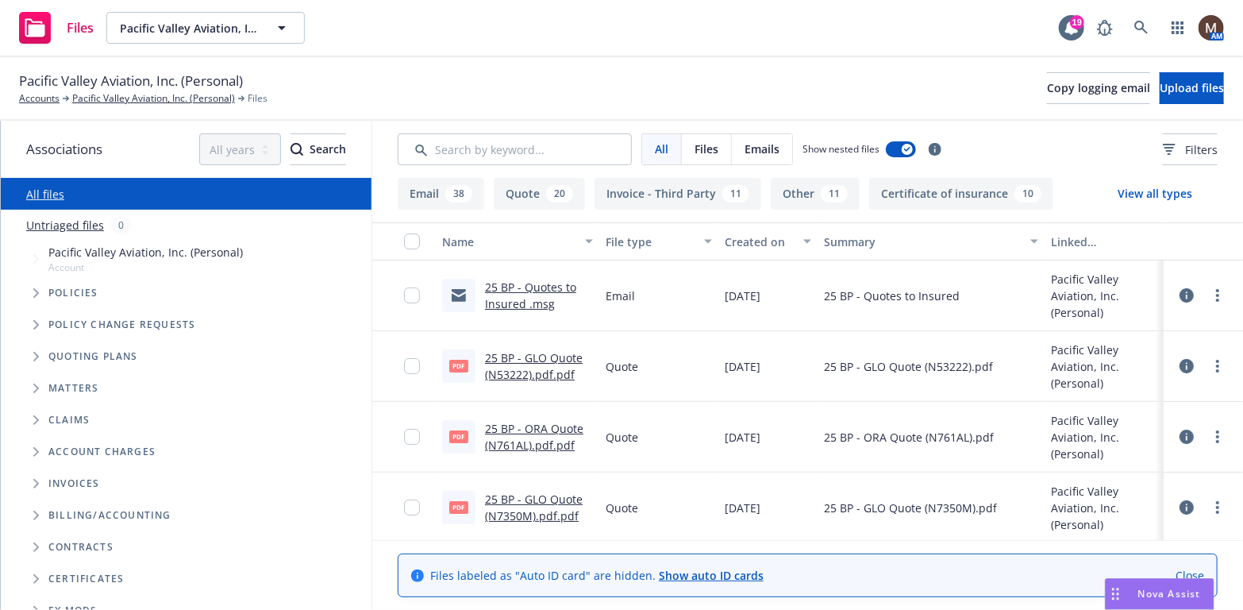
scroll to position [79, 0]
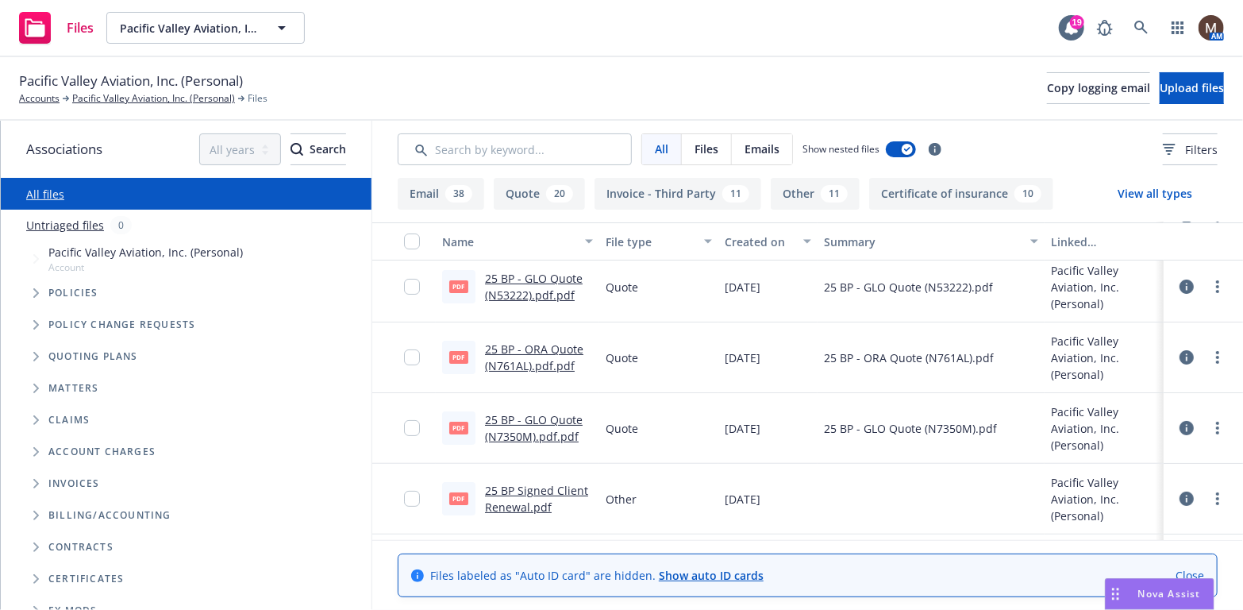
click at [515, 347] on link "25 BP - ORA Quote (N761AL).pdf.pdf" at bounding box center [534, 357] width 98 height 32
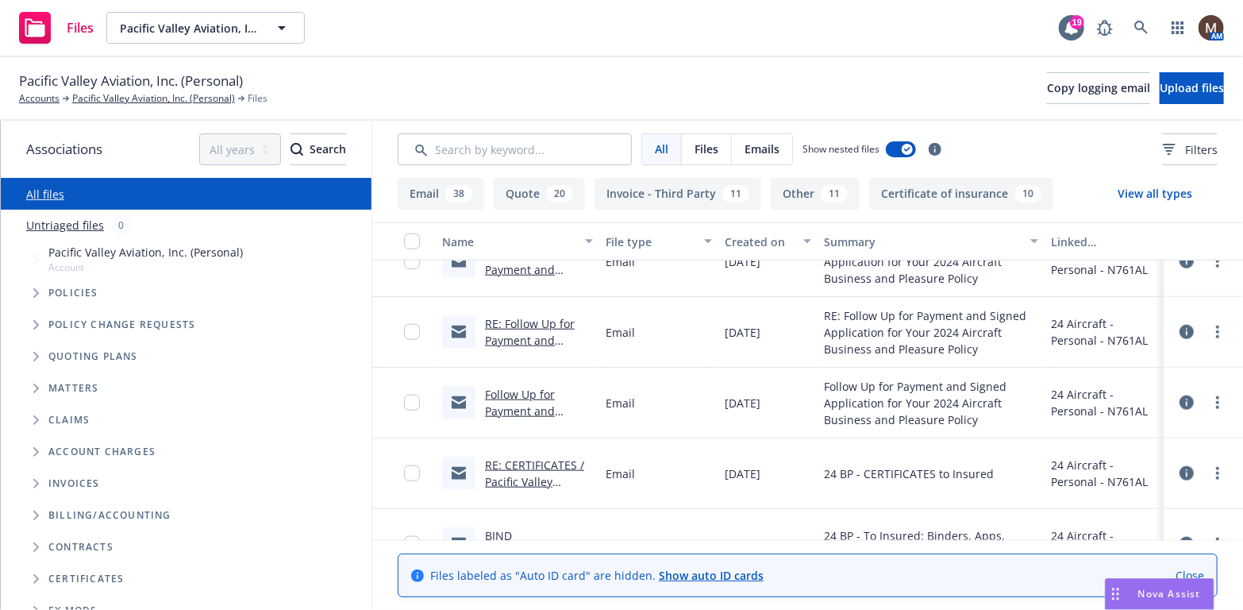
scroll to position [953, 0]
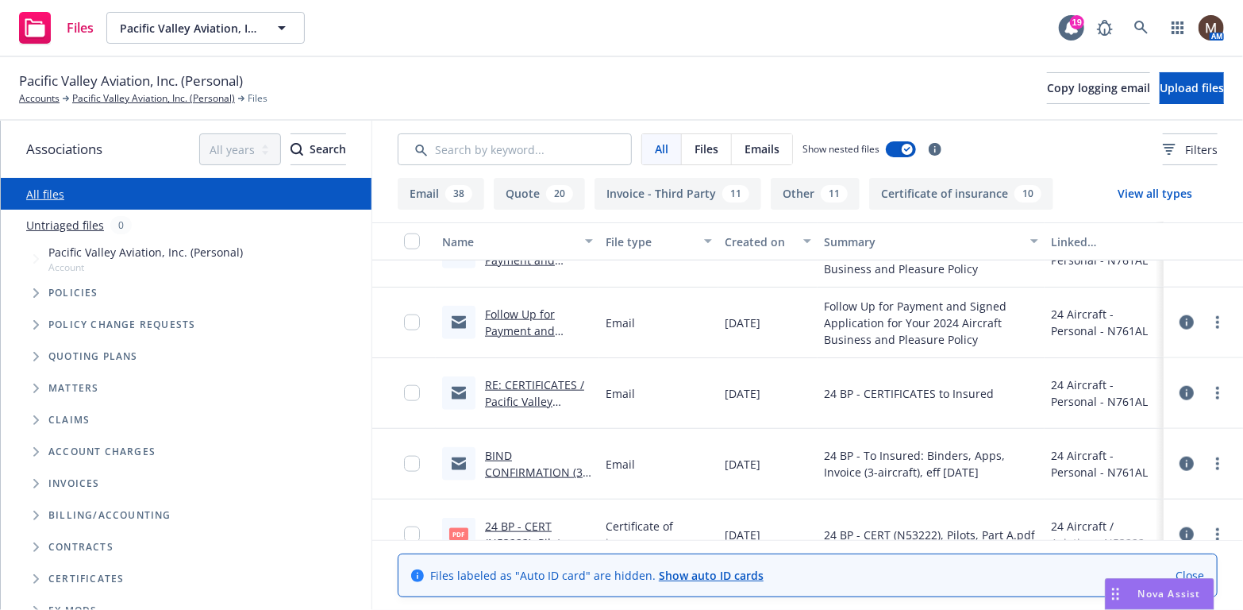
click at [542, 381] on link "RE: CERTIFICATES / Pacific Valley Aviation, Inc / 09.11.2024" at bounding box center [534, 409] width 99 height 65
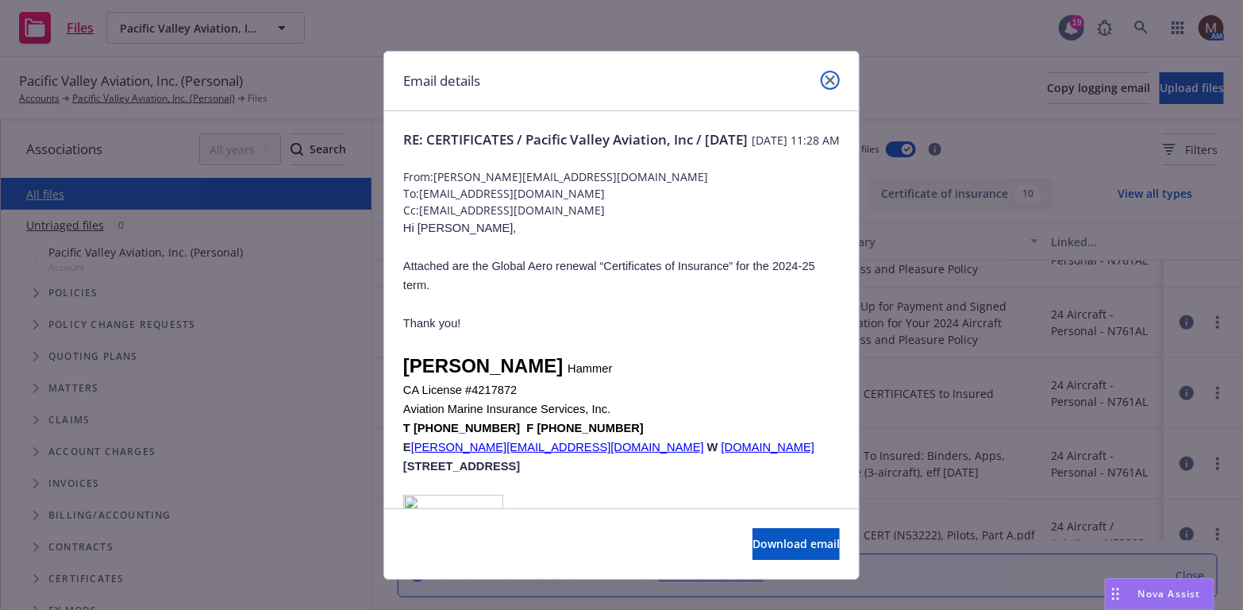
click at [826, 75] on icon "close" at bounding box center [831, 80] width 10 height 10
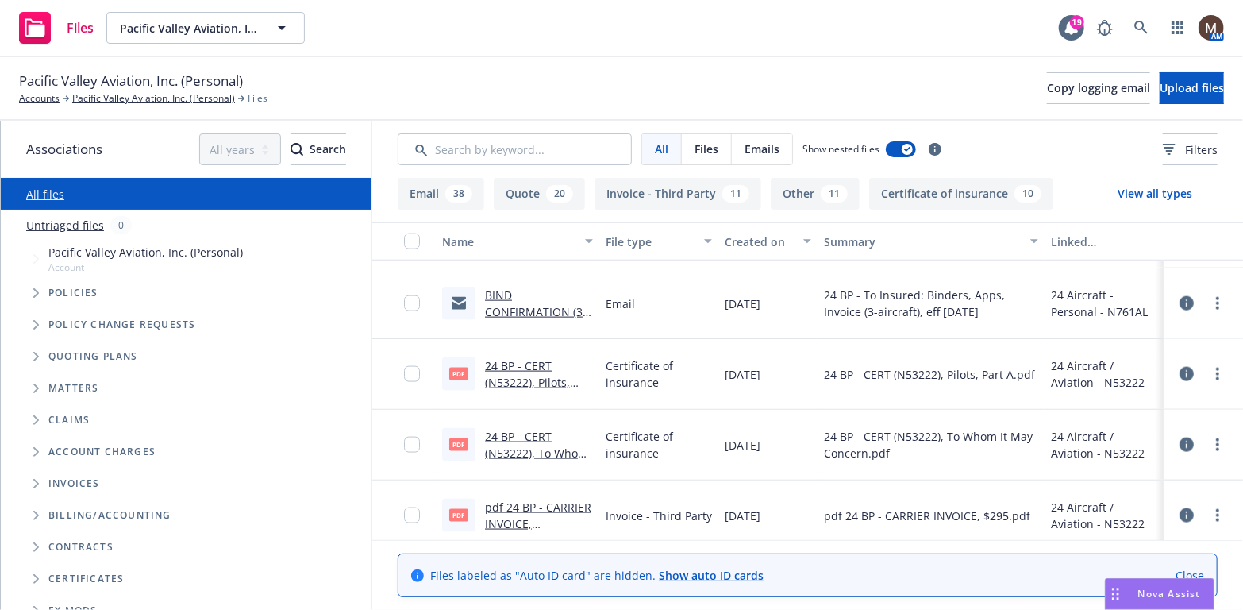
scroll to position [1032, 0]
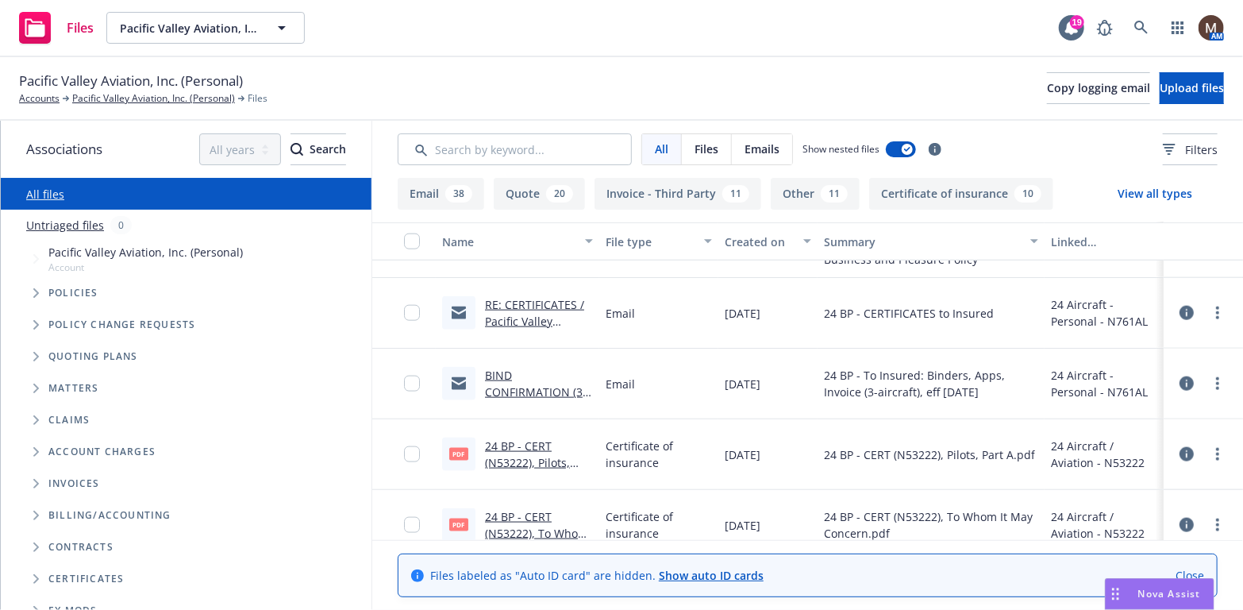
click at [533, 385] on link "BIND CONFIRMATION (3-Aircraft) / Pacific Valley Aviation, Inc / 09.11.2024" at bounding box center [538, 409] width 106 height 82
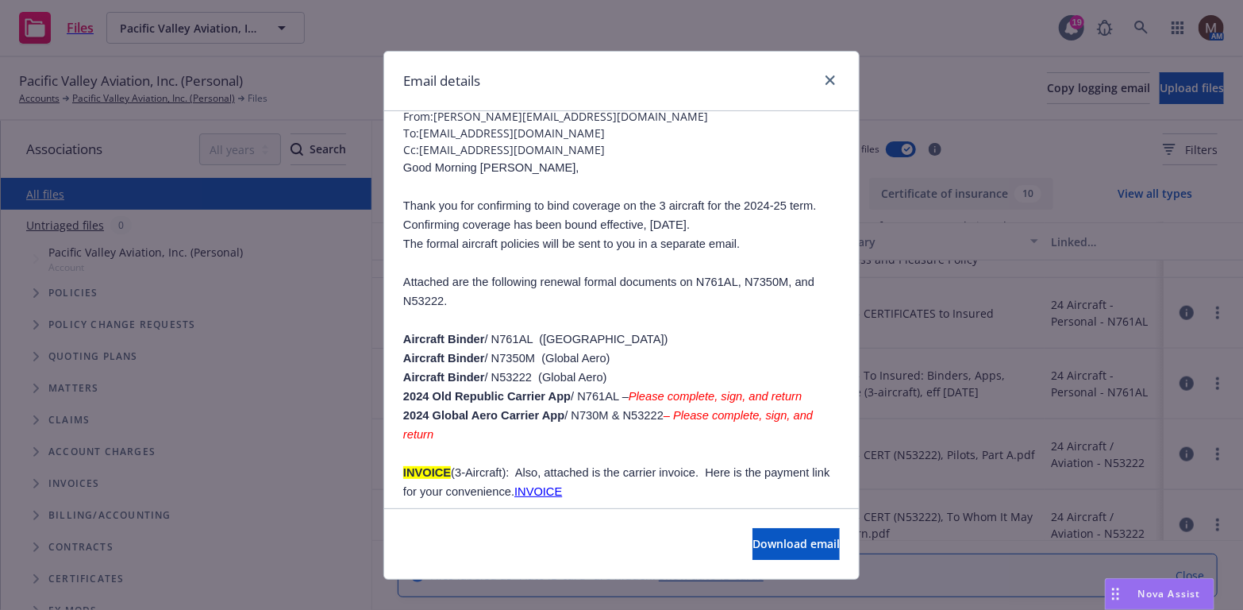
scroll to position [0, 0]
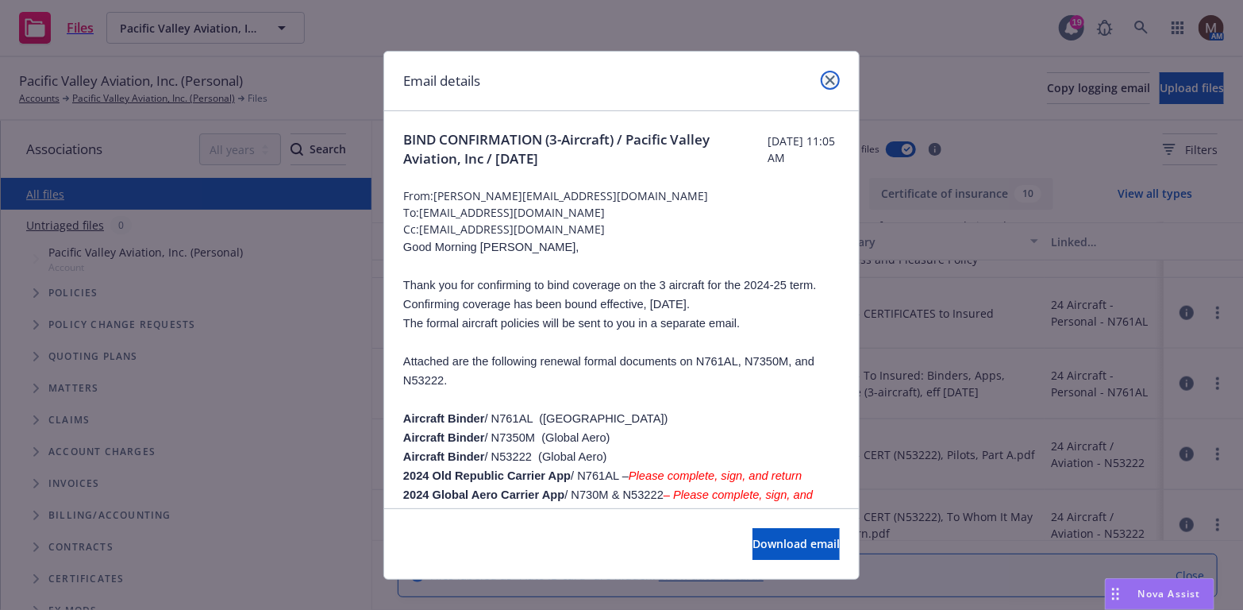
click at [830, 78] on link "close" at bounding box center [830, 80] width 19 height 19
